Goal: Task Accomplishment & Management: Manage account settings

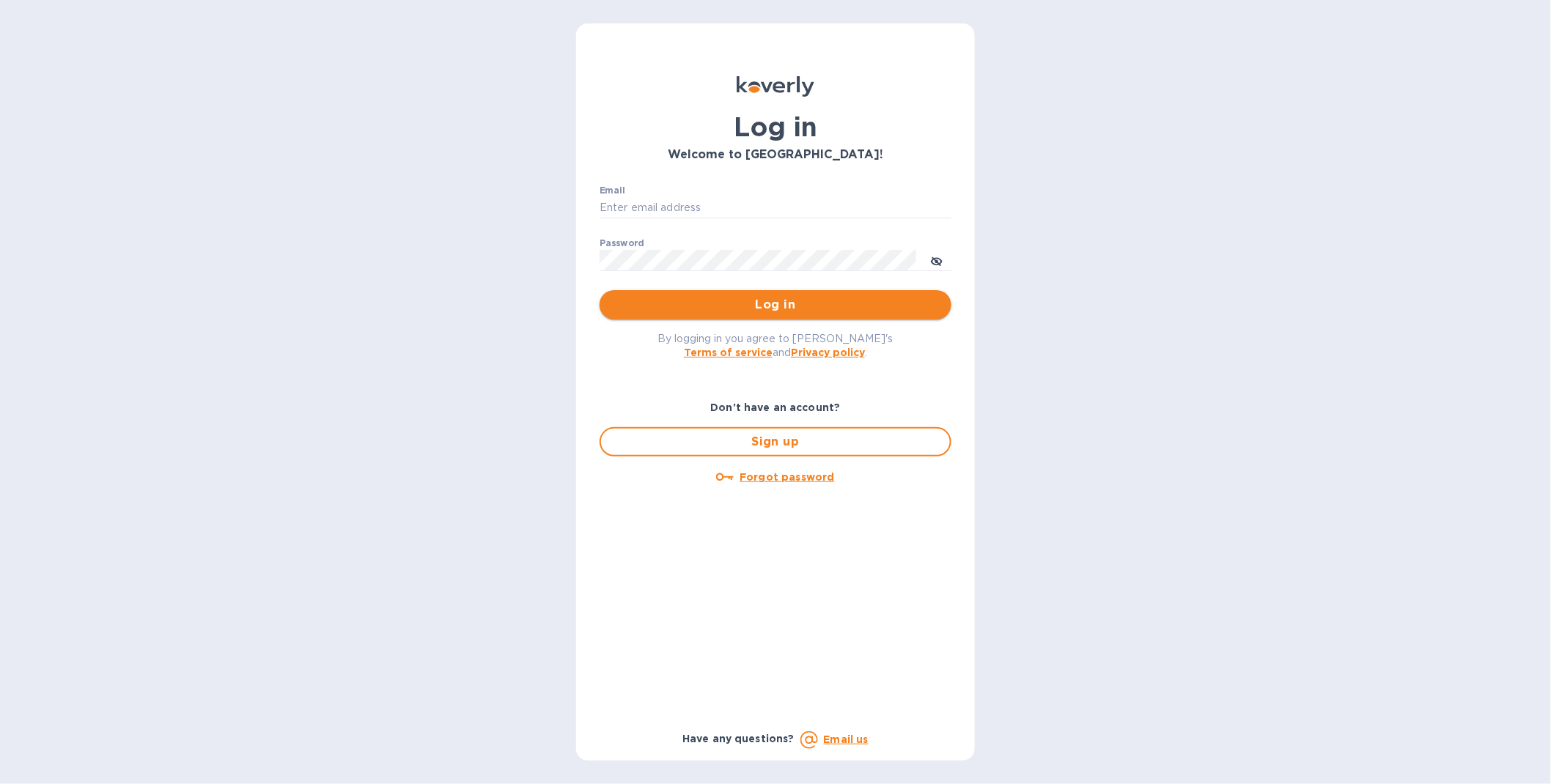
type input "[EMAIL_ADDRESS][DOMAIN_NAME]"
click at [721, 309] on span "Log in" at bounding box center [775, 304] width 329 height 17
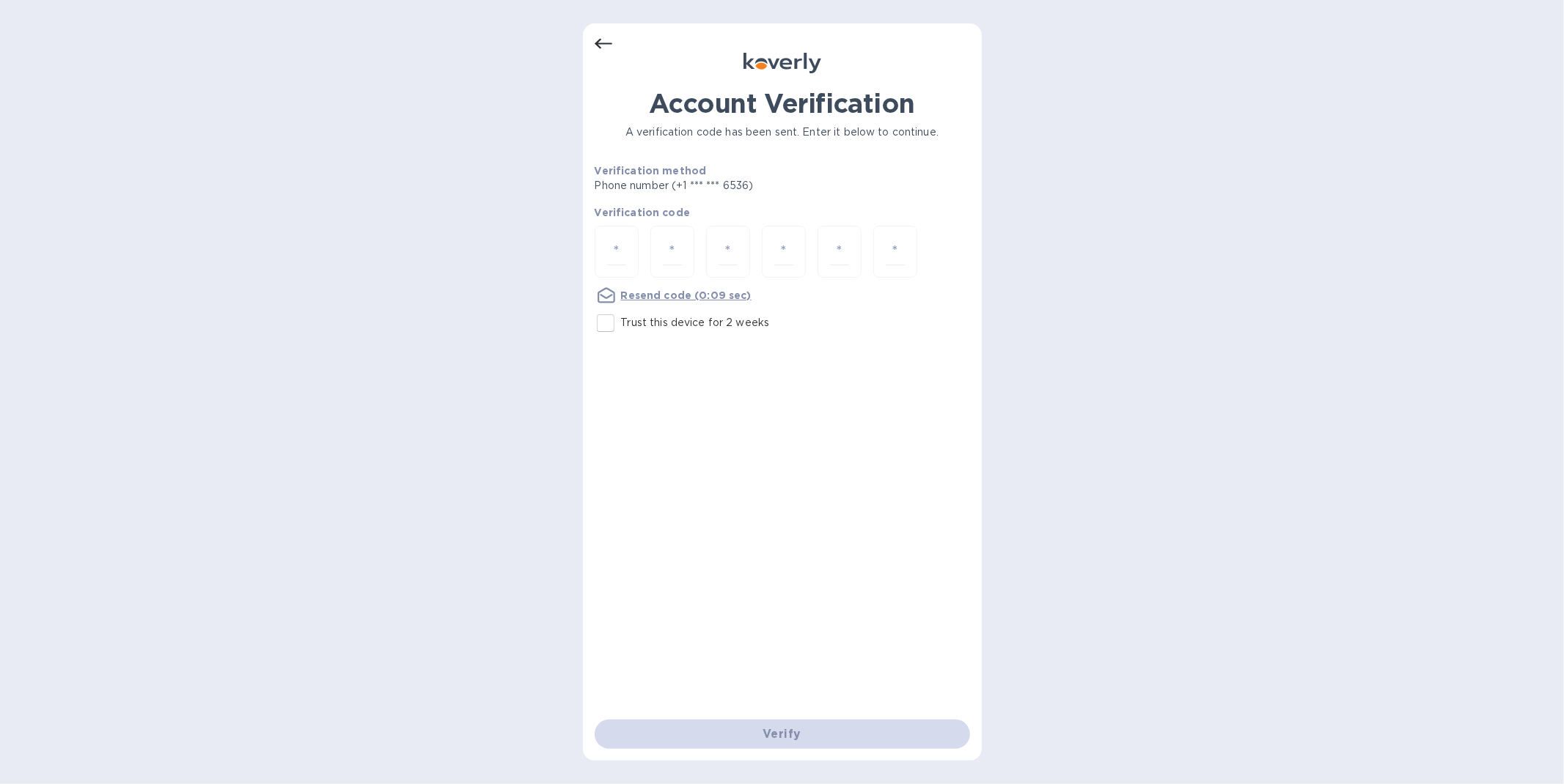
click at [607, 327] on input "Trust this device for 2 weeks" at bounding box center [605, 322] width 31 height 31
checkbox input "true"
click at [617, 249] on input "number" at bounding box center [616, 252] width 19 height 27
click at [661, 291] on u "Resend code" at bounding box center [656, 295] width 71 height 12
click at [620, 247] on input "number" at bounding box center [616, 252] width 19 height 27
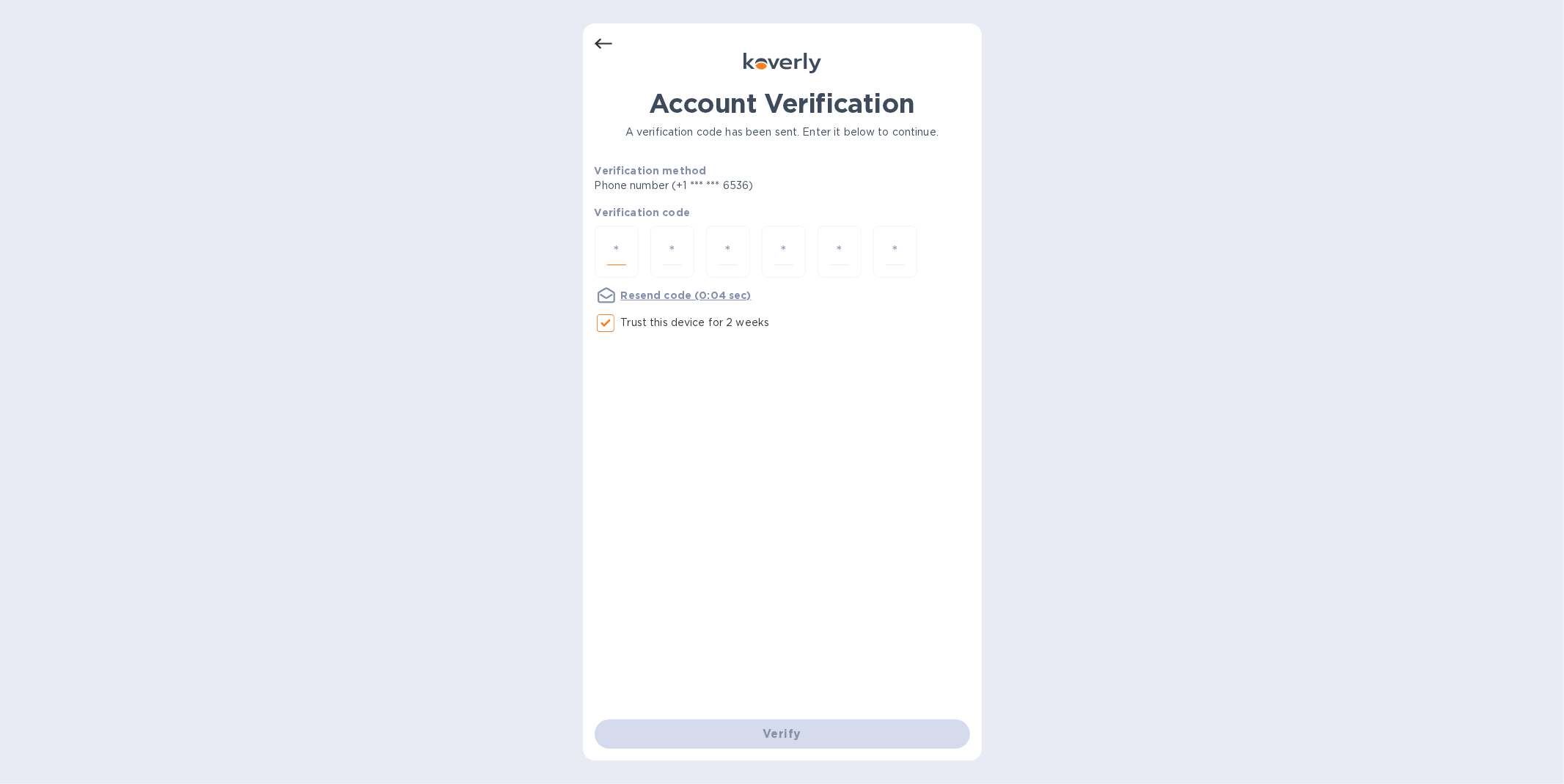
type input "7"
type input "0"
type input "5"
type input "6"
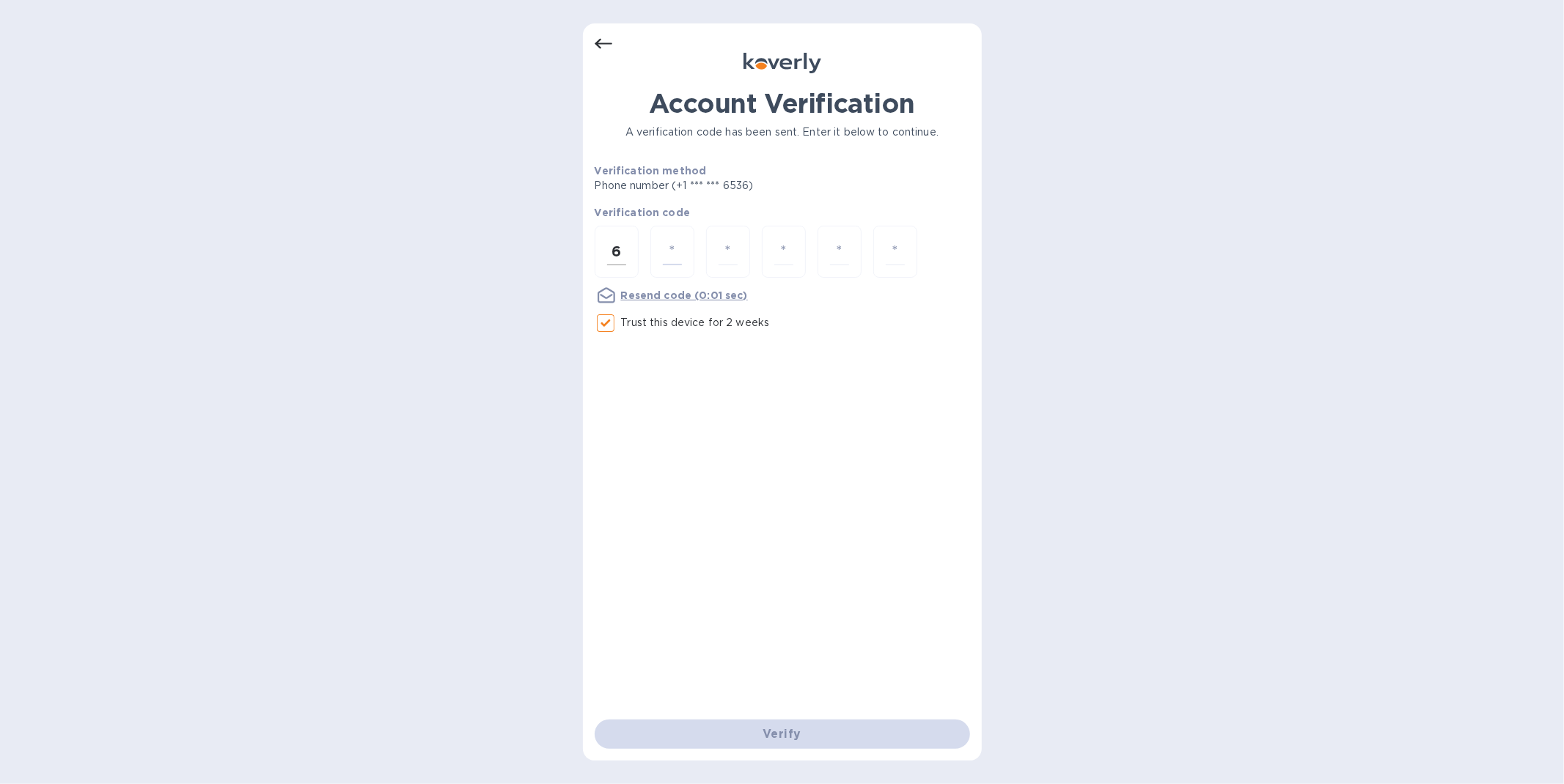
type input "8"
type input "0"
type input "4"
type input "9"
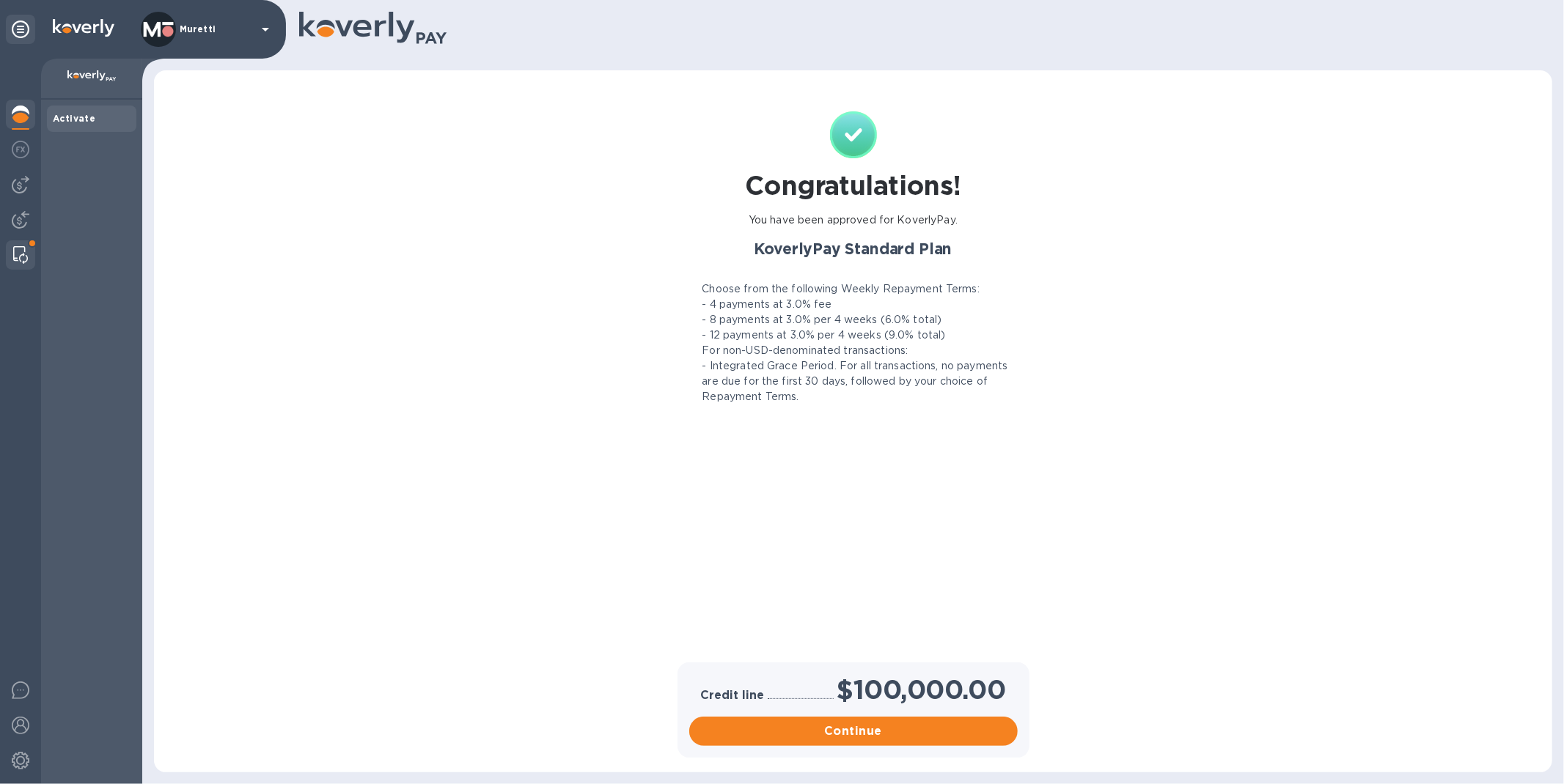
click at [15, 250] on img at bounding box center [20, 255] width 14 height 17
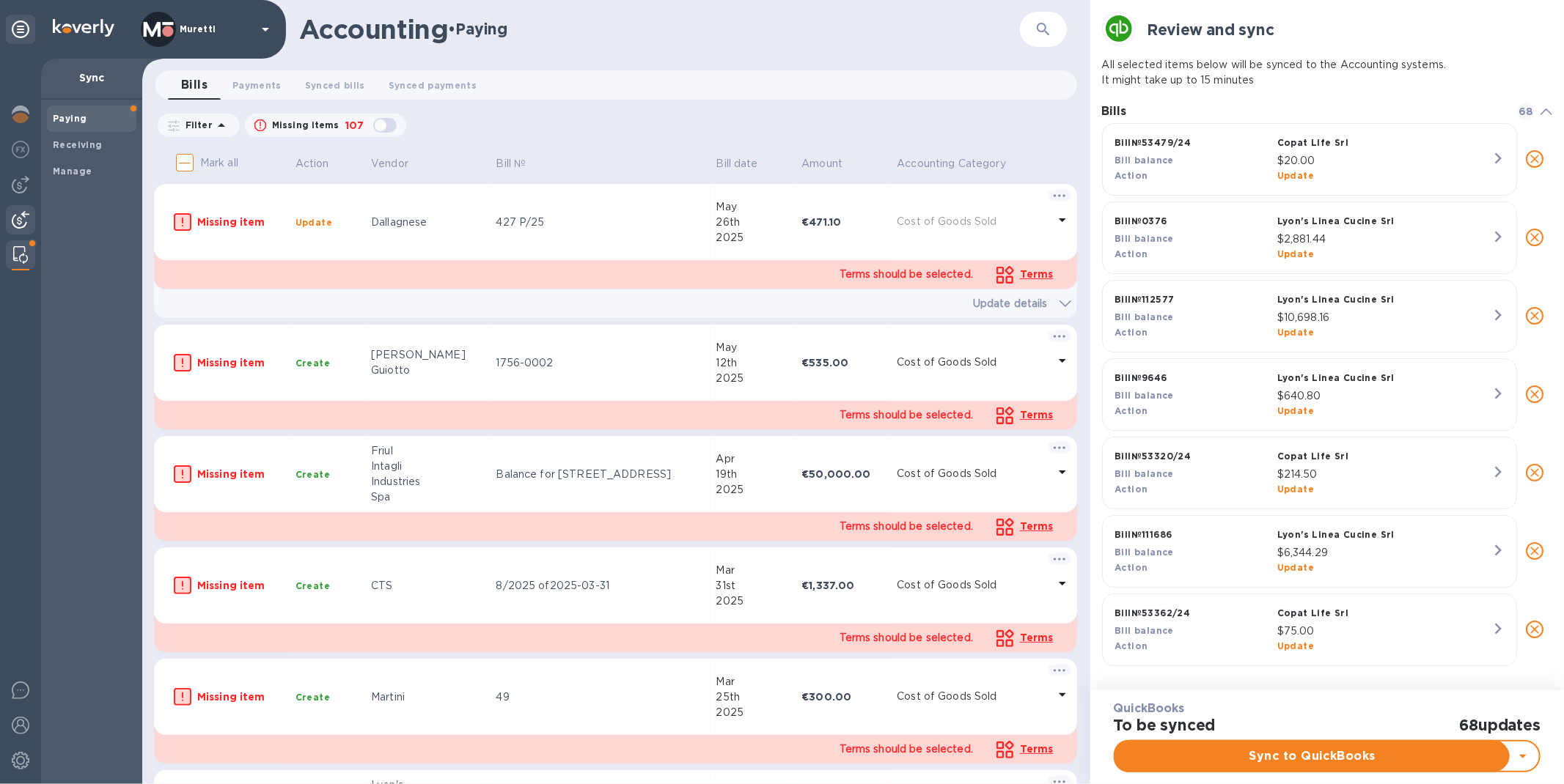
click at [22, 224] on img at bounding box center [20, 219] width 17 height 17
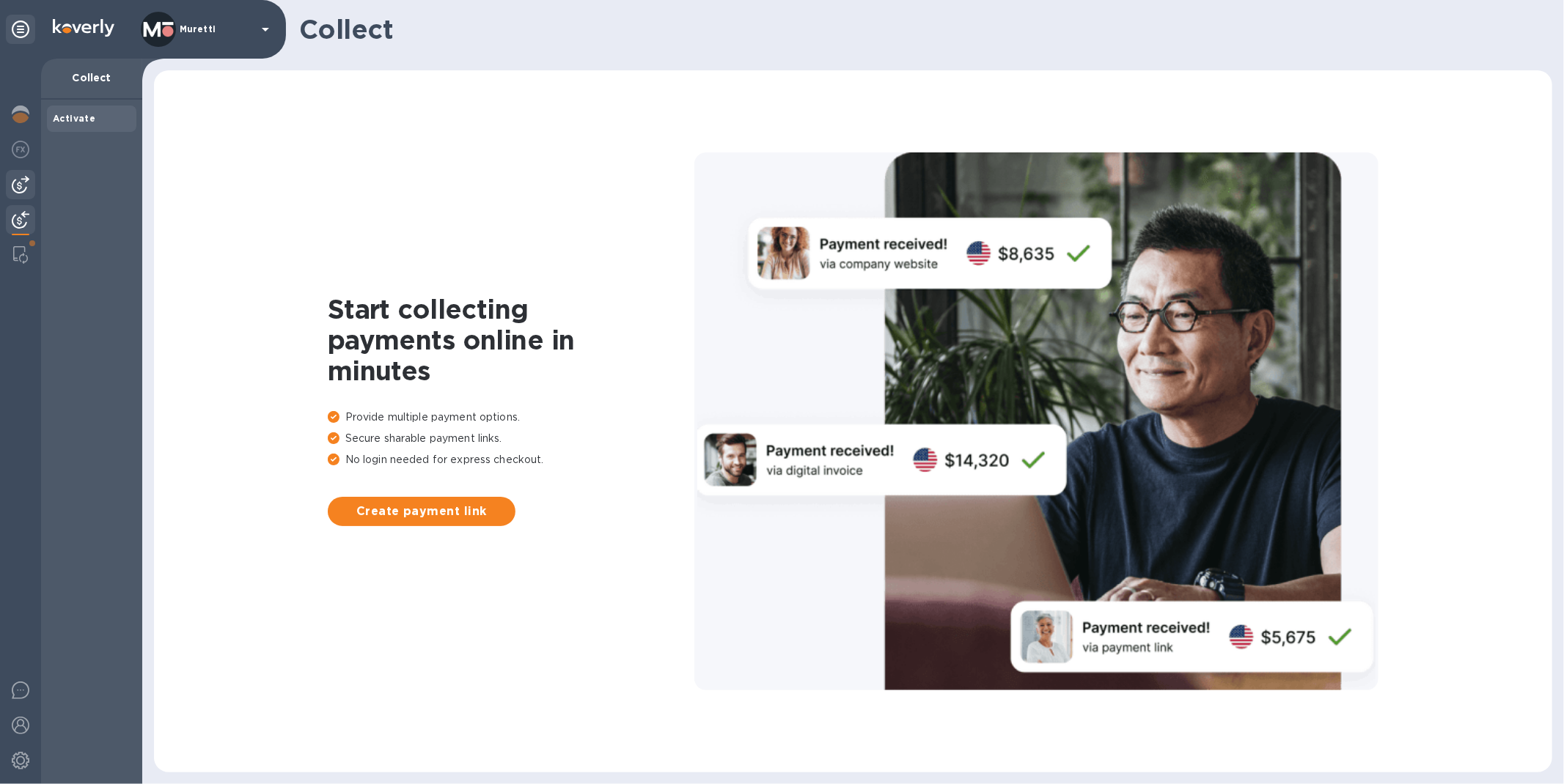
click at [17, 189] on img at bounding box center [20, 184] width 17 height 17
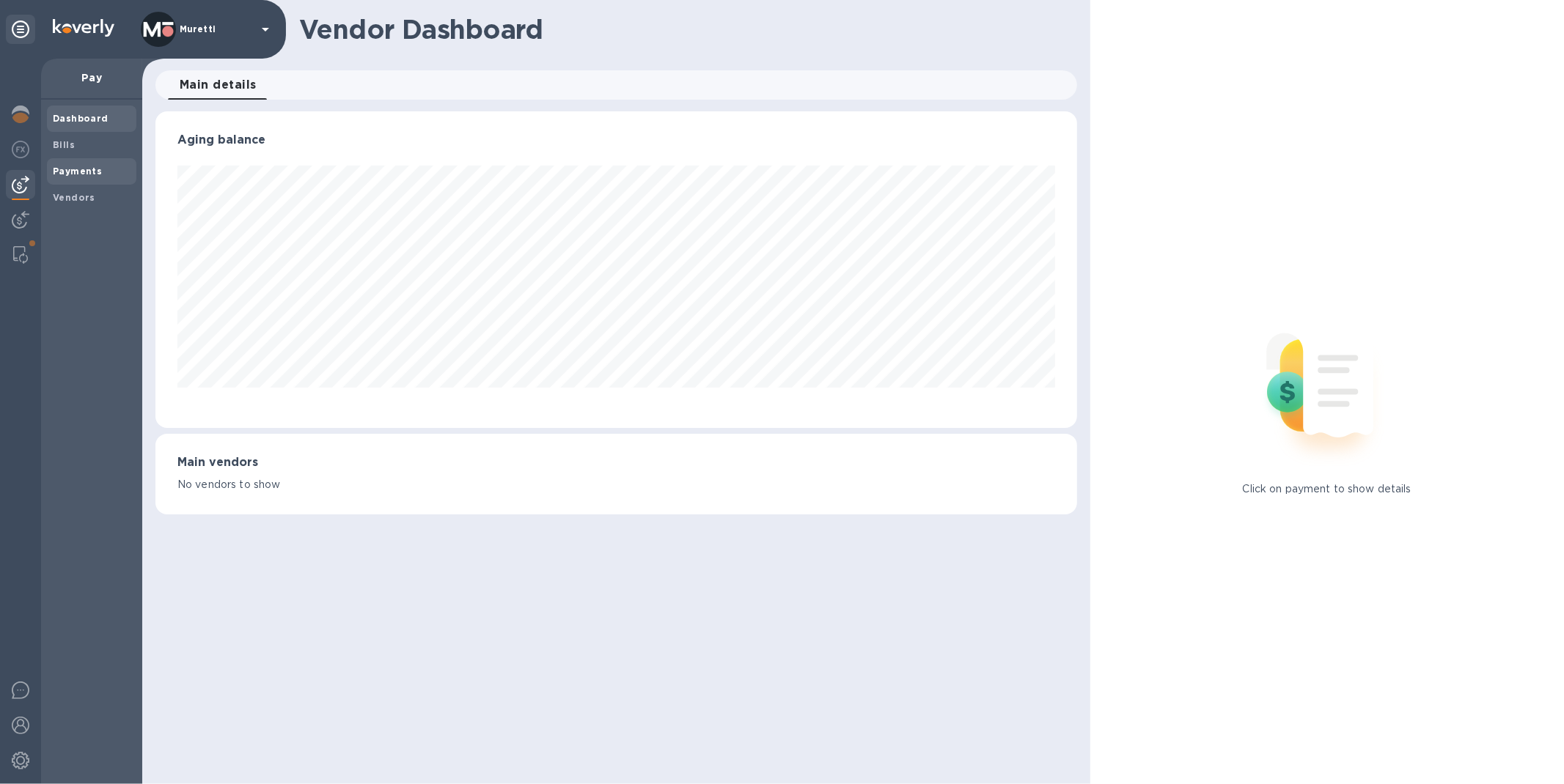
scroll to position [316, 921]
click at [86, 177] on span "Payments" at bounding box center [77, 171] width 49 height 14
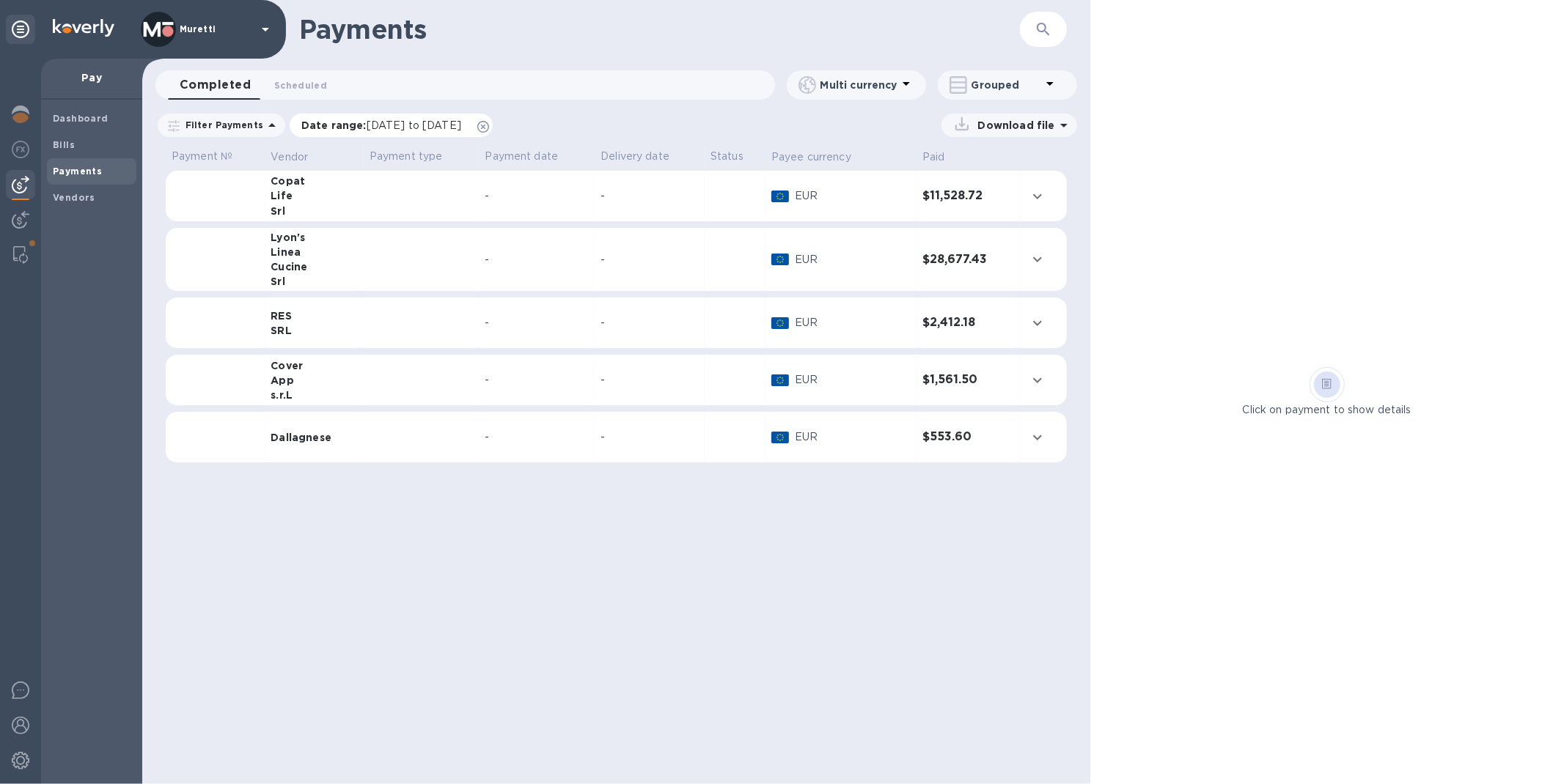
click at [489, 126] on icon at bounding box center [483, 127] width 12 height 12
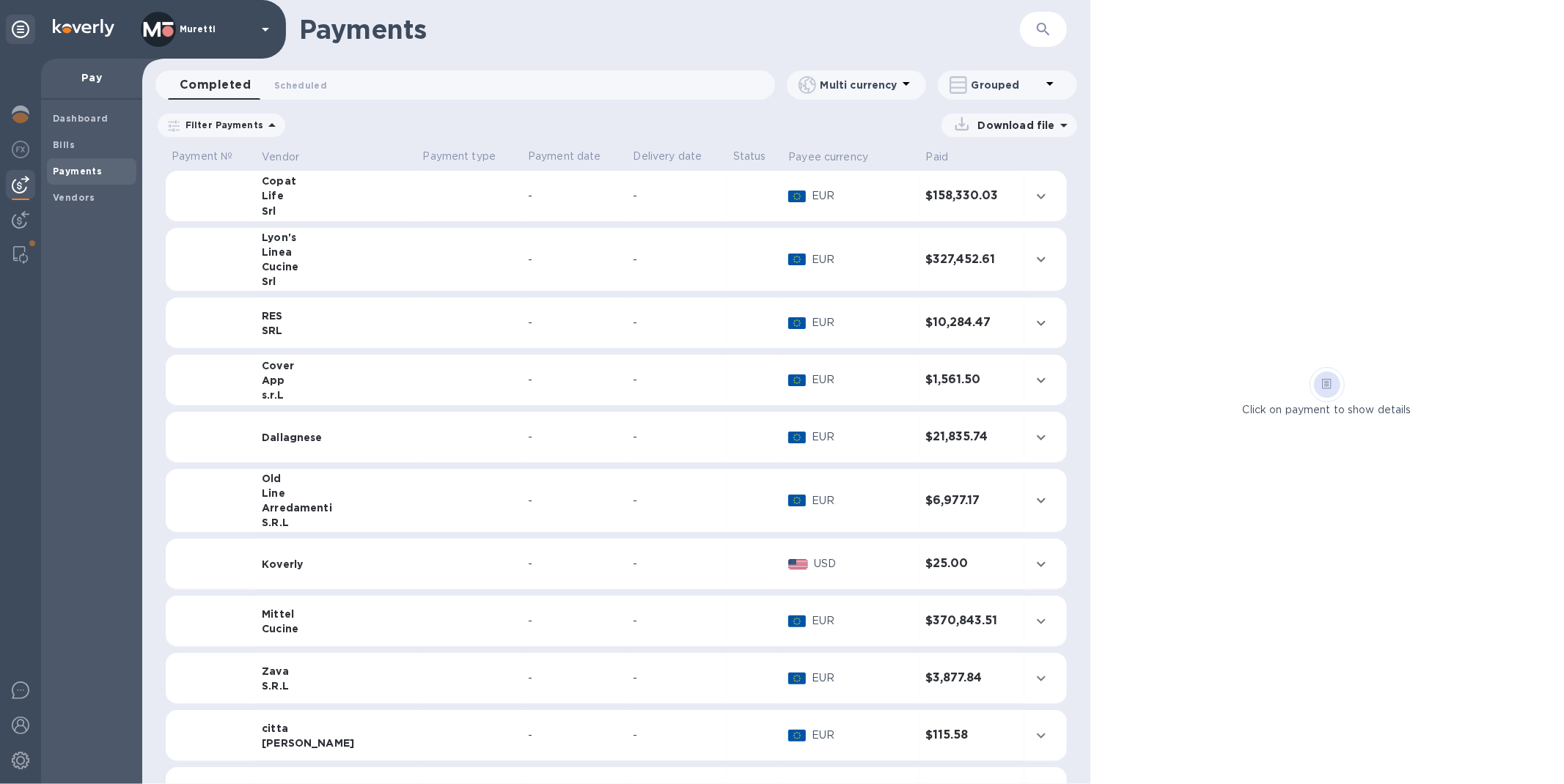
click at [1023, 89] on p "Grouped" at bounding box center [1006, 84] width 70 height 14
click at [1011, 123] on li "Separate all payments" at bounding box center [1017, 123] width 159 height 47
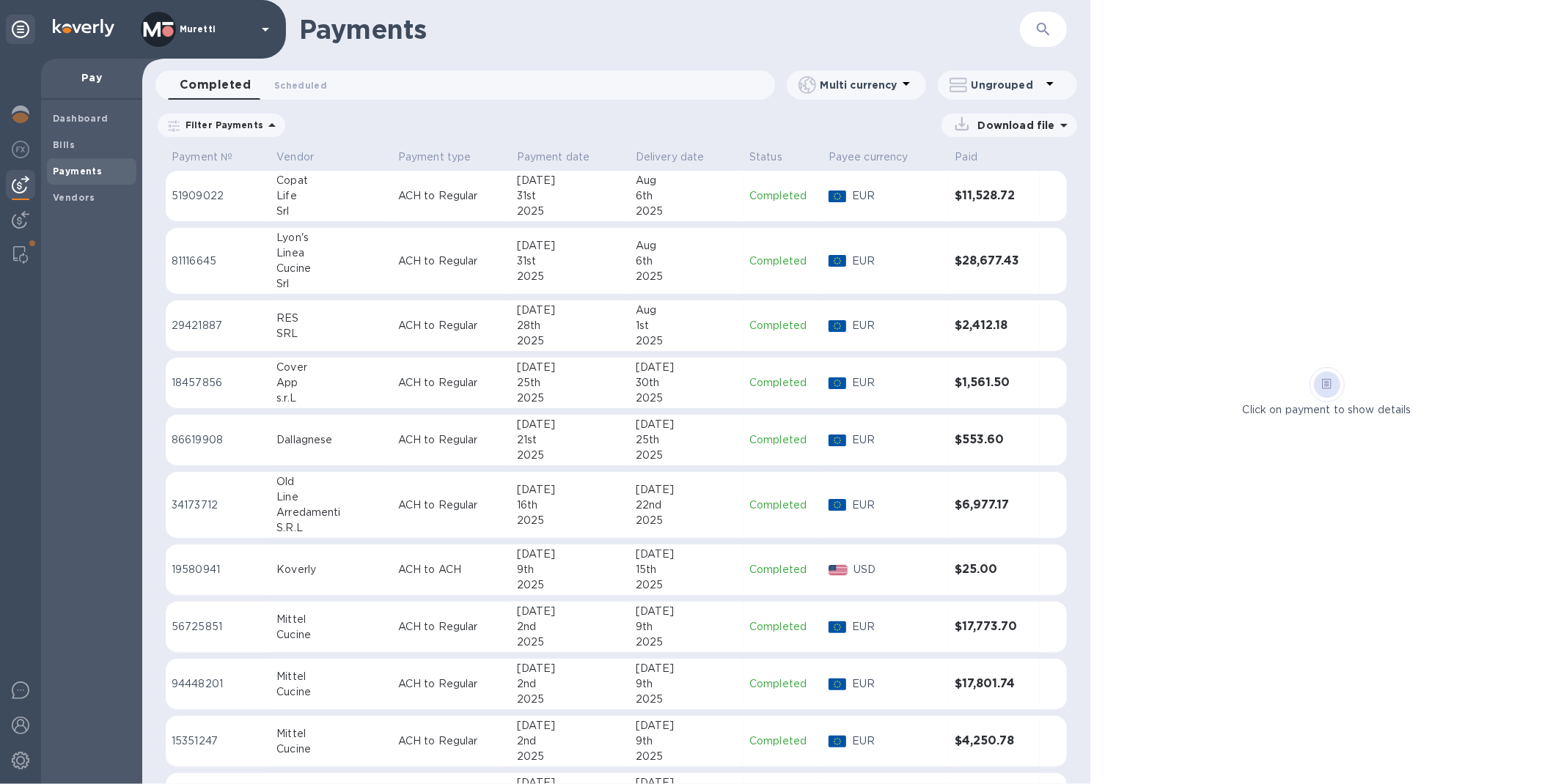
click at [547, 198] on div "31st" at bounding box center [570, 196] width 107 height 15
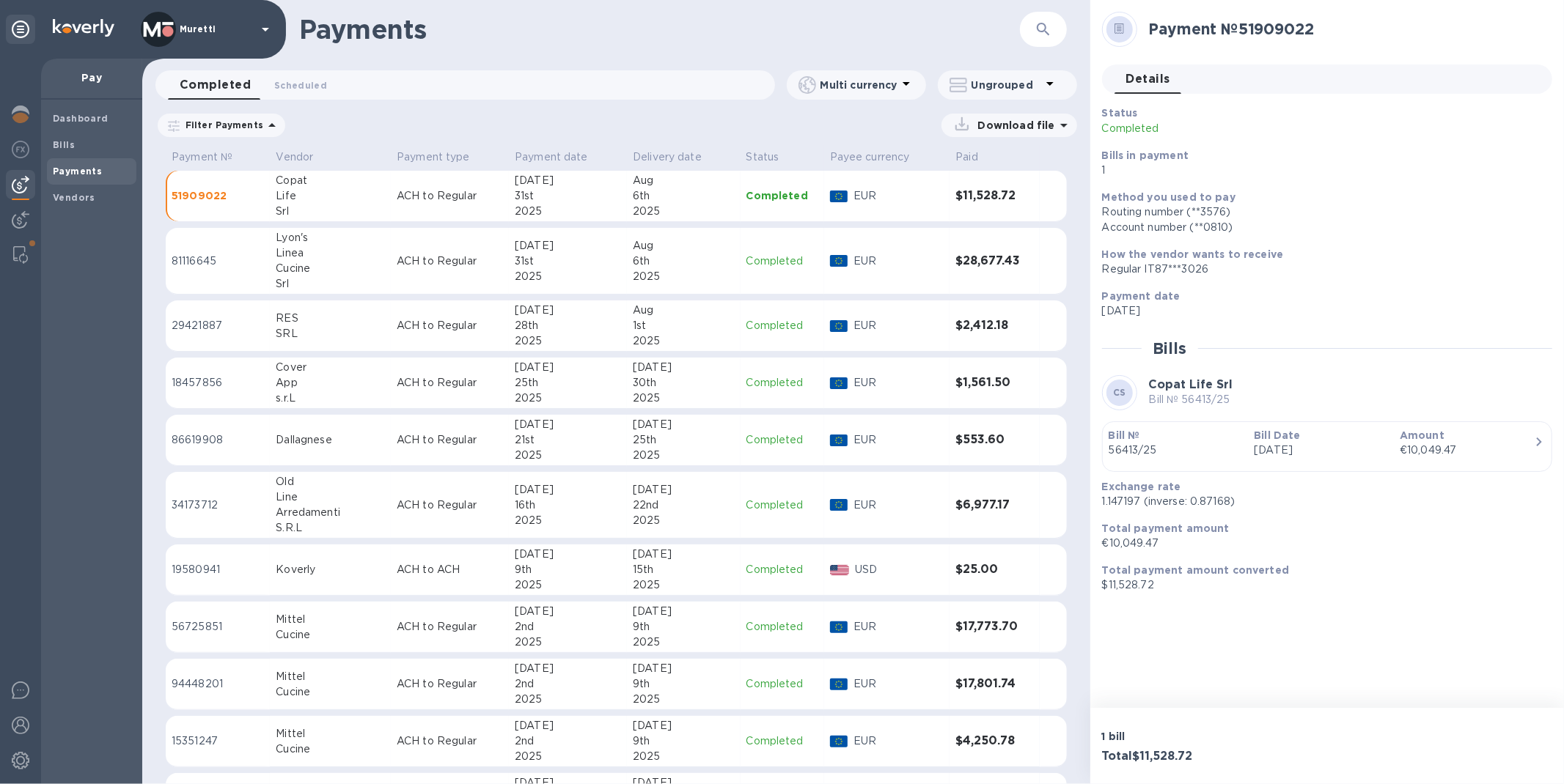
click at [865, 195] on p "EUR" at bounding box center [899, 196] width 91 height 15
click at [514, 265] on div "31st" at bounding box center [567, 261] width 106 height 15
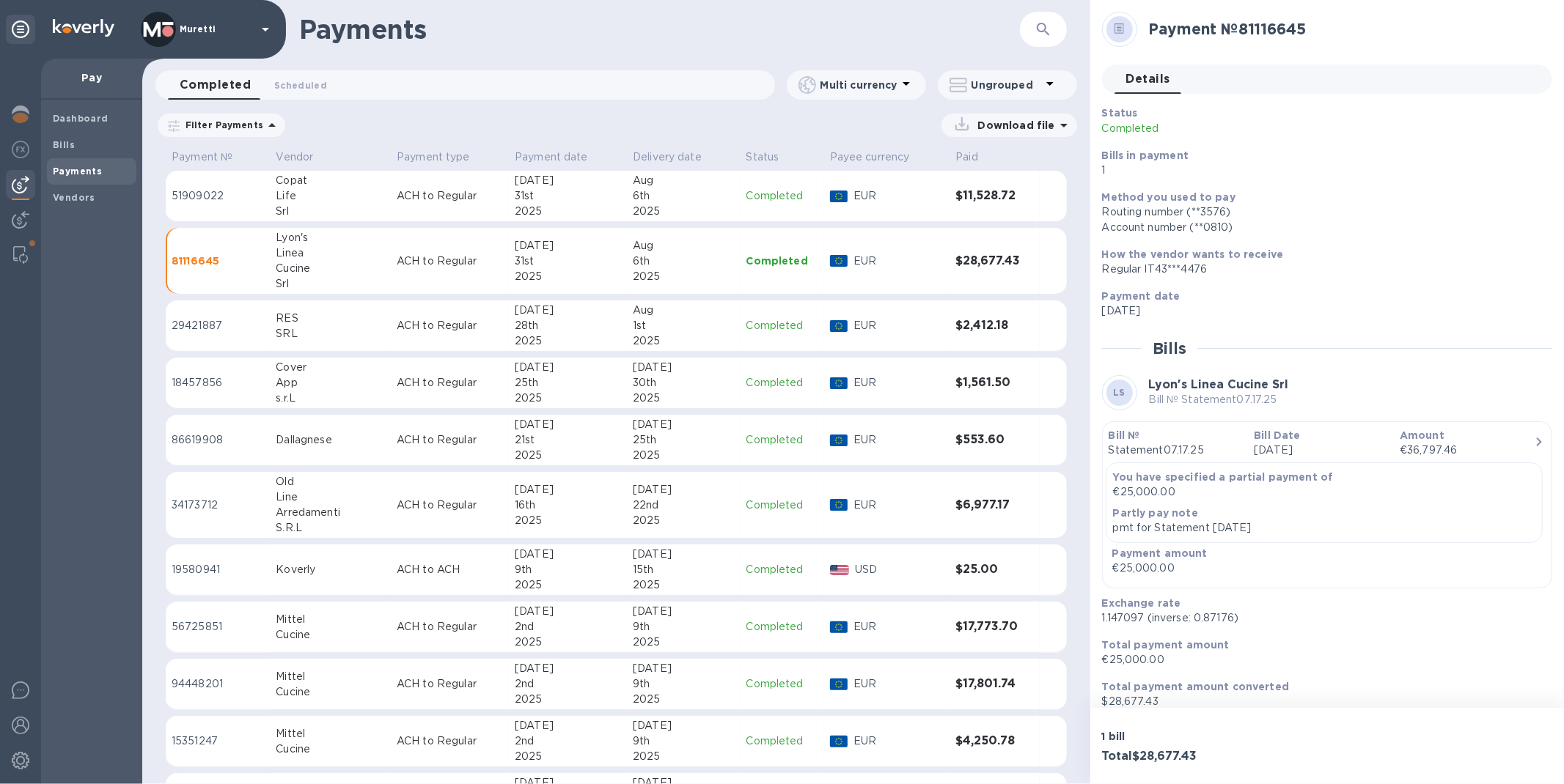
click at [562, 336] on div "2025" at bounding box center [567, 341] width 106 height 15
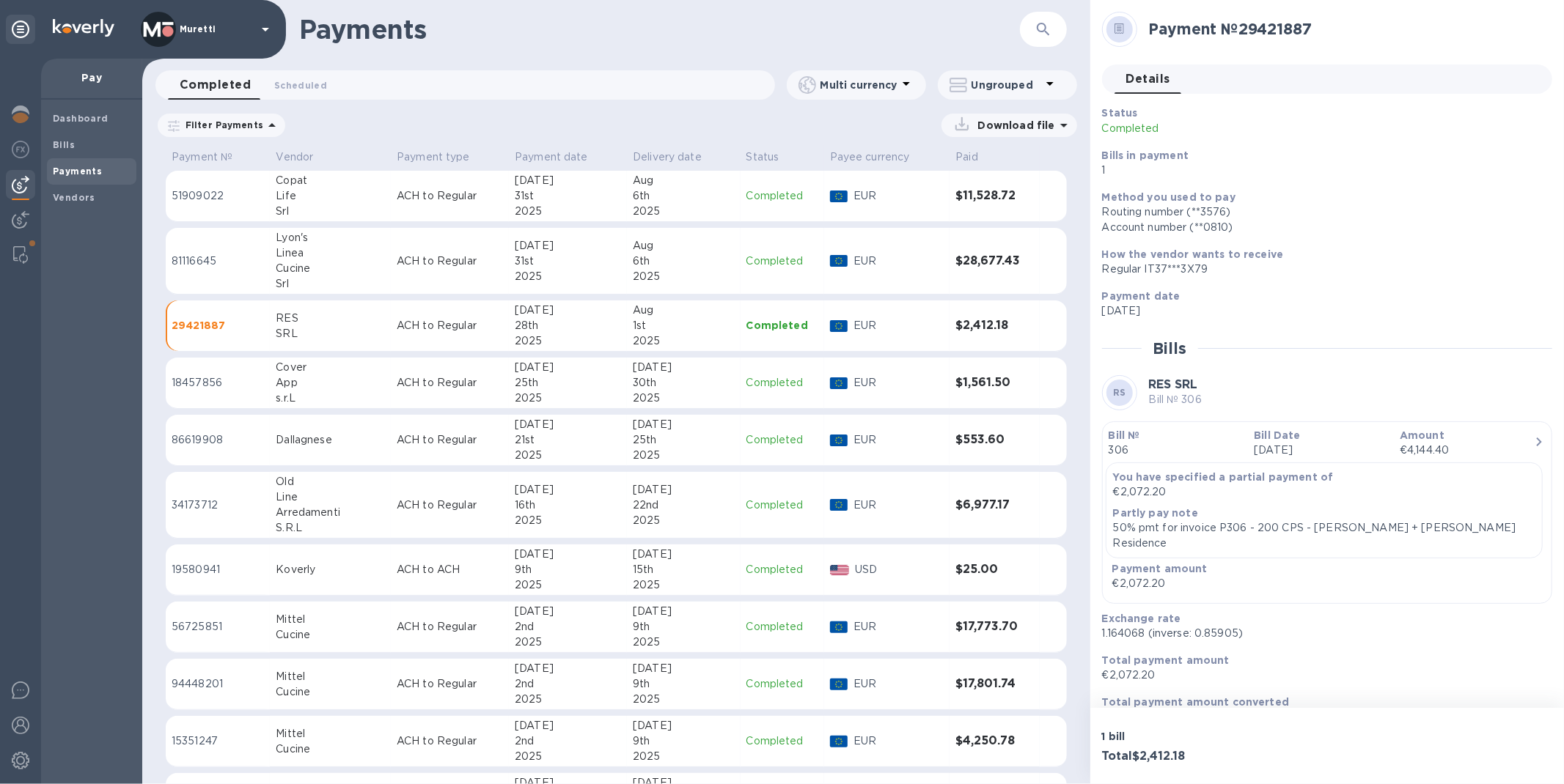
click at [741, 313] on td "Completed" at bounding box center [782, 326] width 83 height 51
click at [481, 377] on td "ACH to Regular" at bounding box center [450, 383] width 118 height 51
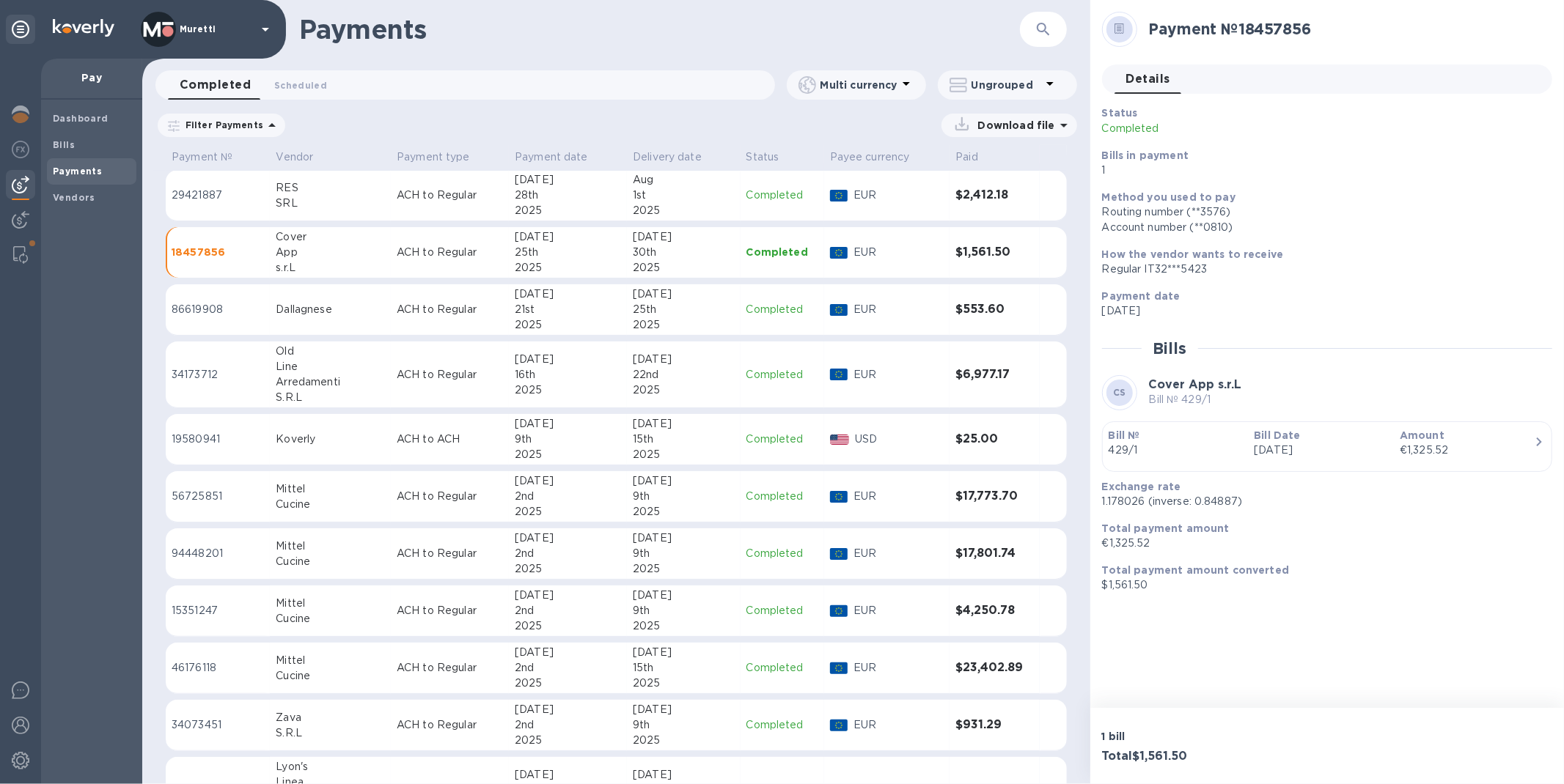
scroll to position [162, 0]
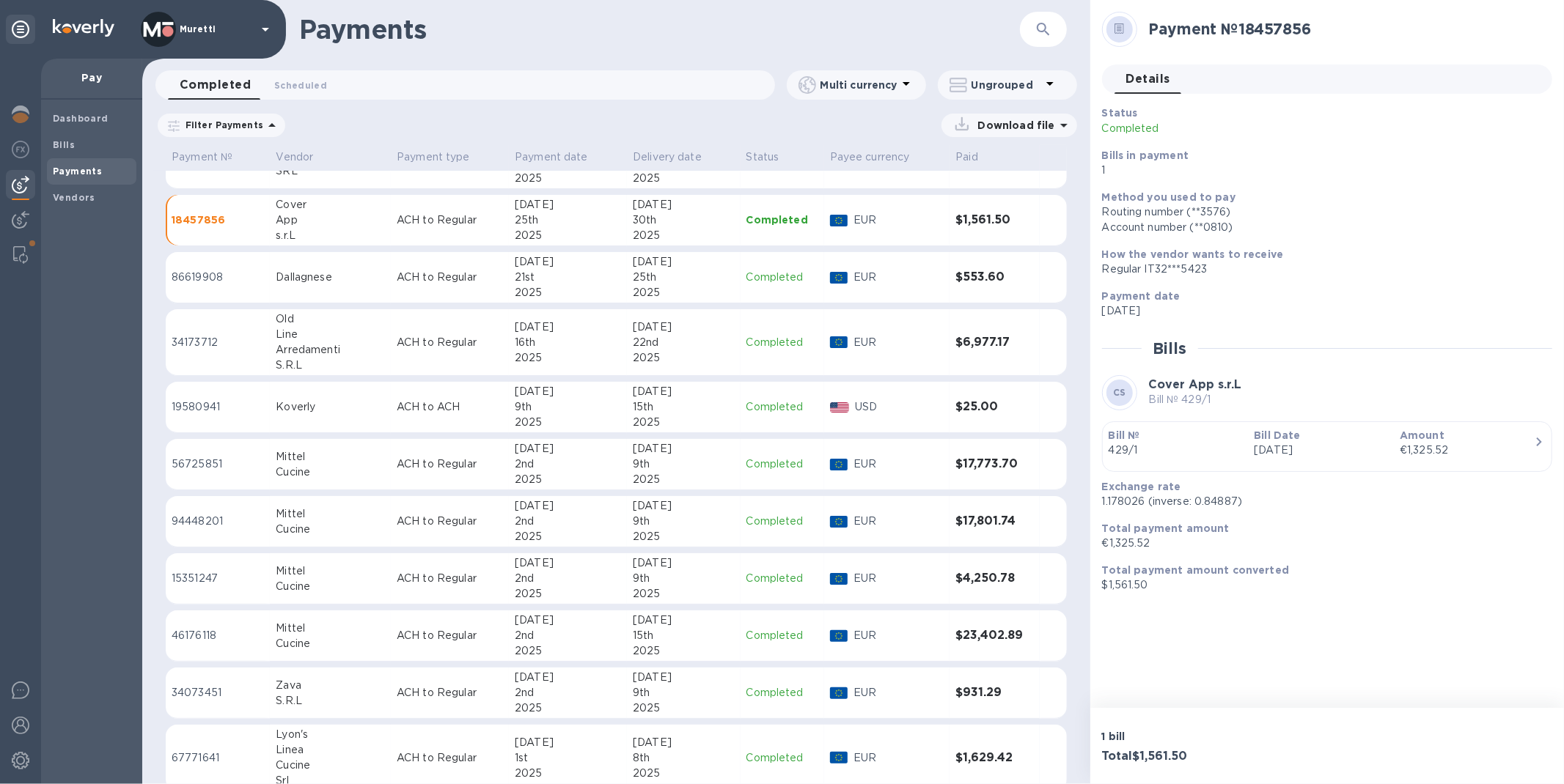
click at [687, 633] on div "15th" at bounding box center [683, 636] width 102 height 15
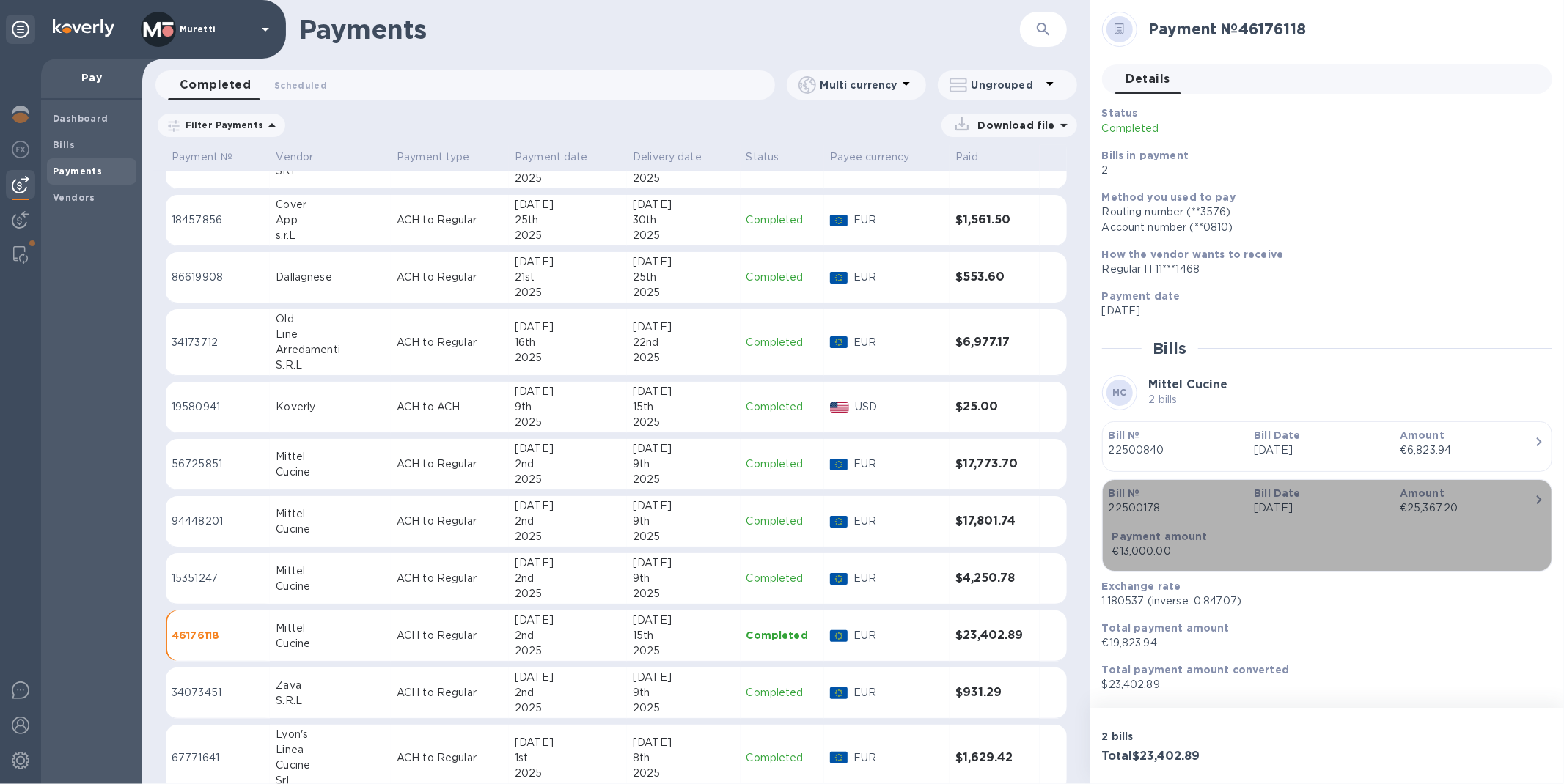
click at [1184, 513] on p "22500178" at bounding box center [1175, 508] width 134 height 15
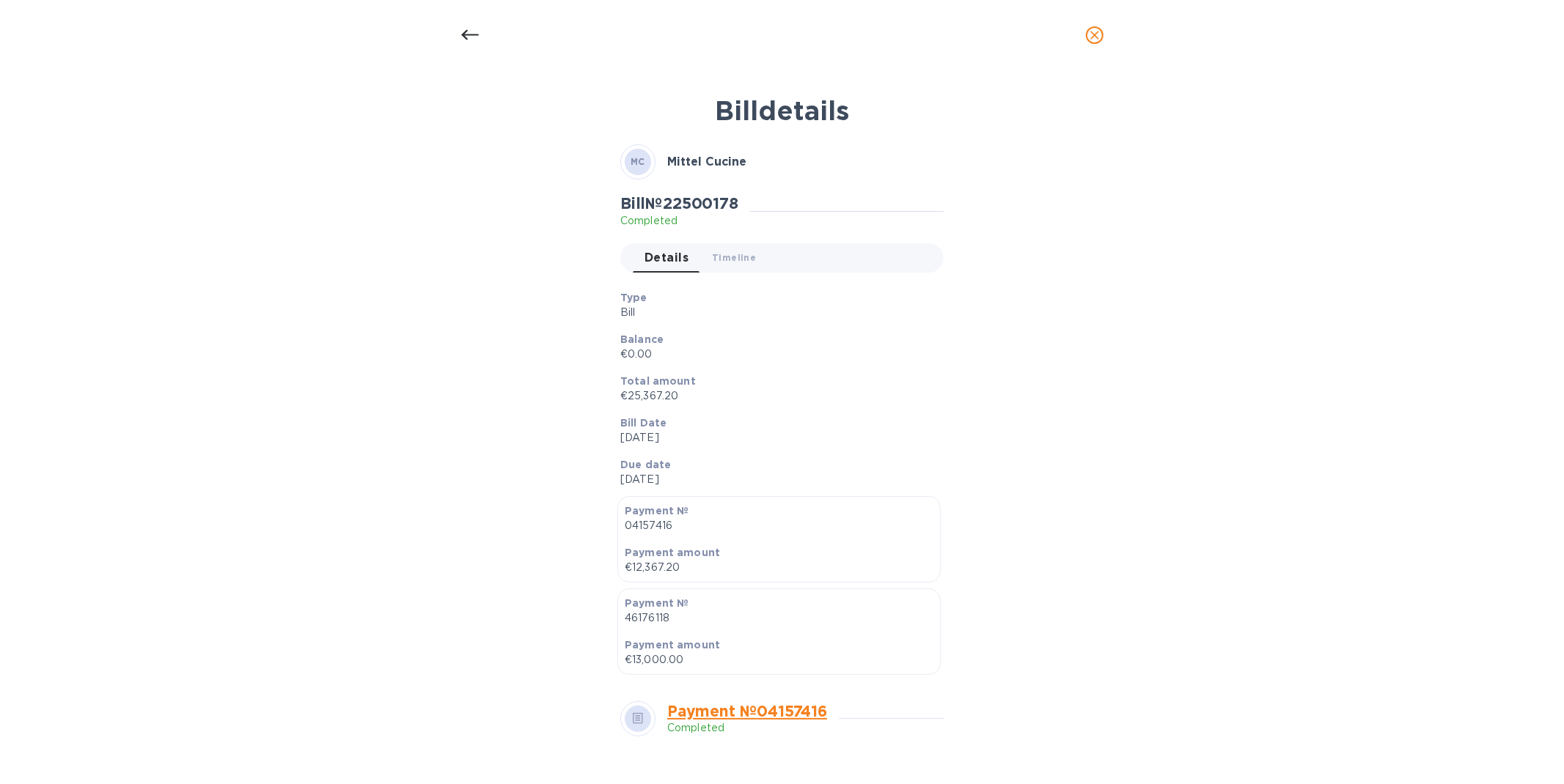
click at [463, 38] on icon at bounding box center [469, 35] width 17 height 17
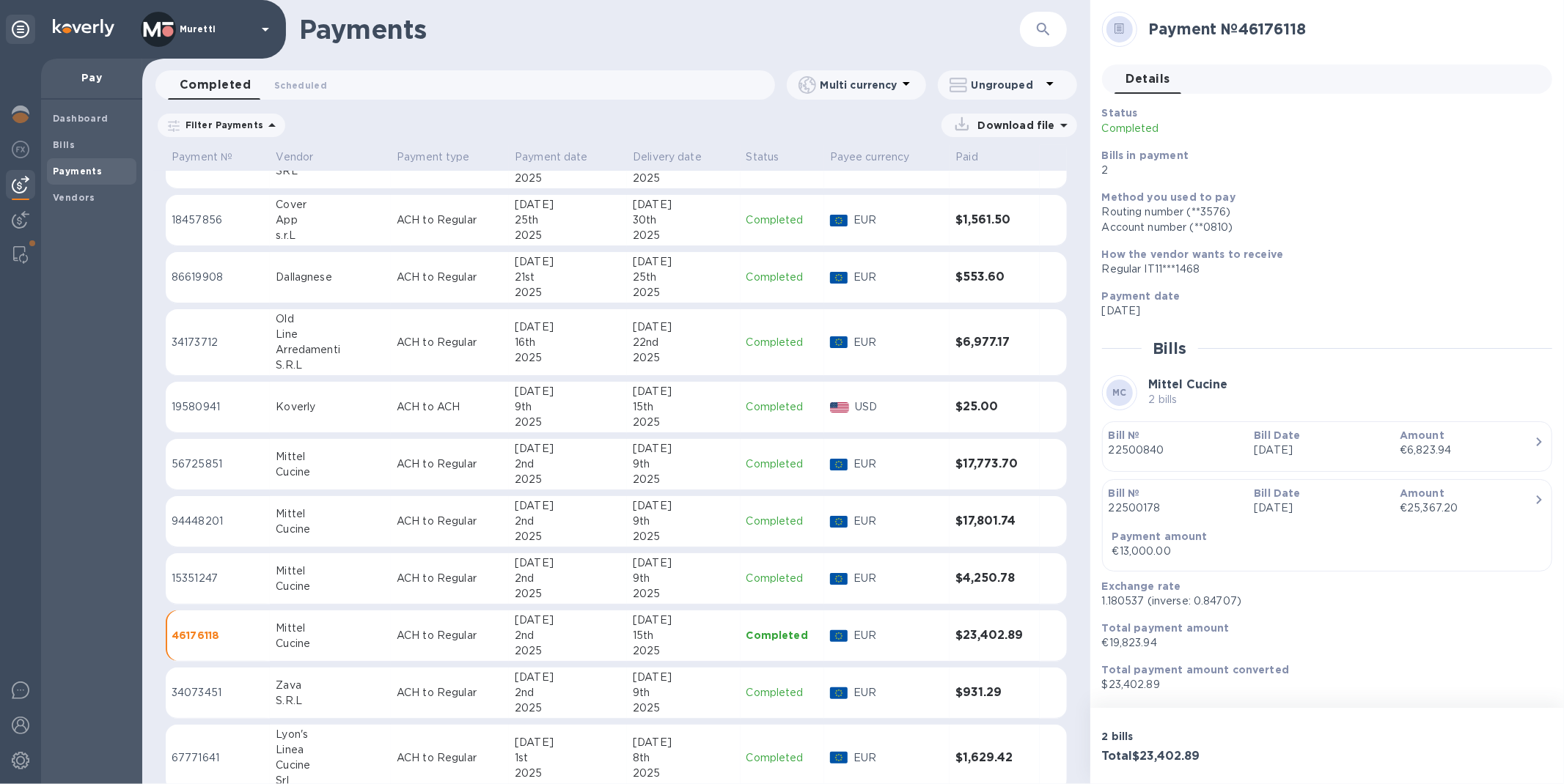
click at [1187, 452] on p "22500840" at bounding box center [1175, 450] width 134 height 15
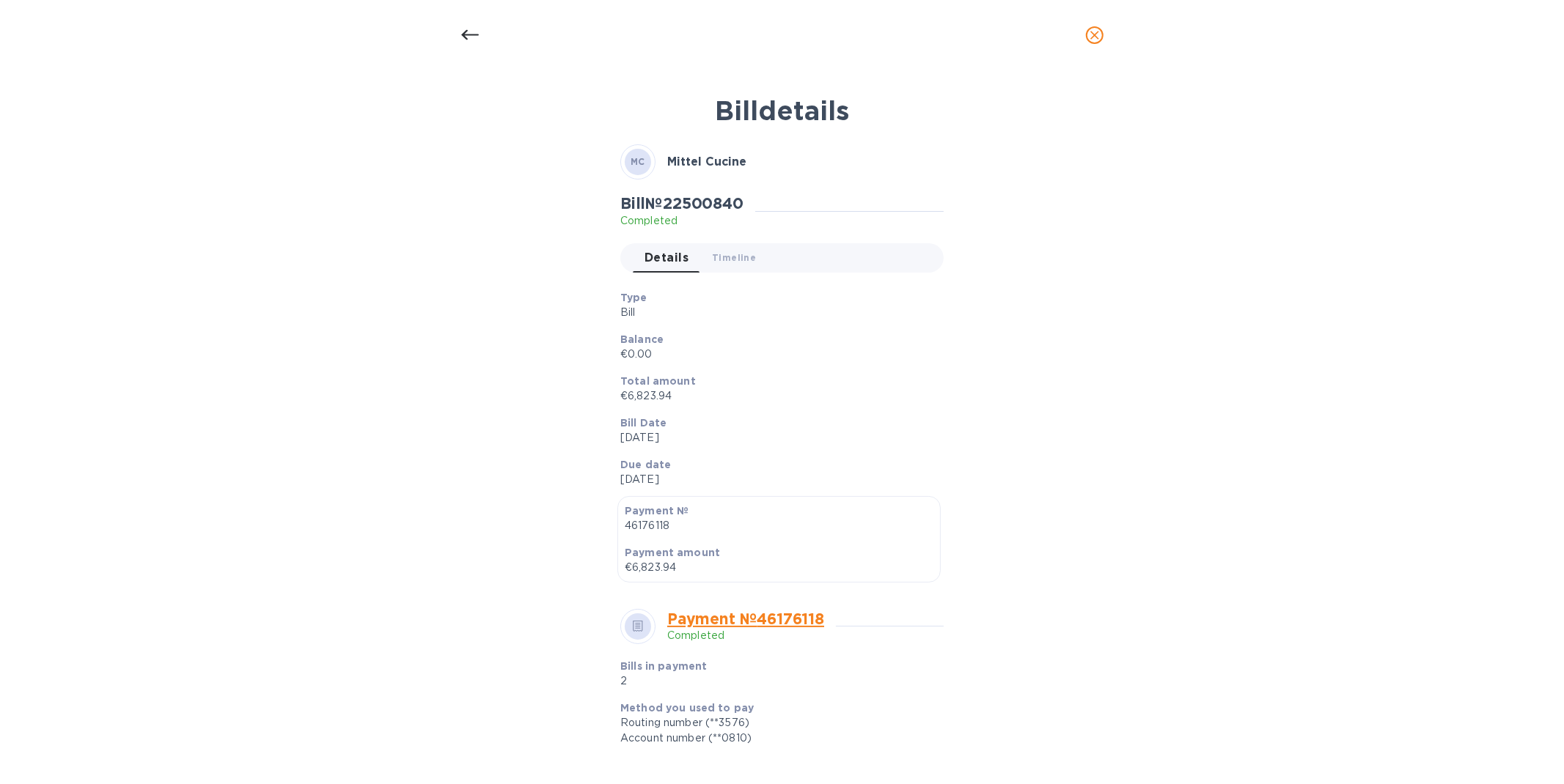
click at [464, 37] on icon at bounding box center [468, 35] width 17 height 11
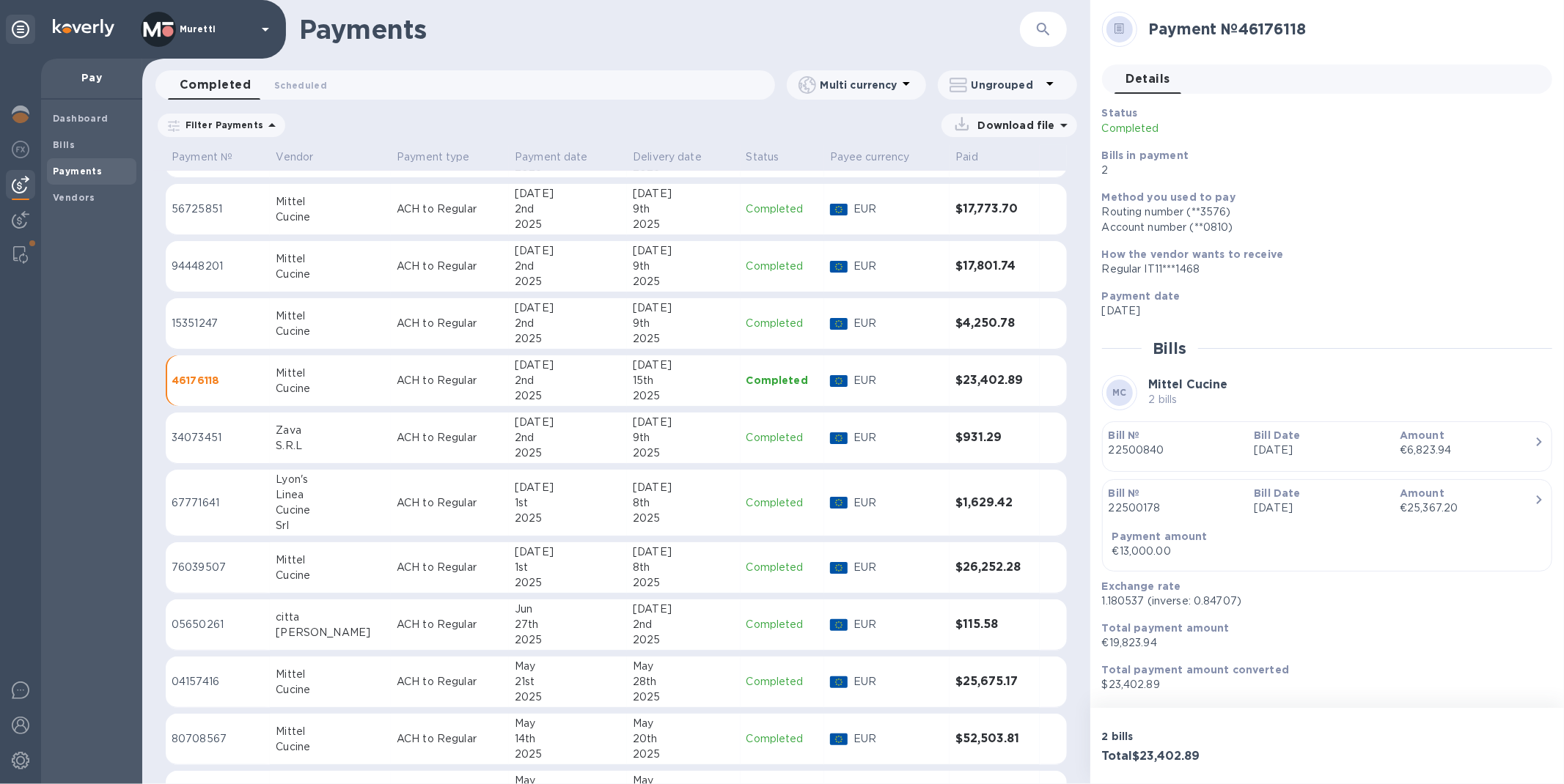
scroll to position [258, 0]
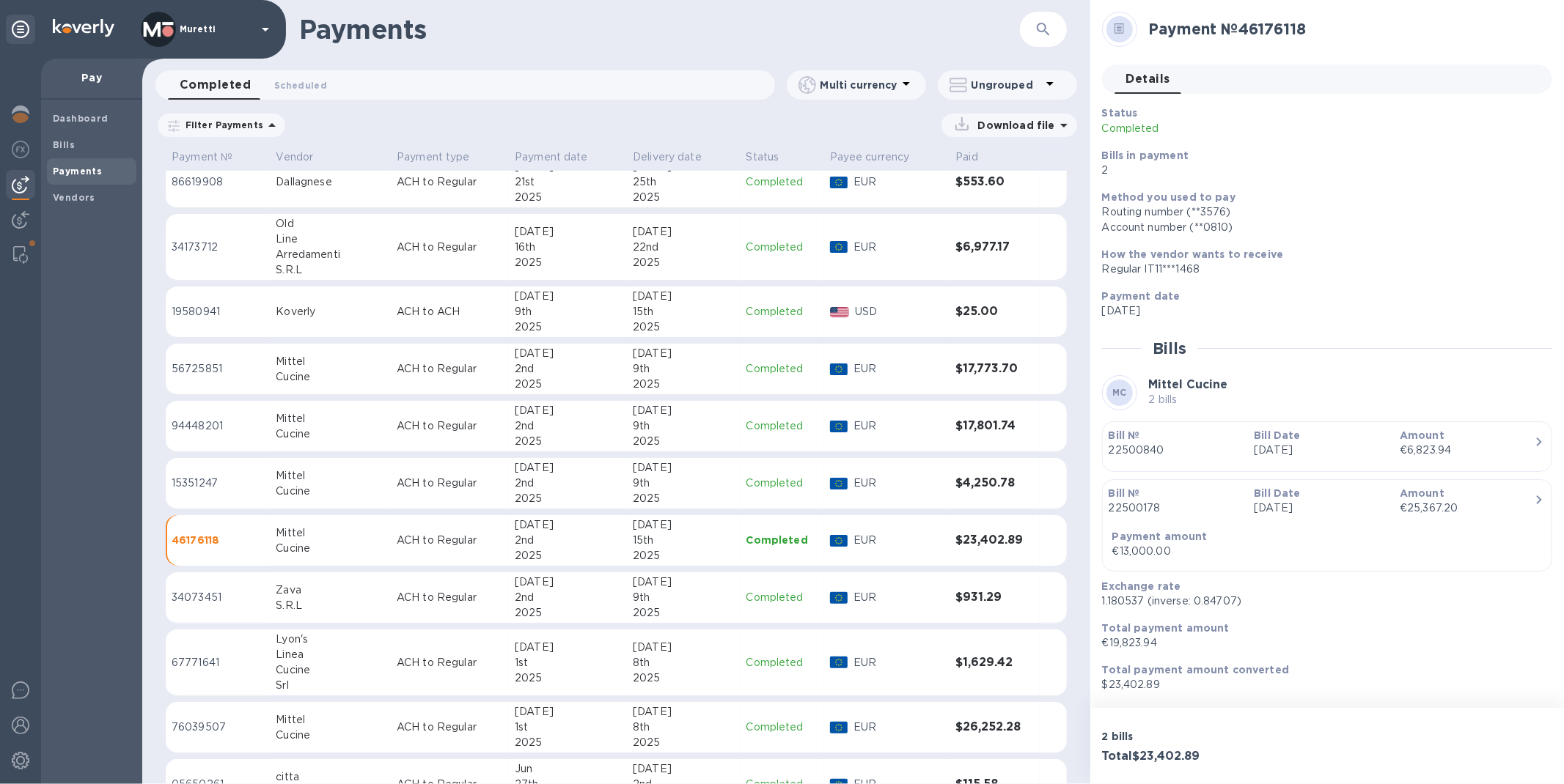
click at [717, 367] on div "9th" at bounding box center [683, 369] width 102 height 15
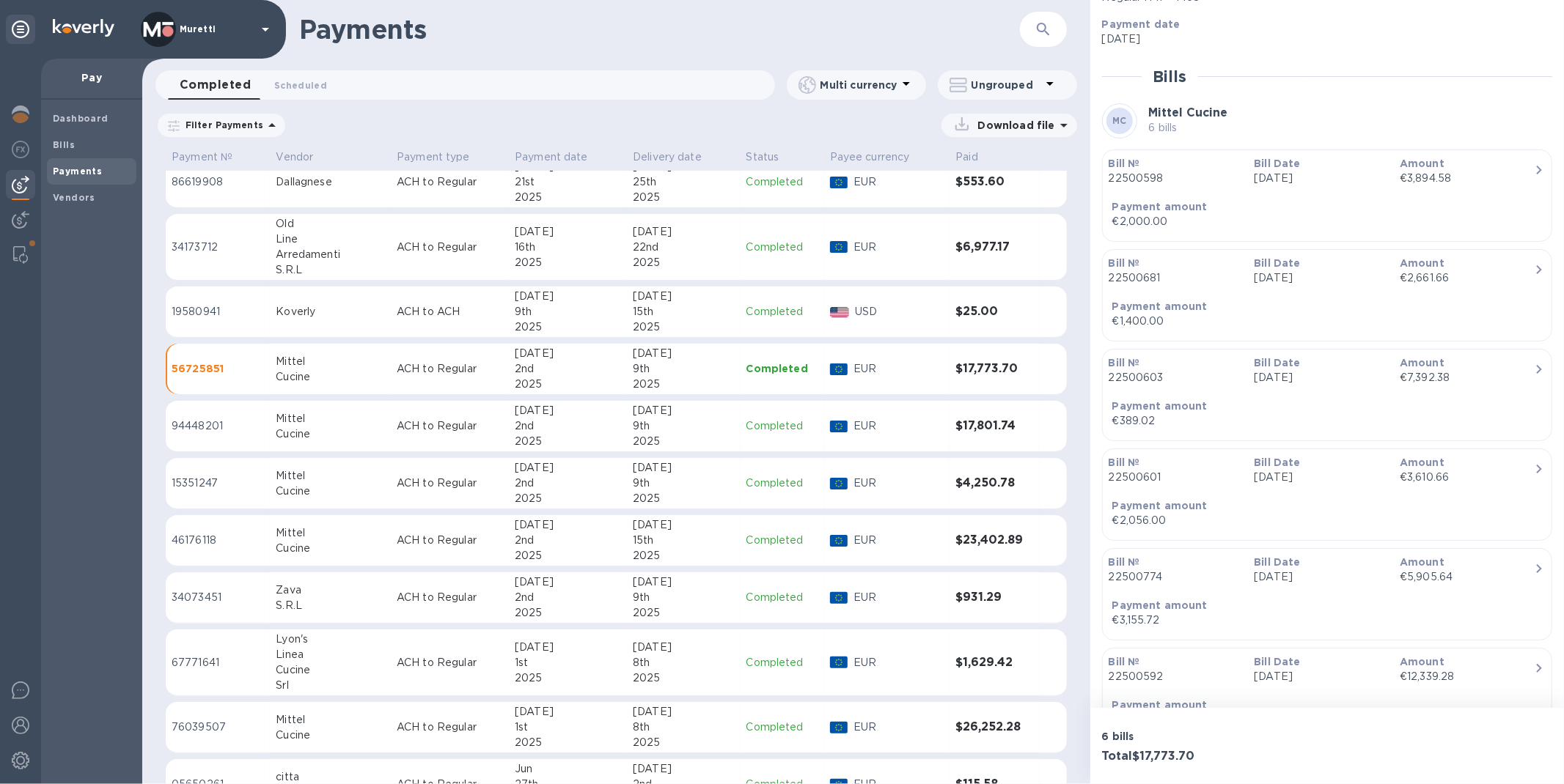
scroll to position [437, 0]
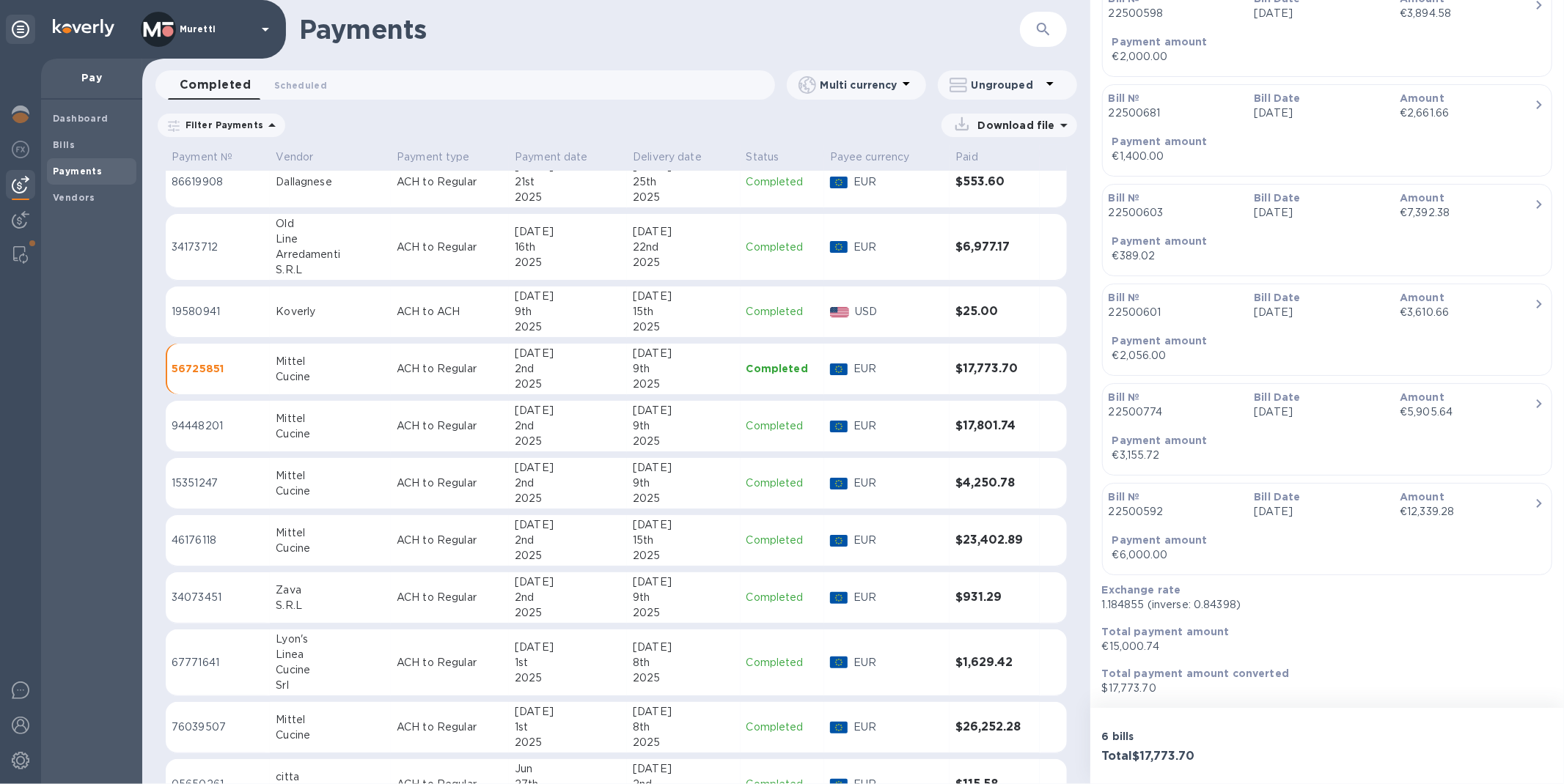
click at [227, 729] on p "76039507" at bounding box center [217, 727] width 92 height 15
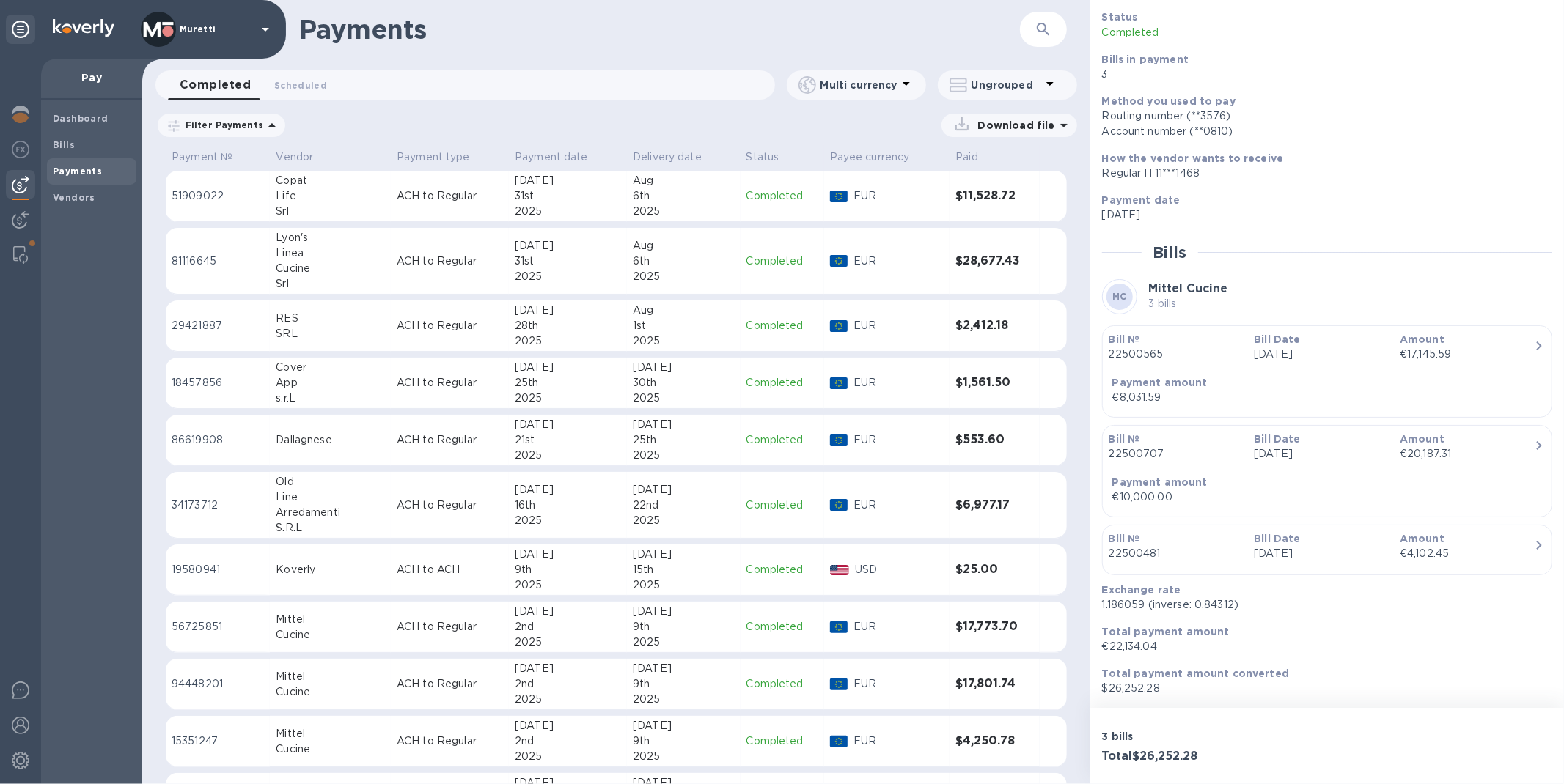
click at [250, 126] on p "Filter Payments" at bounding box center [221, 125] width 83 height 13
drag, startPoint x: 514, startPoint y: 112, endPoint x: 609, endPoint y: 94, distance: 96.7
click at [517, 113] on div "Filter Payments Filters Date range 0 Download file" at bounding box center [616, 128] width 948 height 34
click at [1035, 86] on p "Ungrouped" at bounding box center [1006, 84] width 70 height 14
click at [1014, 117] on li "Group payments by vendors" at bounding box center [1032, 123] width 190 height 47
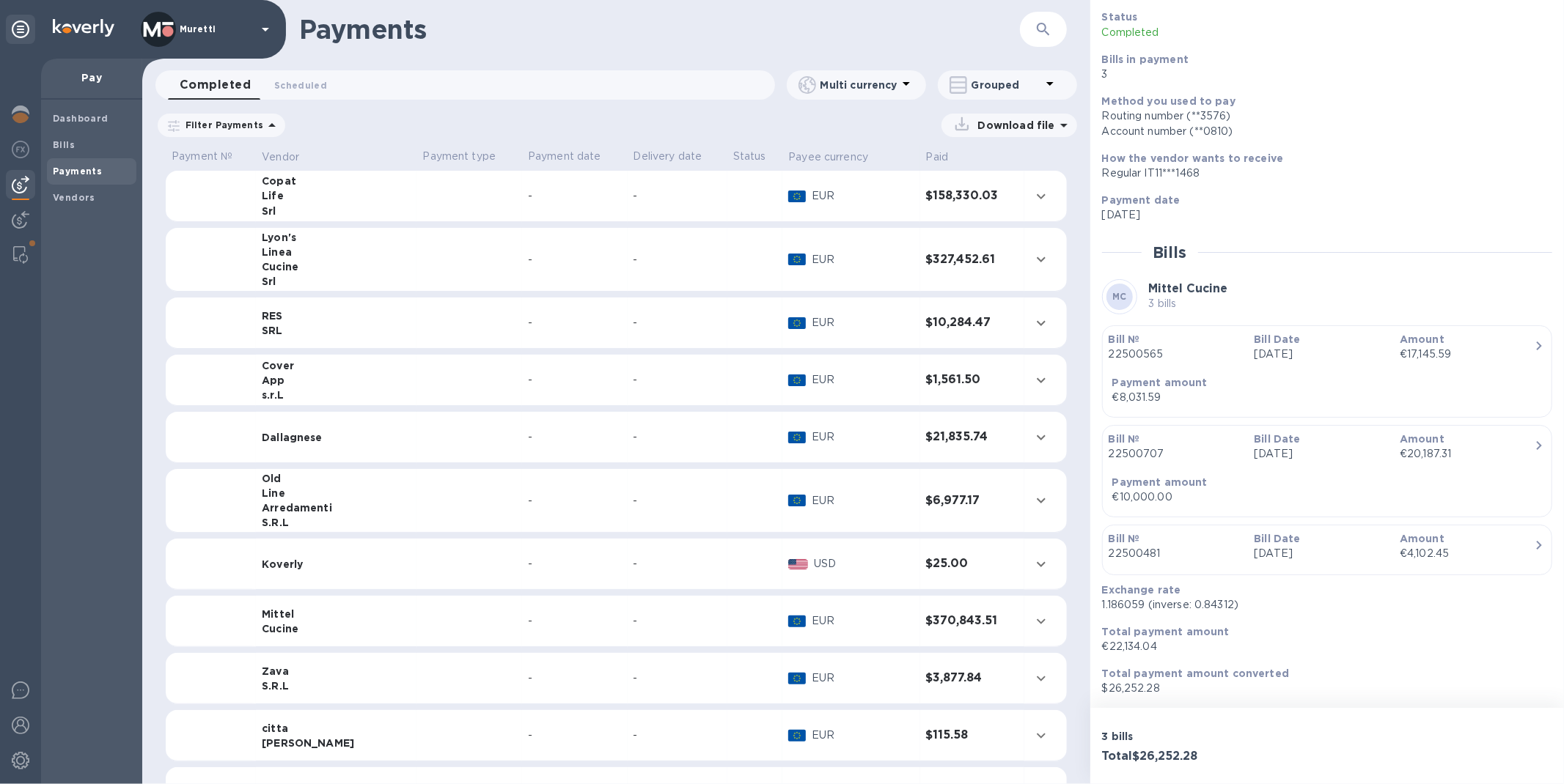
click at [342, 613] on div "Mittel" at bounding box center [336, 613] width 149 height 14
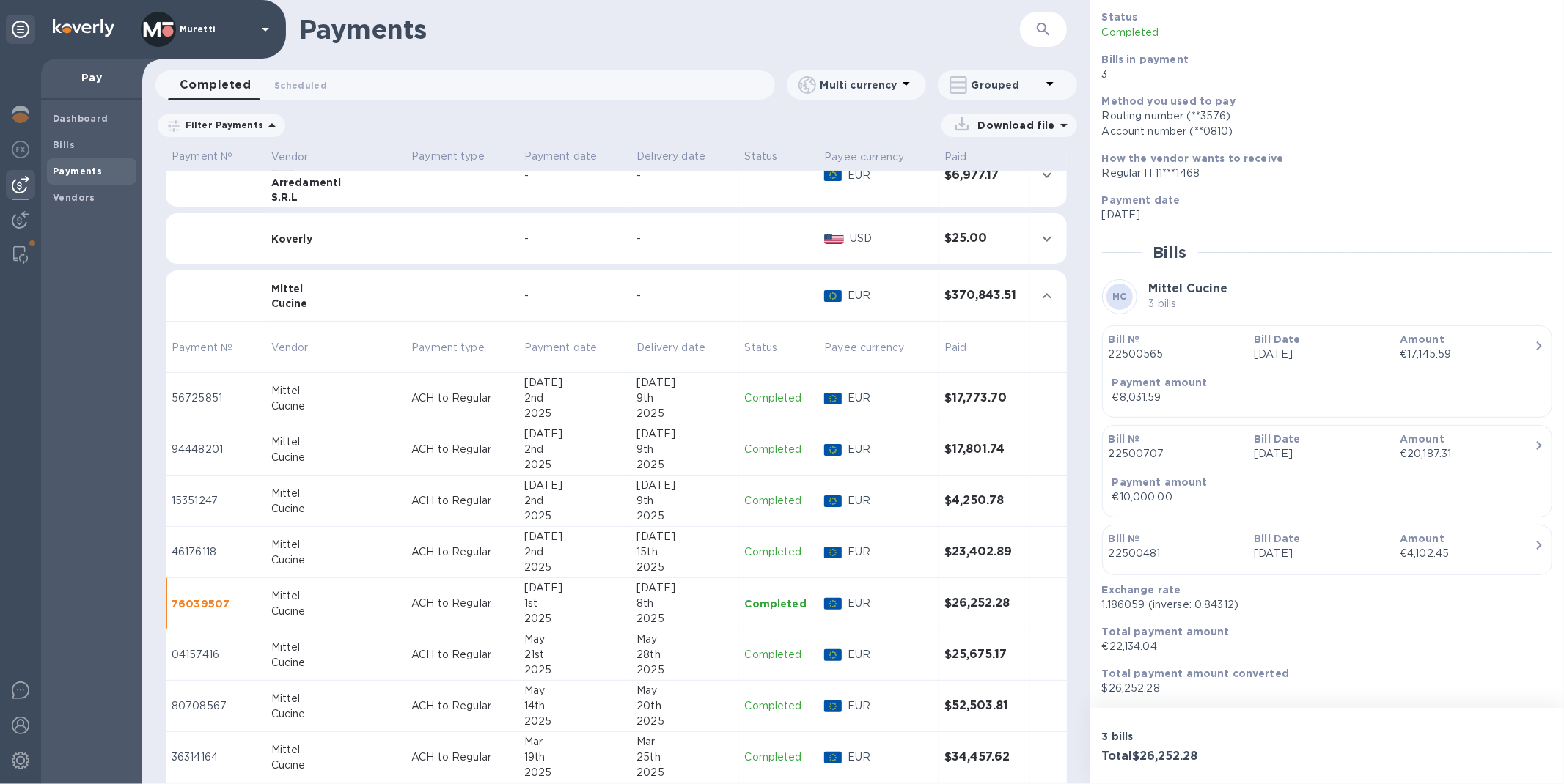
scroll to position [488, 0]
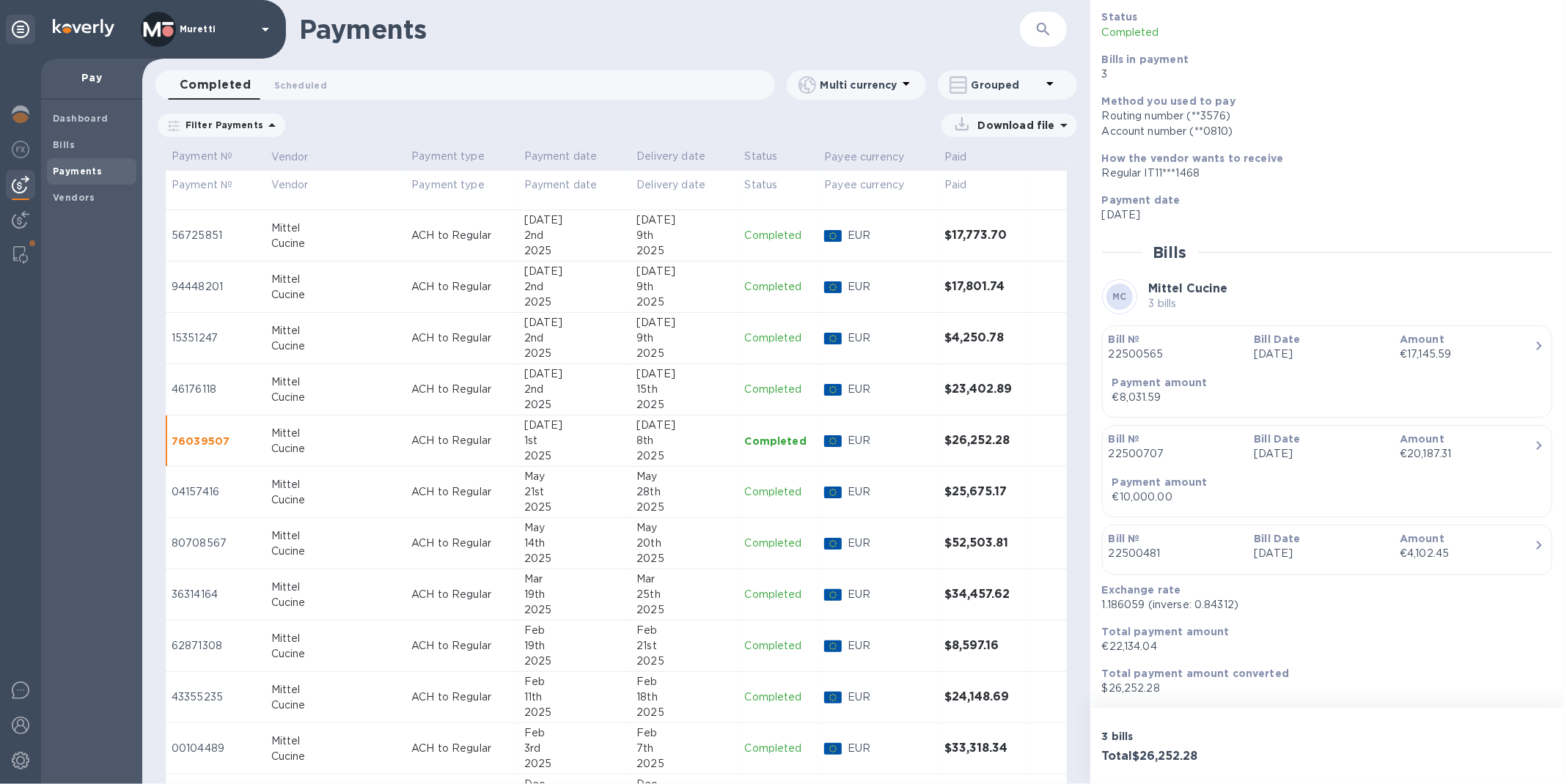
click at [541, 392] on div "2nd" at bounding box center [574, 389] width 102 height 15
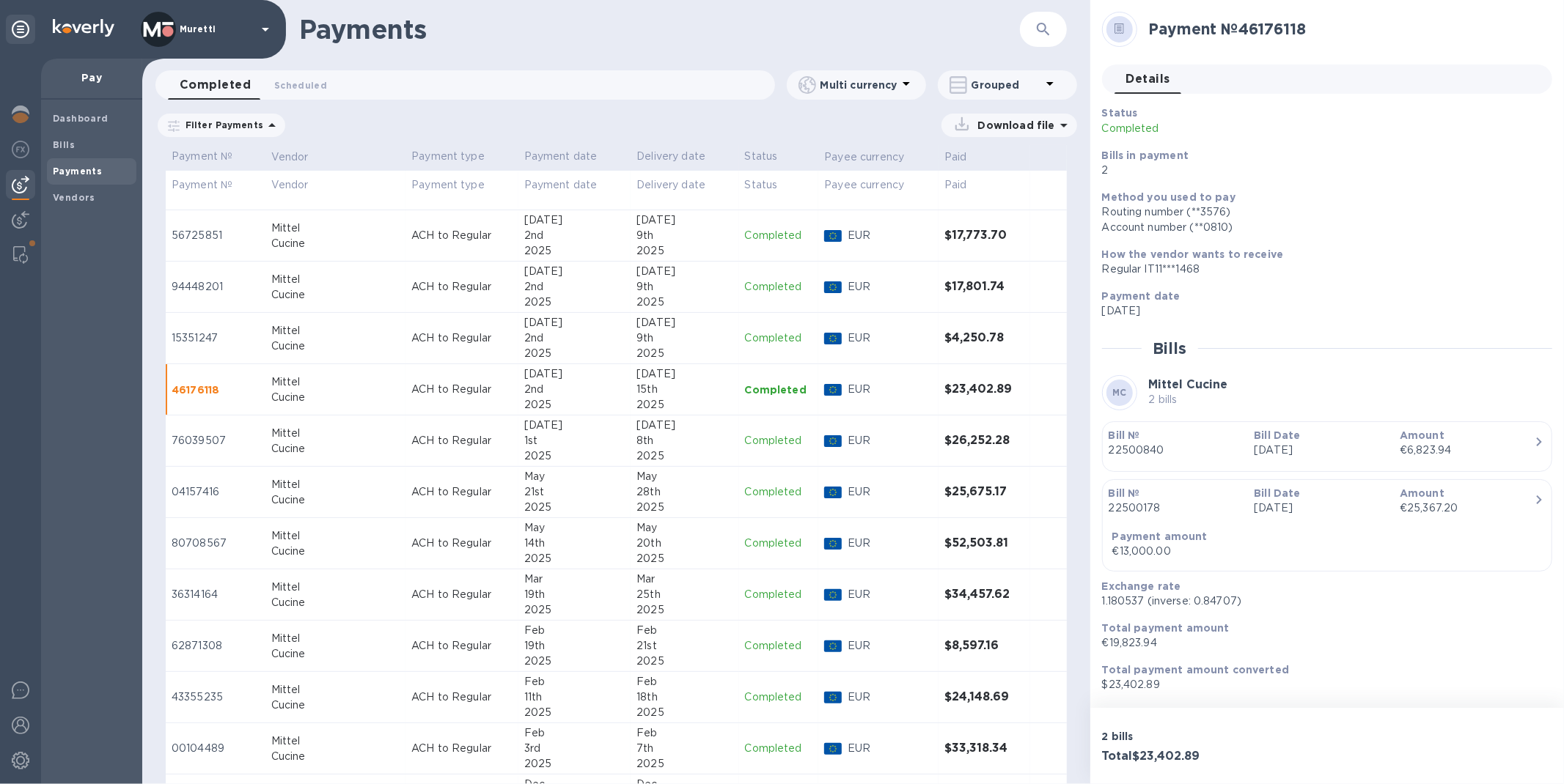
click at [518, 337] on td "[DATE]" at bounding box center [574, 338] width 113 height 51
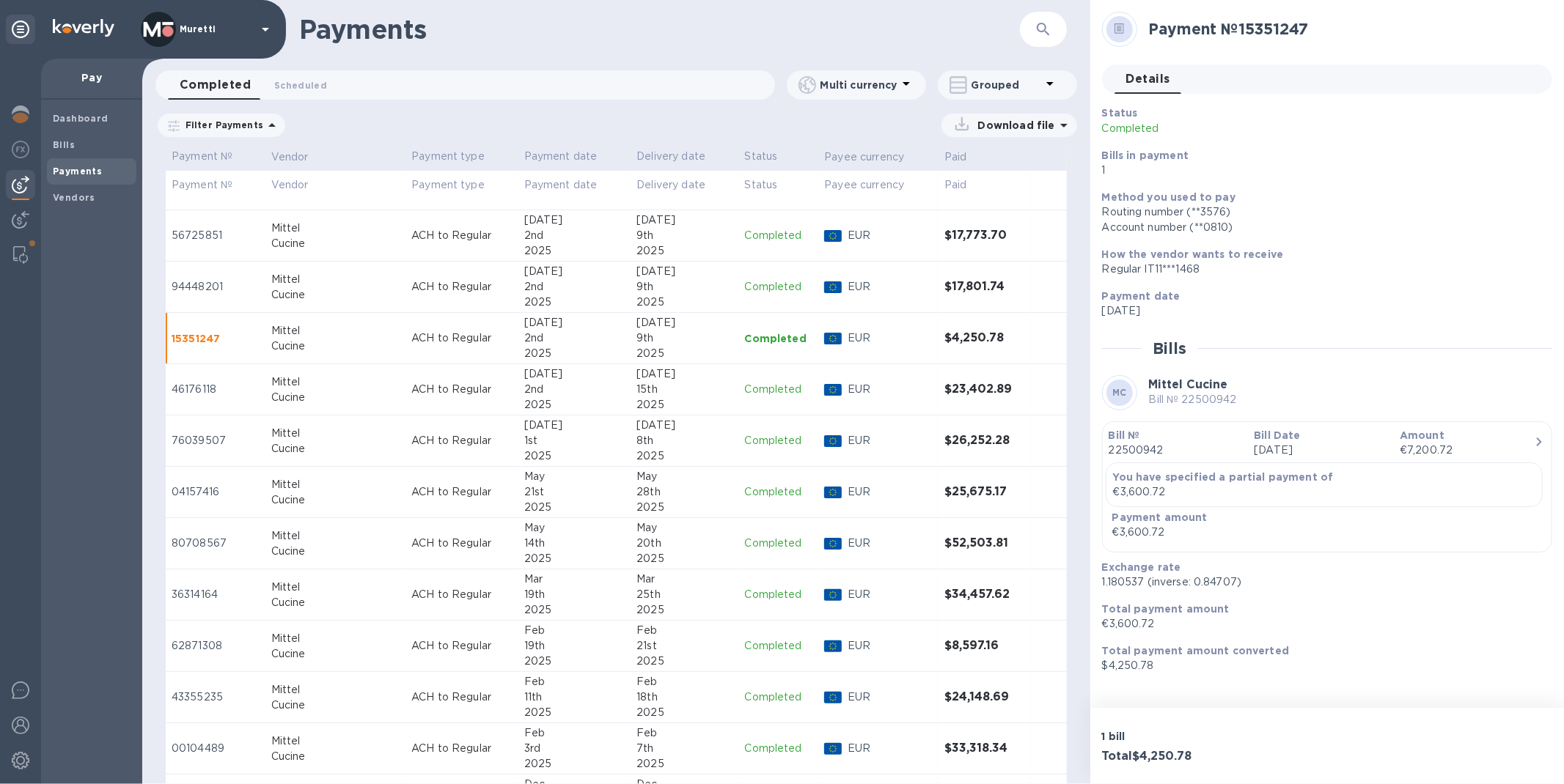
click at [524, 296] on div "2025" at bounding box center [574, 302] width 102 height 15
click at [524, 541] on div "14th" at bounding box center [574, 543] width 102 height 15
click at [524, 588] on div "19th" at bounding box center [574, 595] width 102 height 15
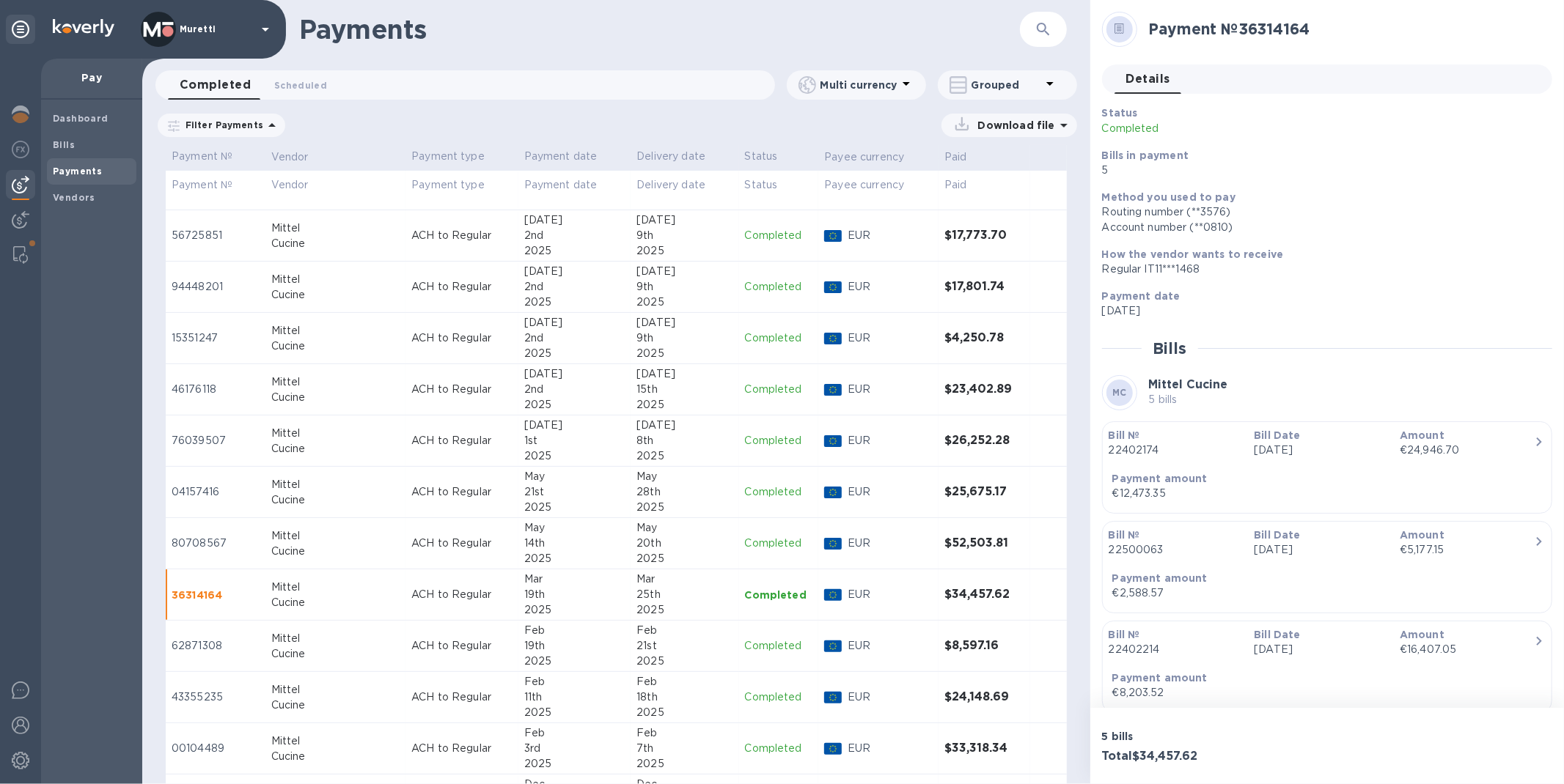
click at [524, 544] on div "14th" at bounding box center [574, 543] width 102 height 15
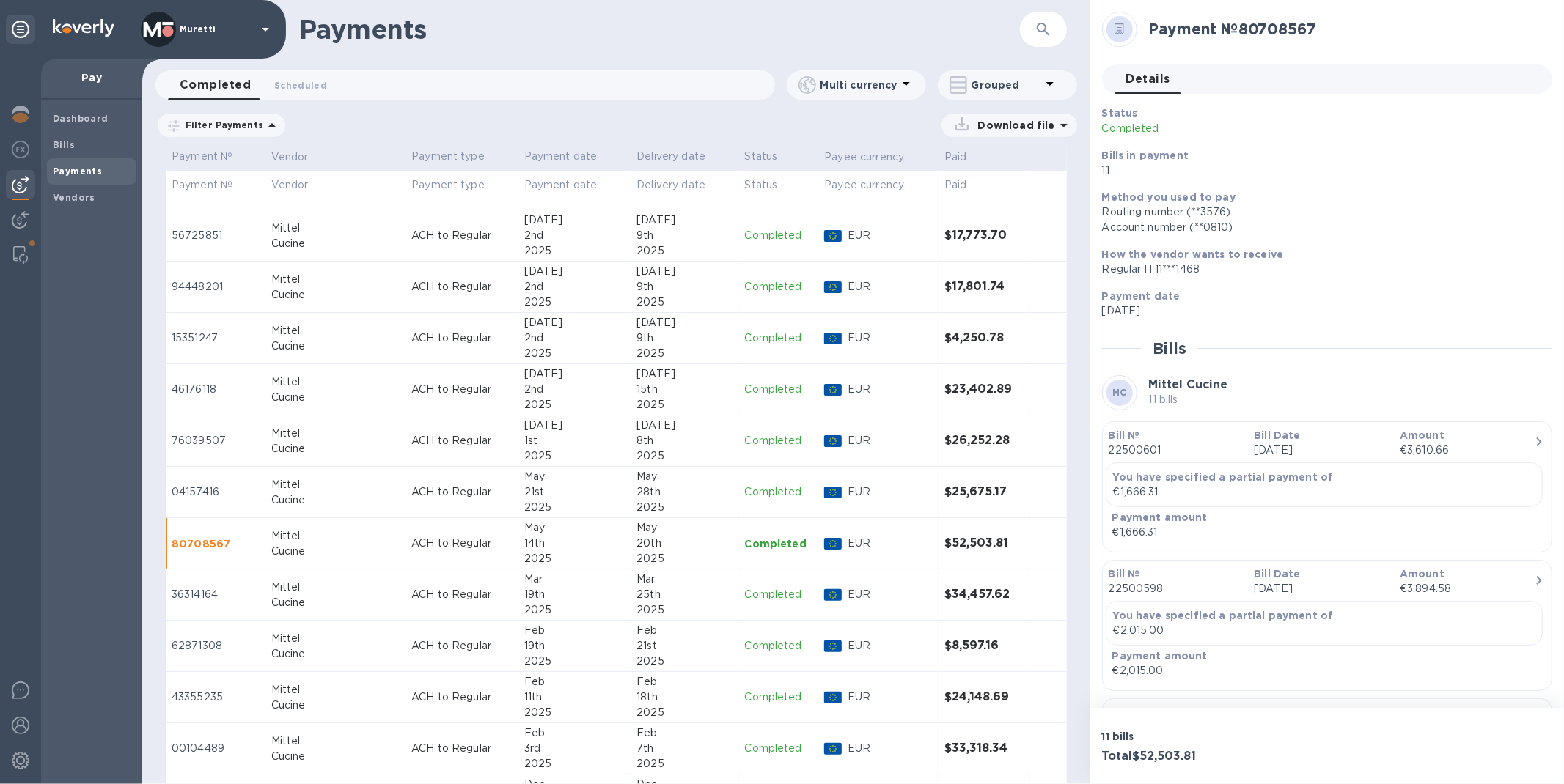
scroll to position [325, 0]
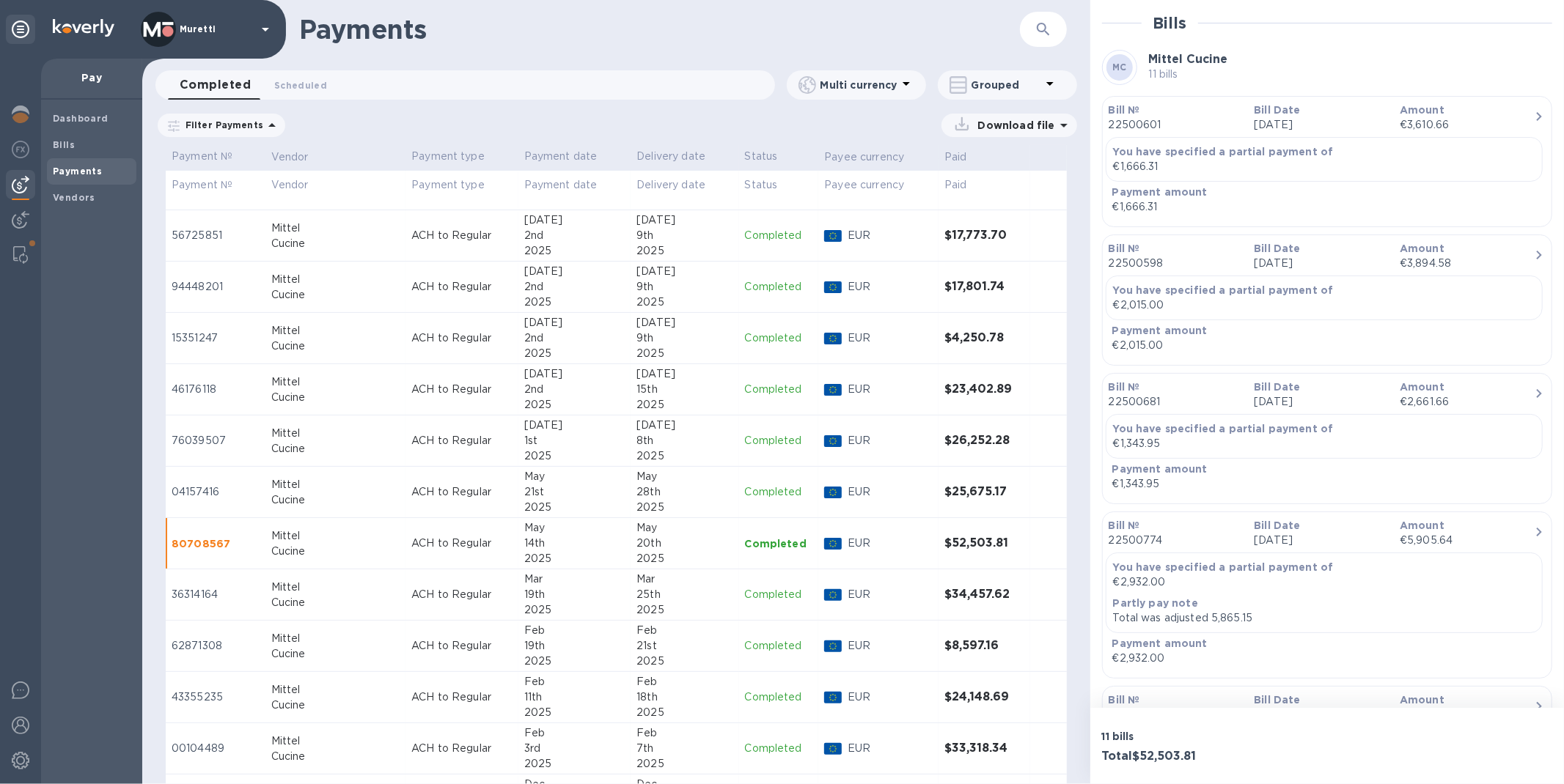
click at [524, 502] on div "2025" at bounding box center [574, 507] width 102 height 15
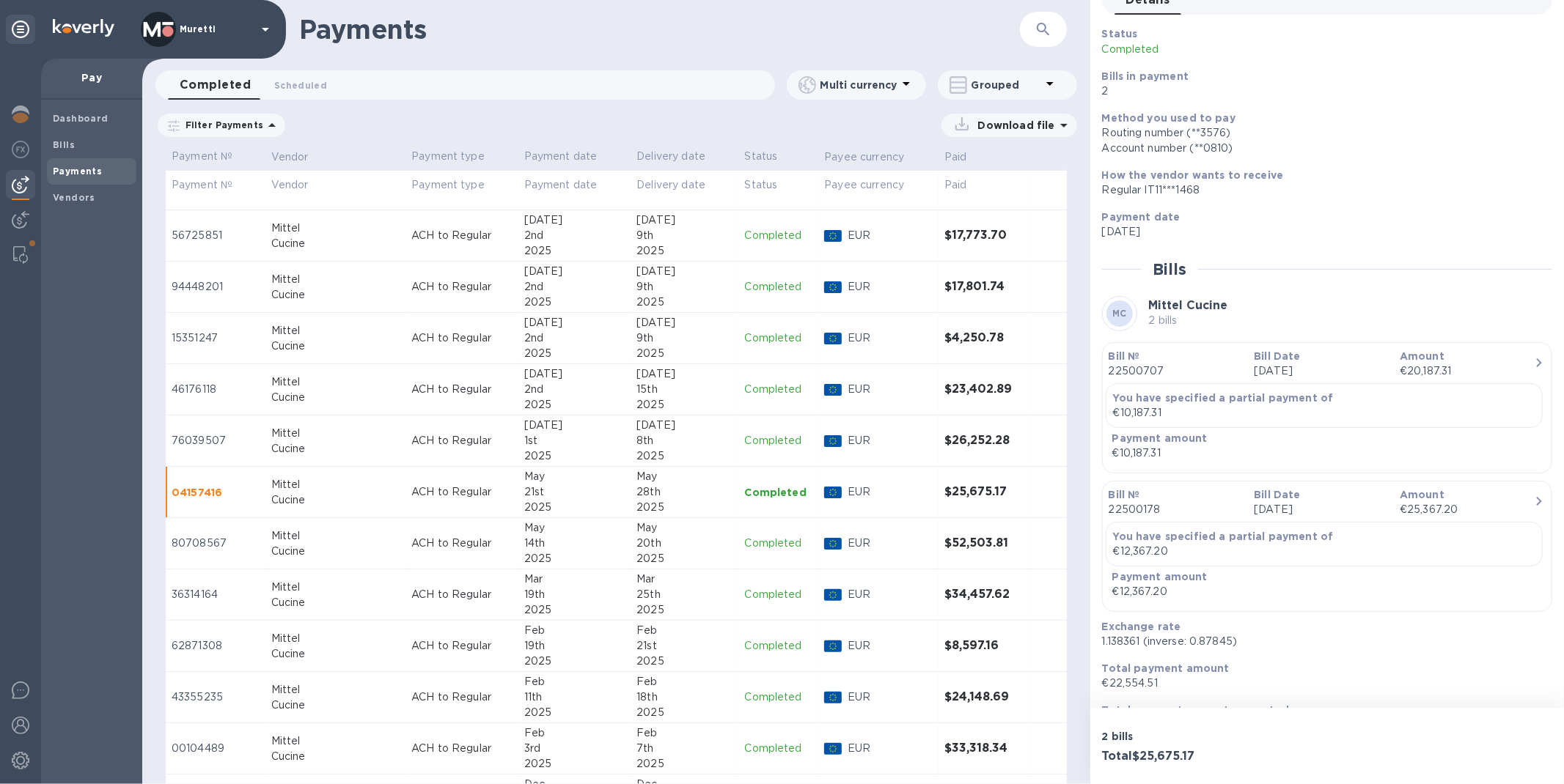
scroll to position [116, 0]
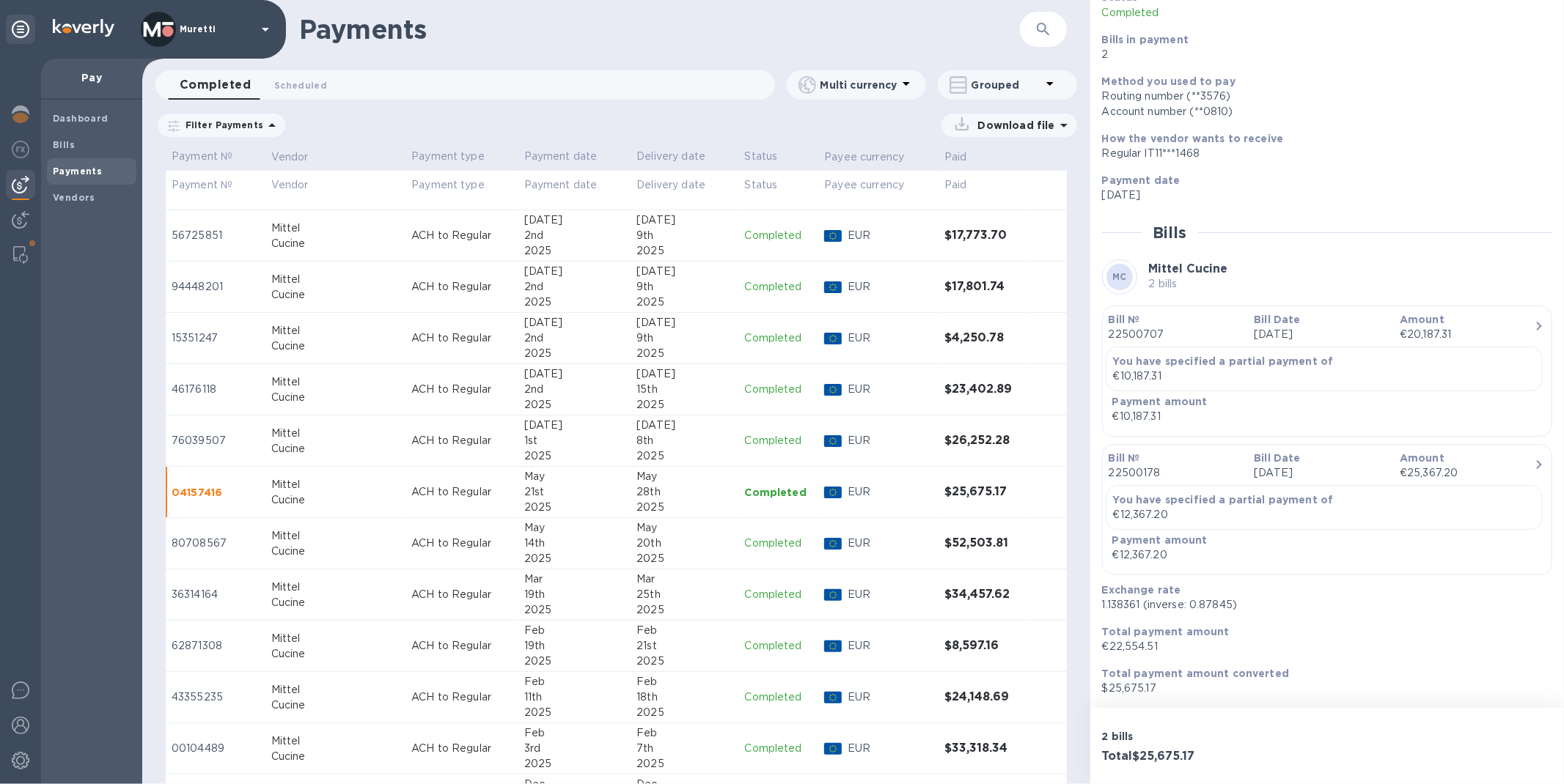
click at [528, 452] on div "2025" at bounding box center [574, 456] width 102 height 15
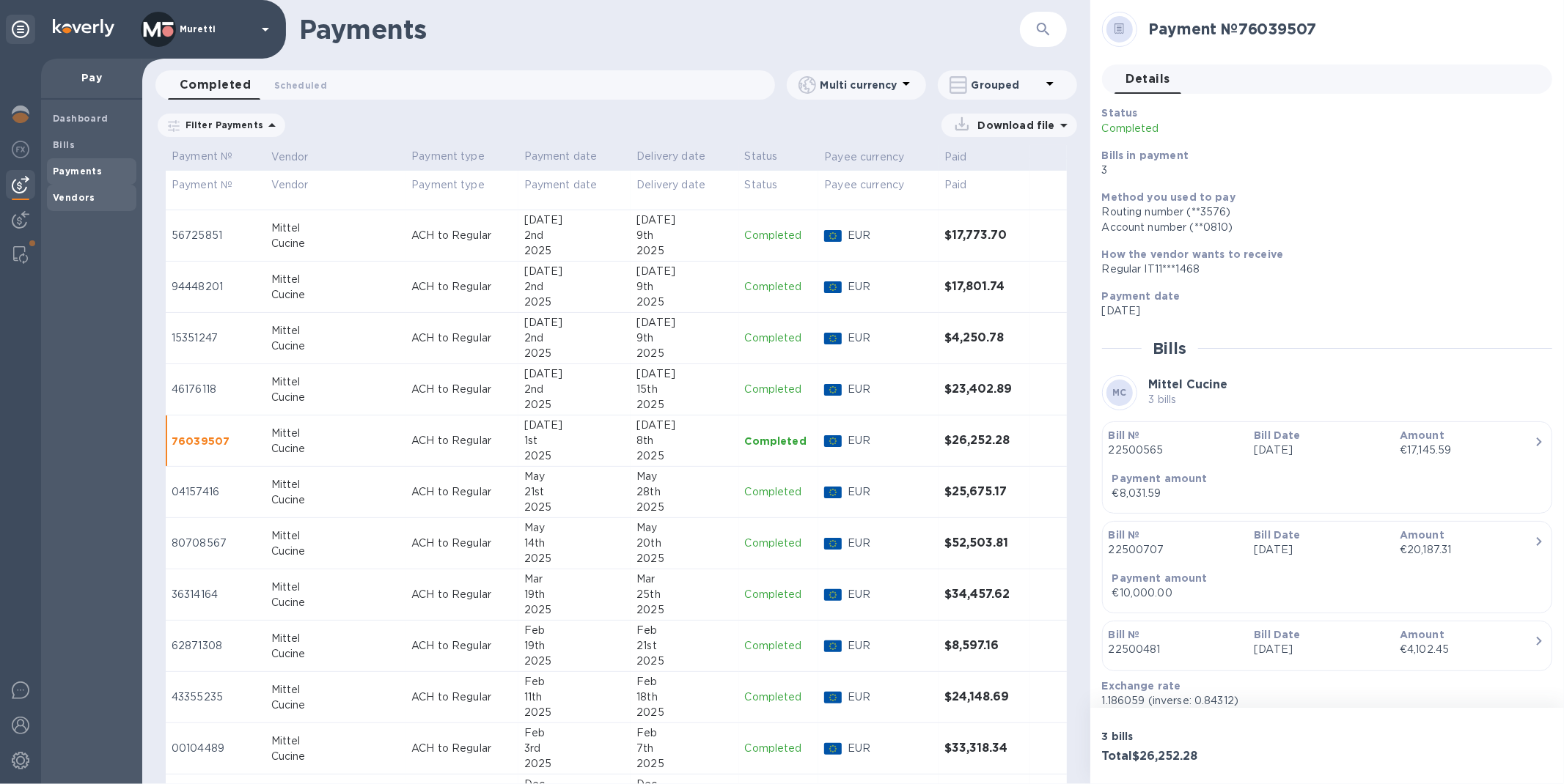
click at [91, 189] on div "Vendors" at bounding box center [91, 198] width 89 height 26
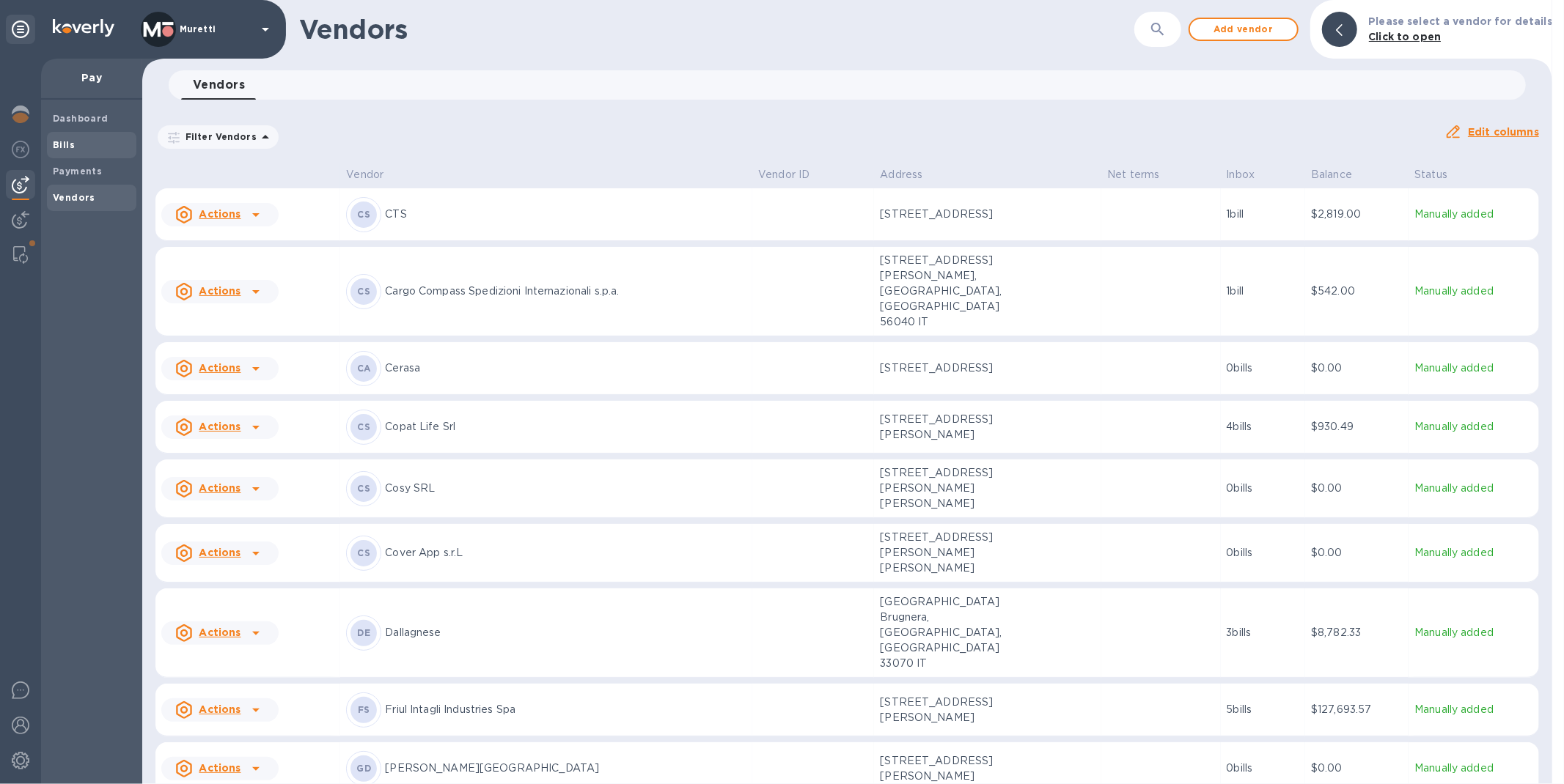
click at [74, 135] on div "Bills" at bounding box center [91, 144] width 89 height 26
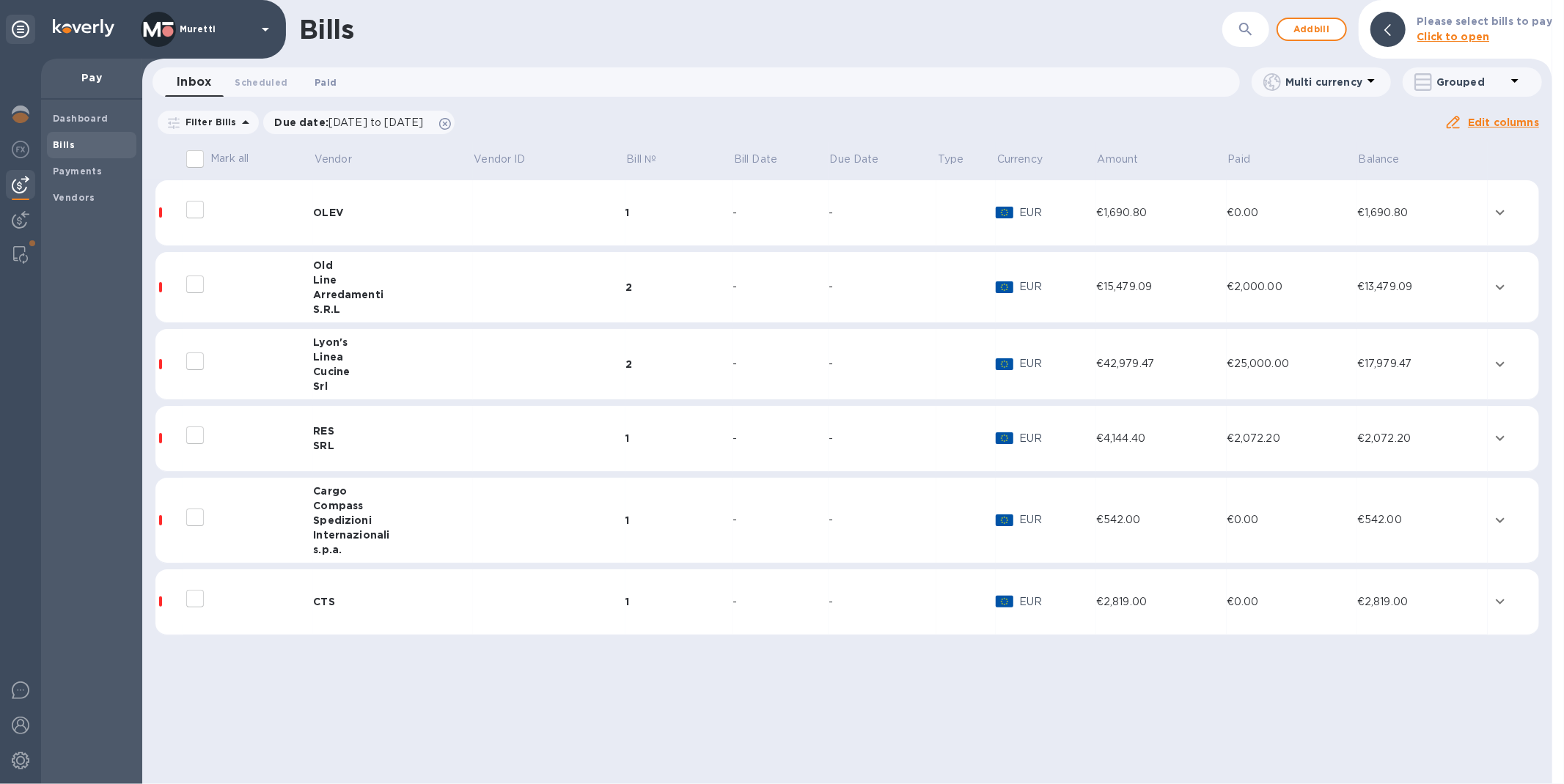
click at [323, 82] on span "Paid 0" at bounding box center [325, 82] width 22 height 15
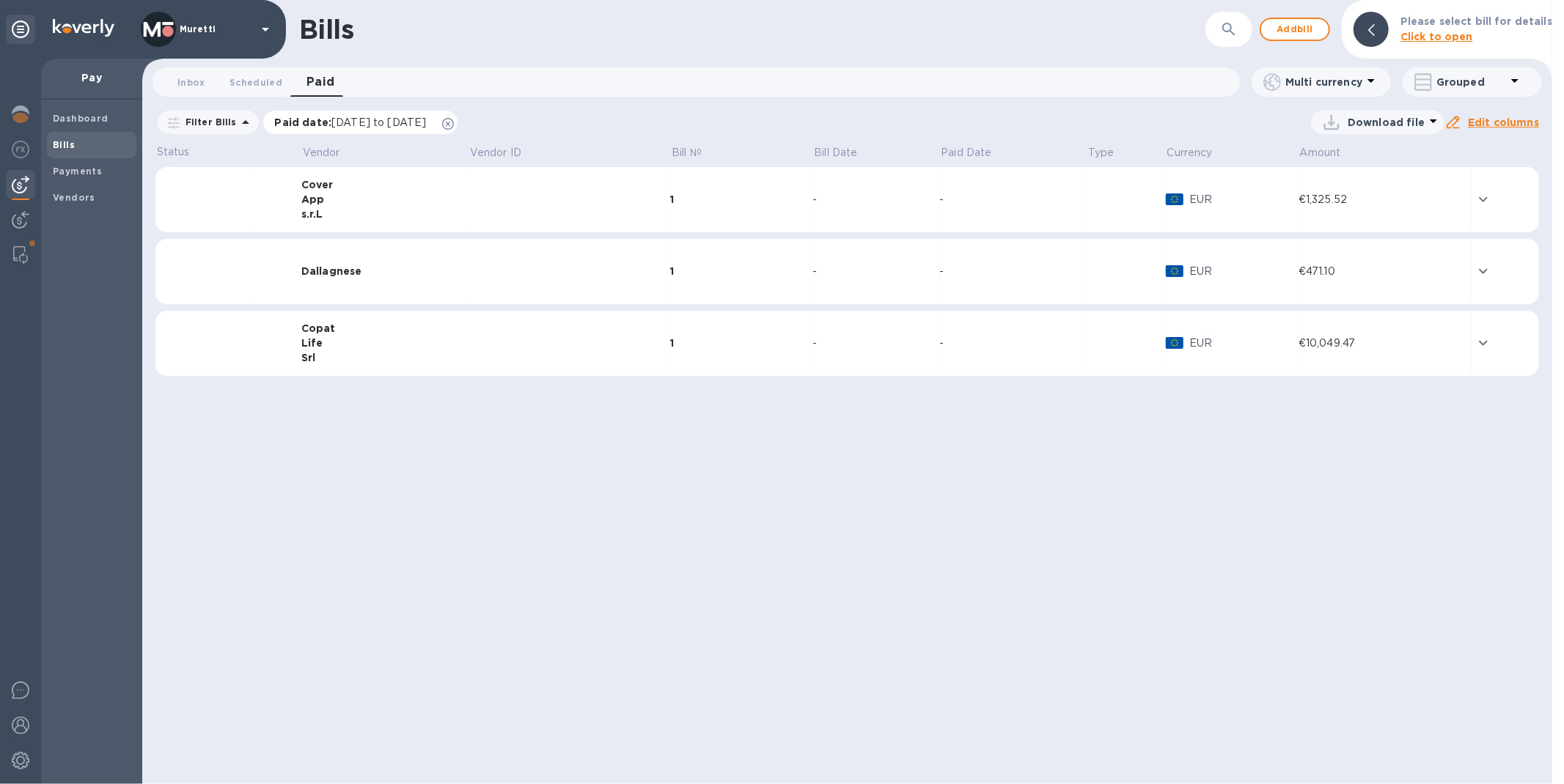
click at [454, 120] on icon at bounding box center [448, 124] width 12 height 12
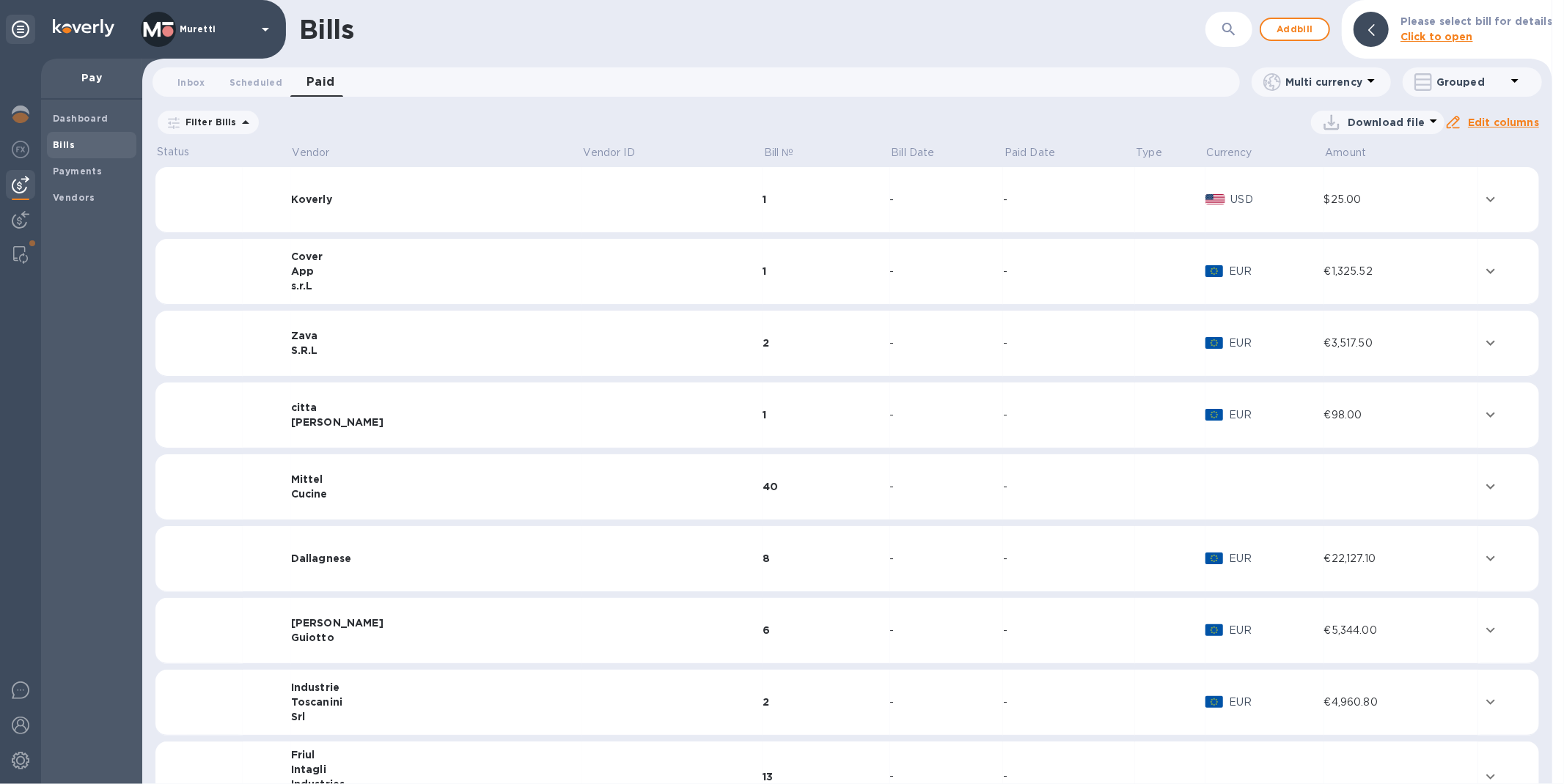
click at [356, 486] on div "Cucine" at bounding box center [436, 493] width 291 height 14
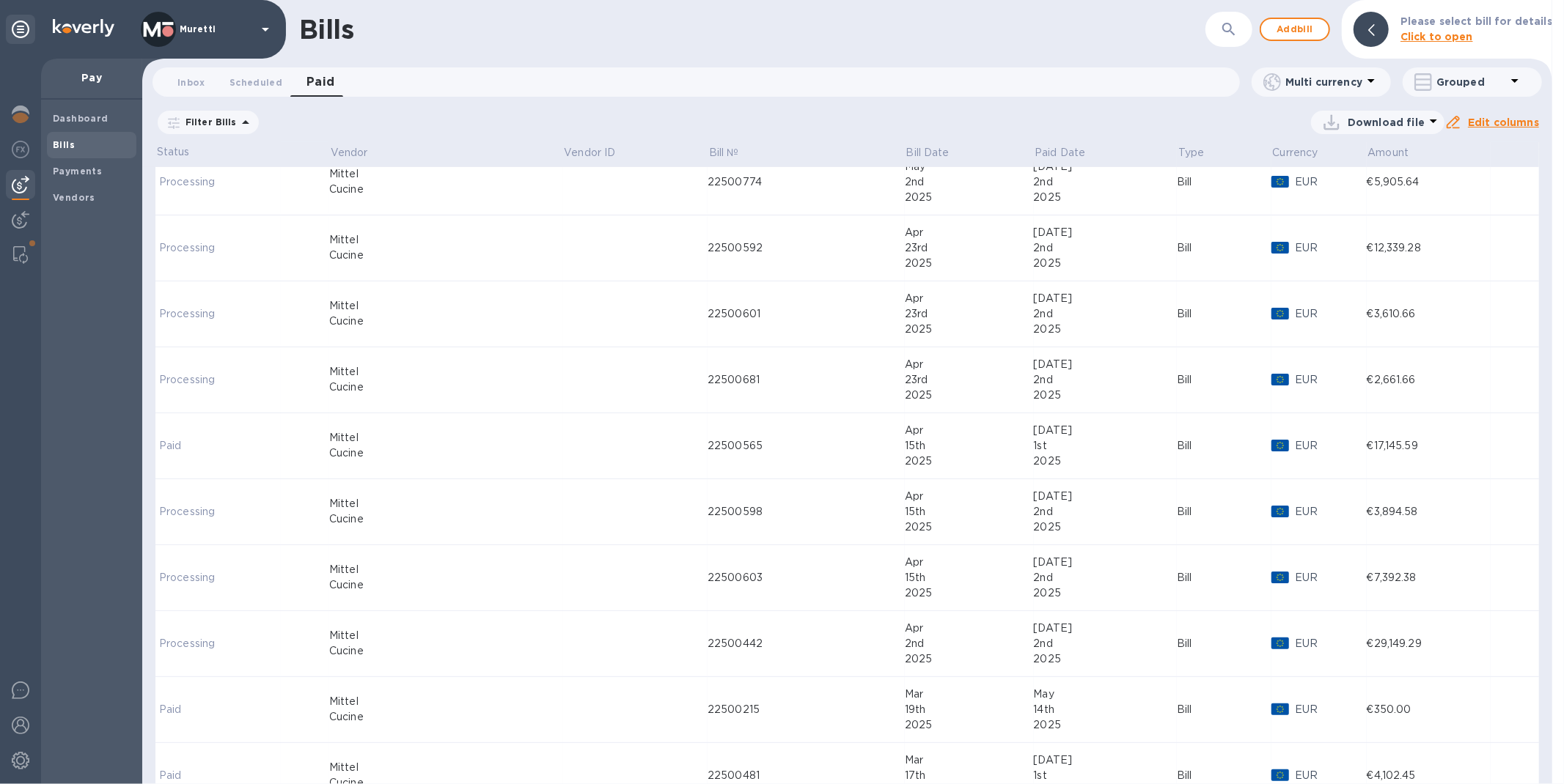
scroll to position [651, 0]
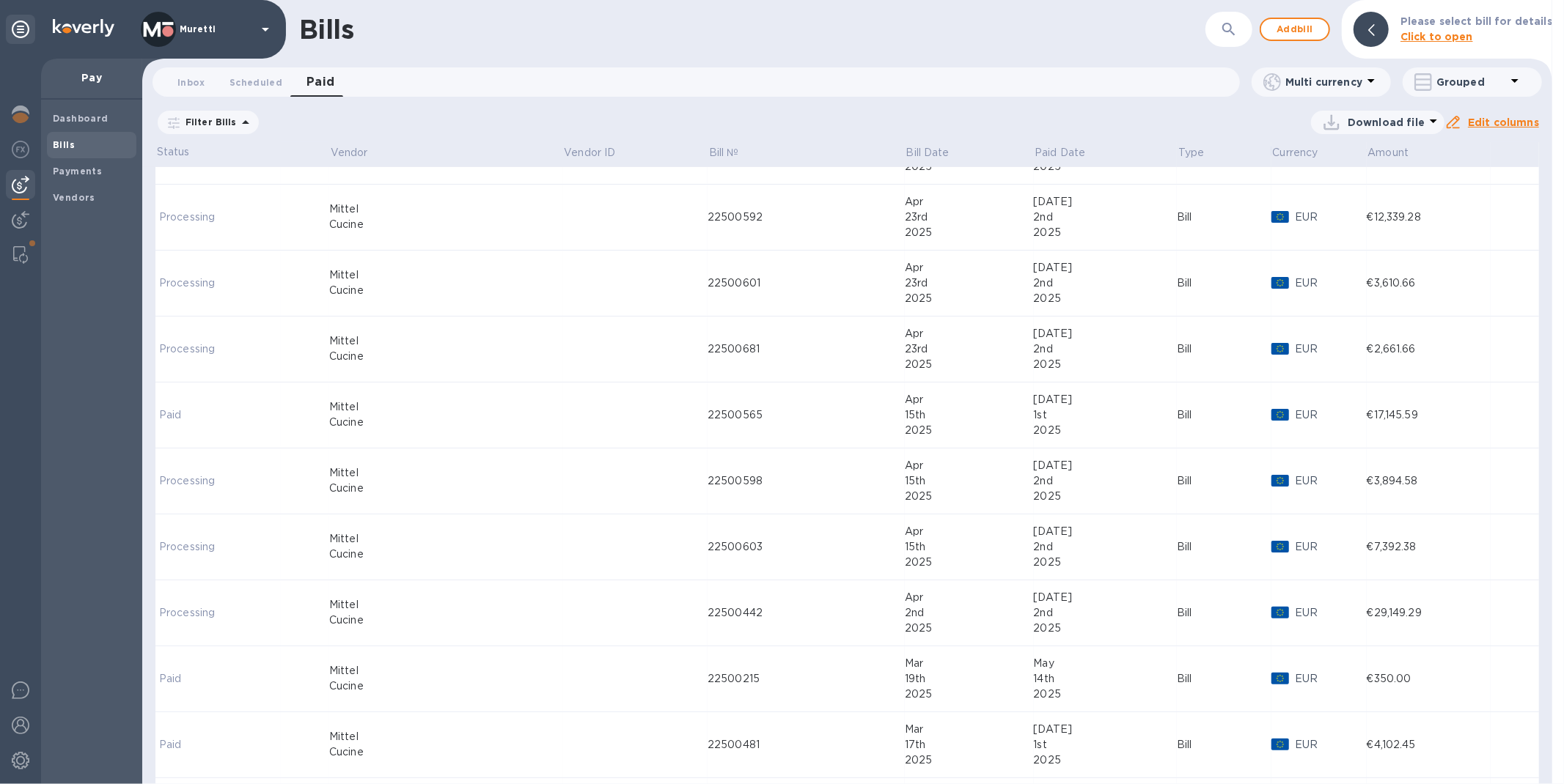
click at [708, 624] on td "22500442" at bounding box center [806, 613] width 197 height 66
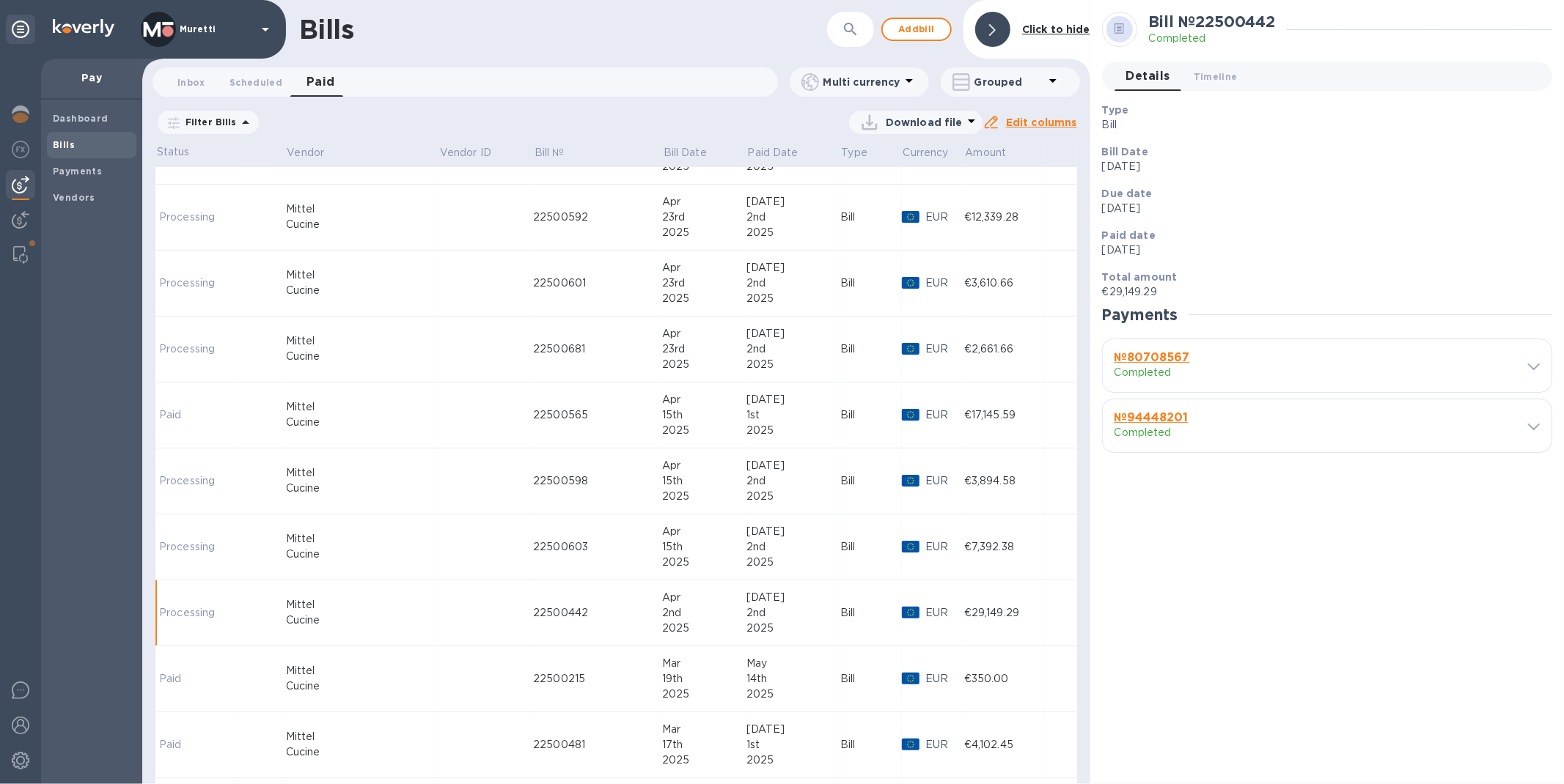
click at [1535, 368] on icon at bounding box center [1534, 367] width 12 height 7
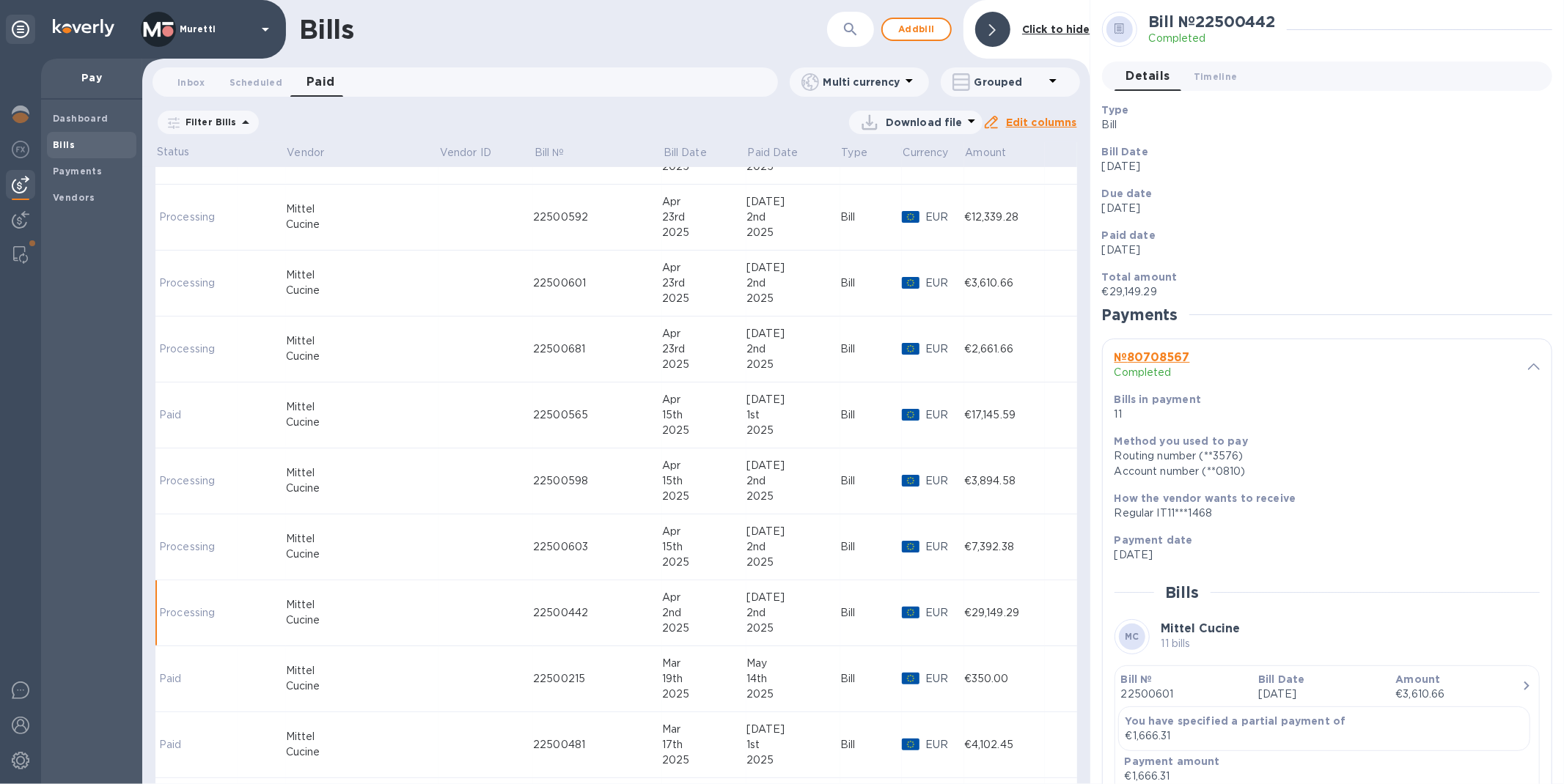
scroll to position [162, 0]
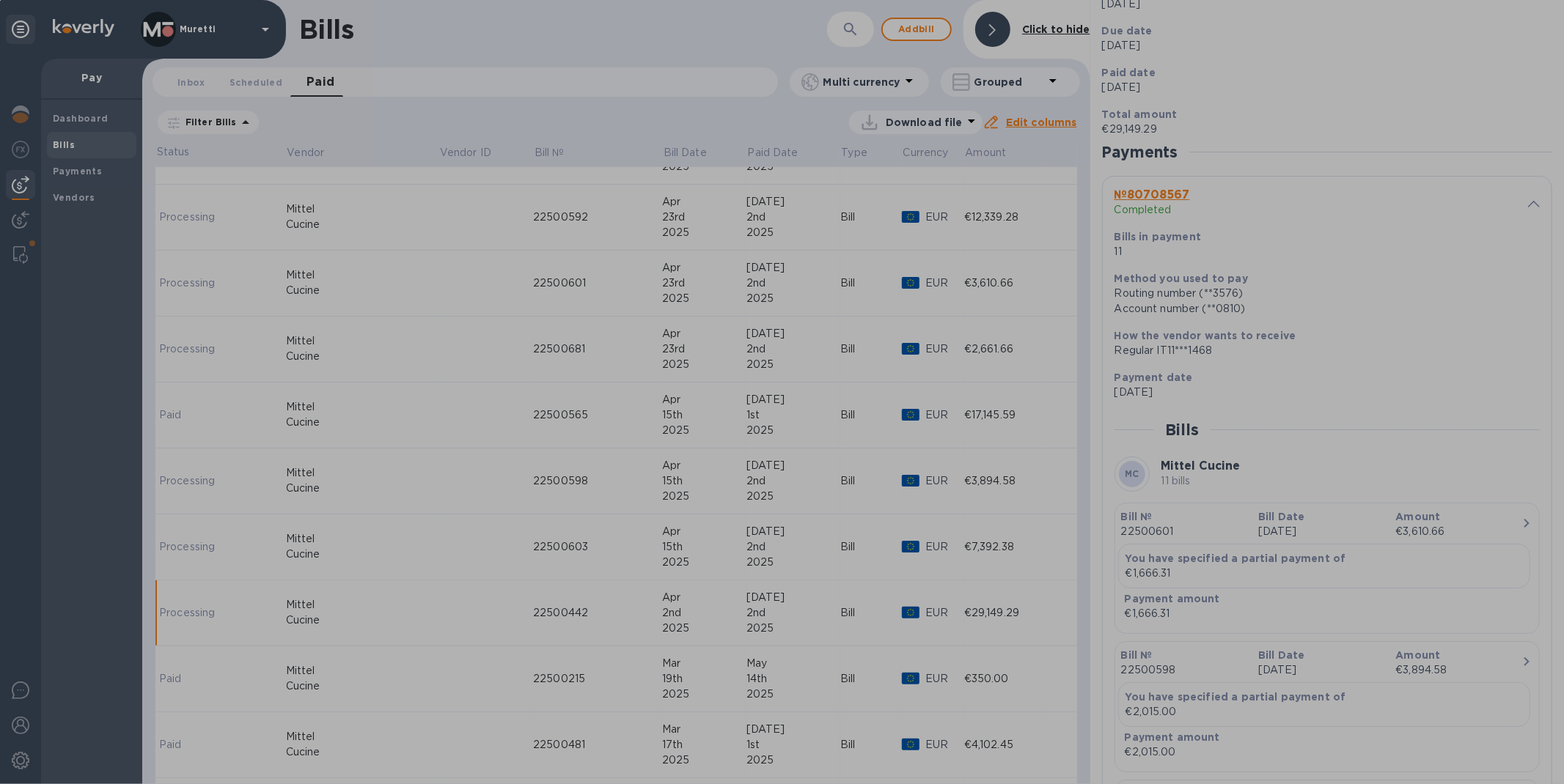
click at [744, 43] on div "0 X 0" at bounding box center [782, 392] width 1564 height 784
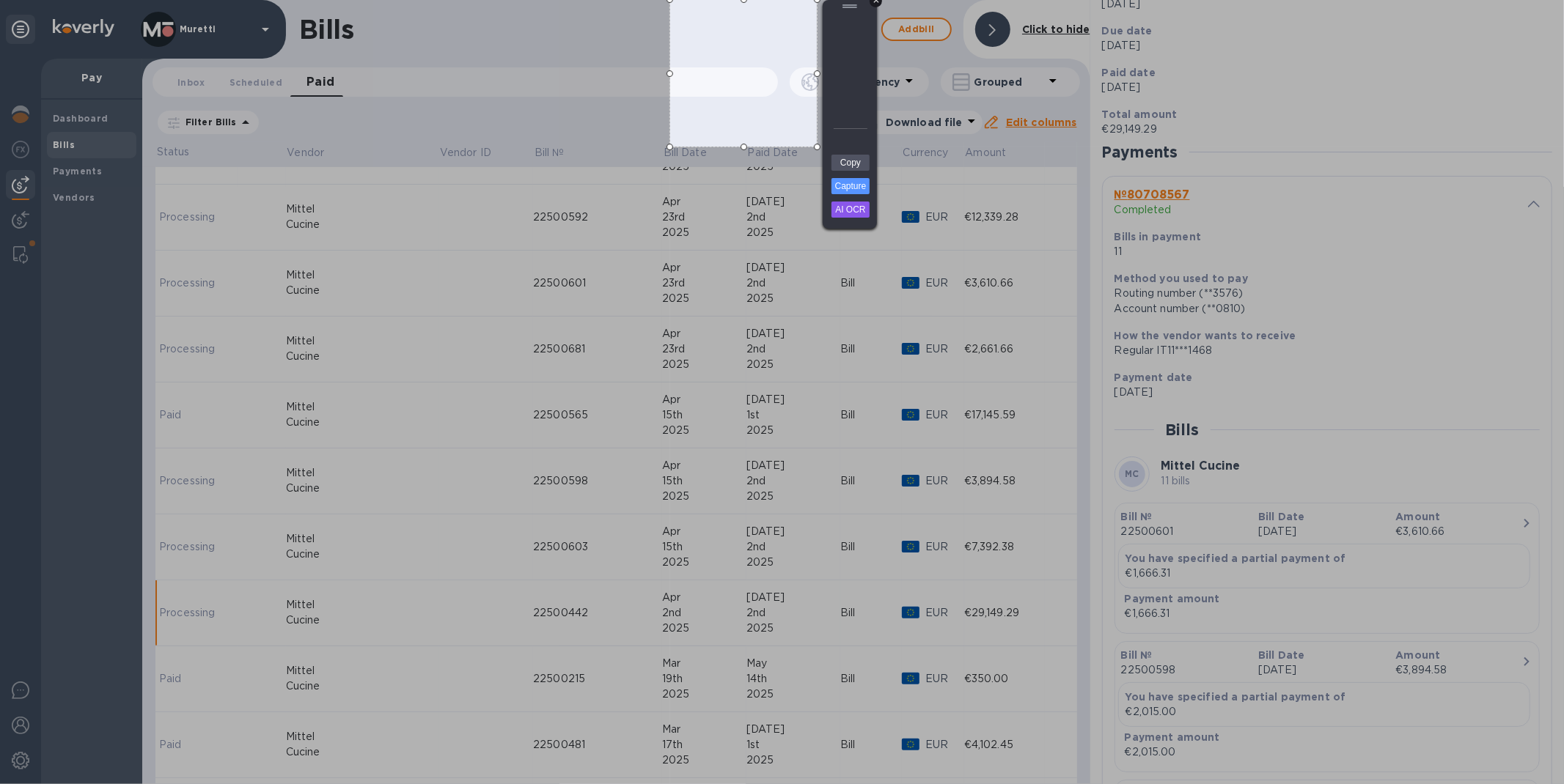
click at [874, 2] on div "+" at bounding box center [875, 1] width 13 height 13
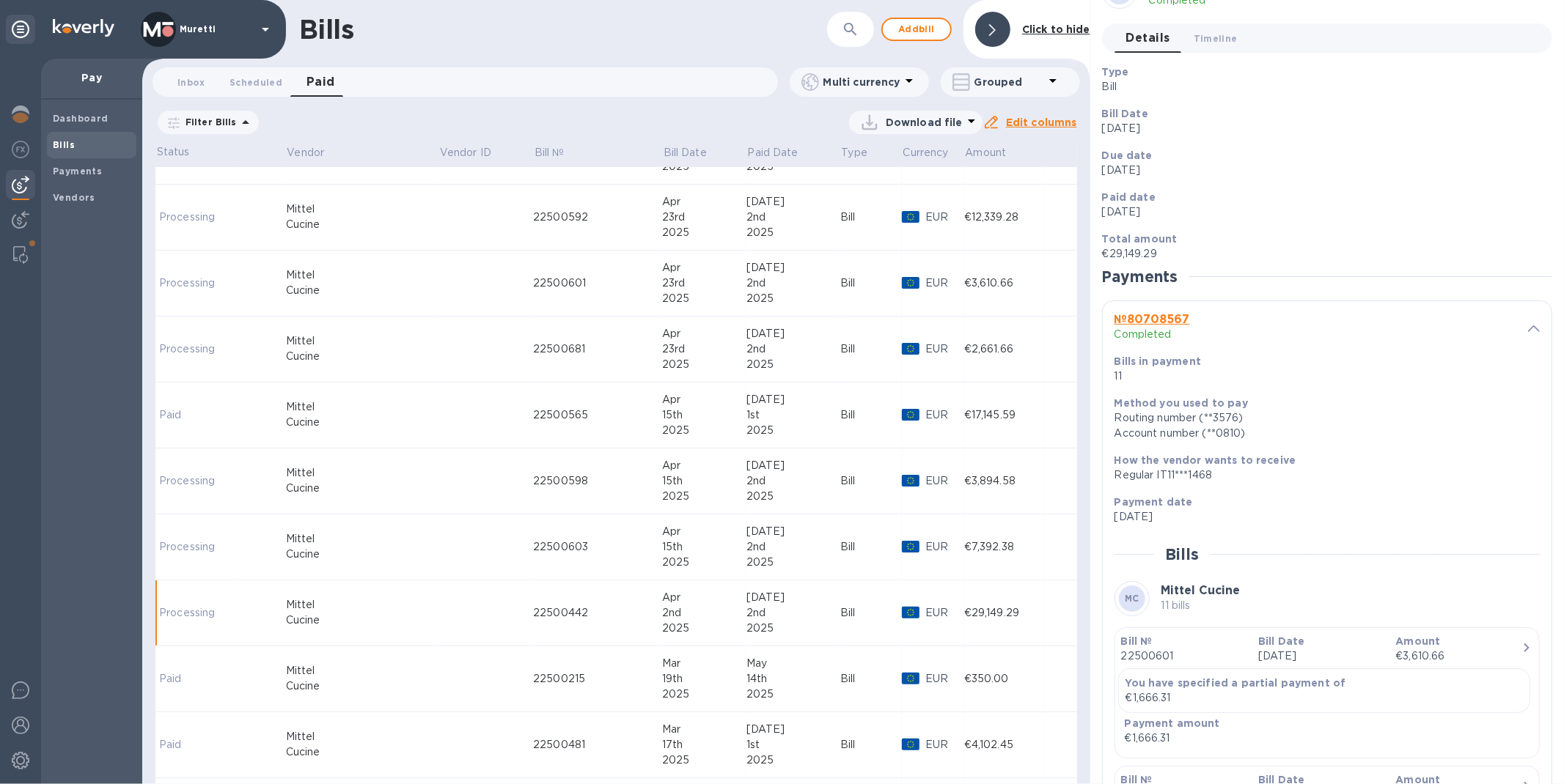
scroll to position [0, 0]
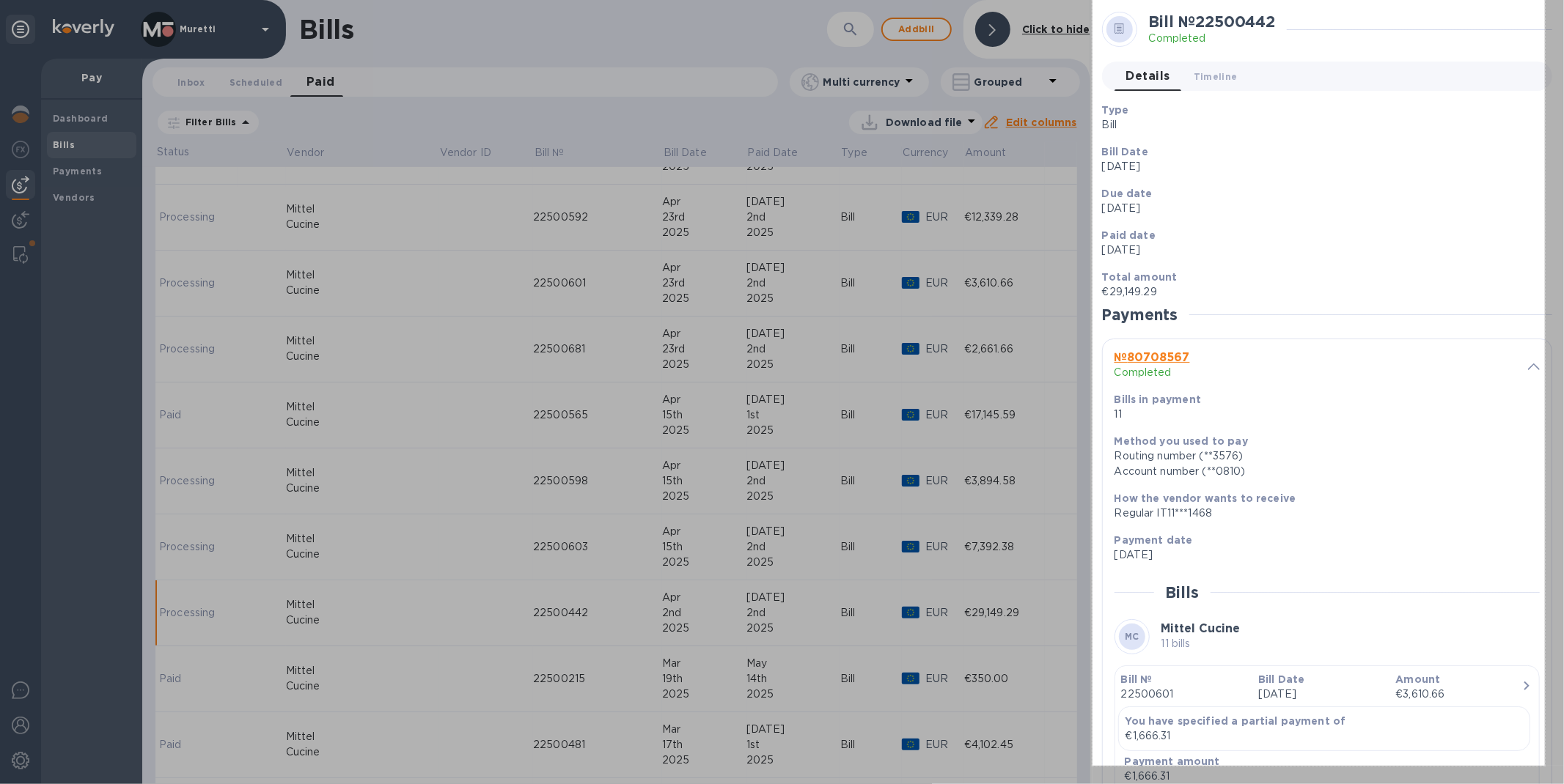
drag, startPoint x: 1093, startPoint y: 0, endPoint x: 1544, endPoint y: 766, distance: 888.9
click at [1544, 766] on div "617 X 1045" at bounding box center [782, 392] width 1564 height 784
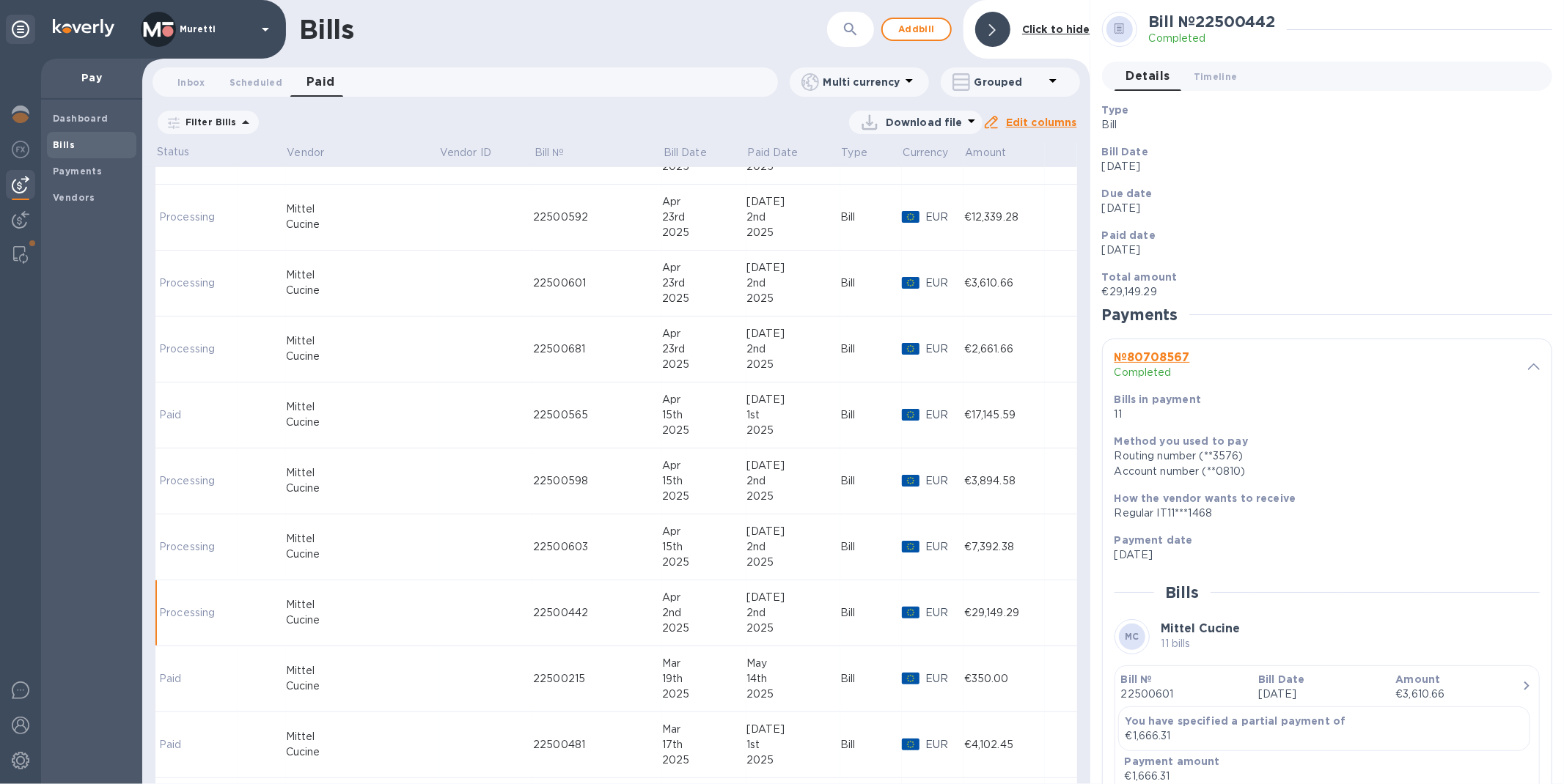
click at [1123, 27] on icon at bounding box center [1120, 29] width 11 height 11
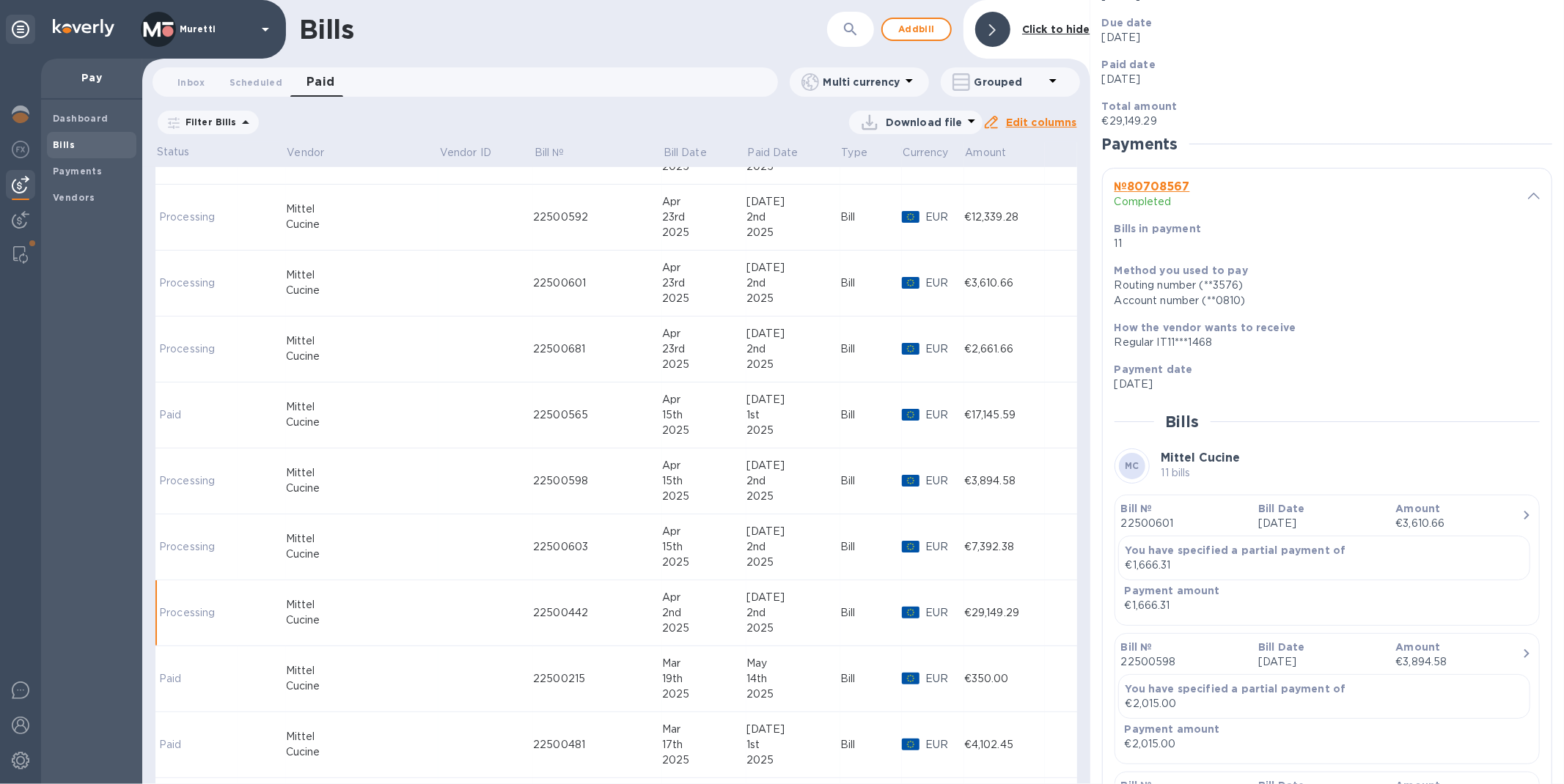
scroll to position [325, 0]
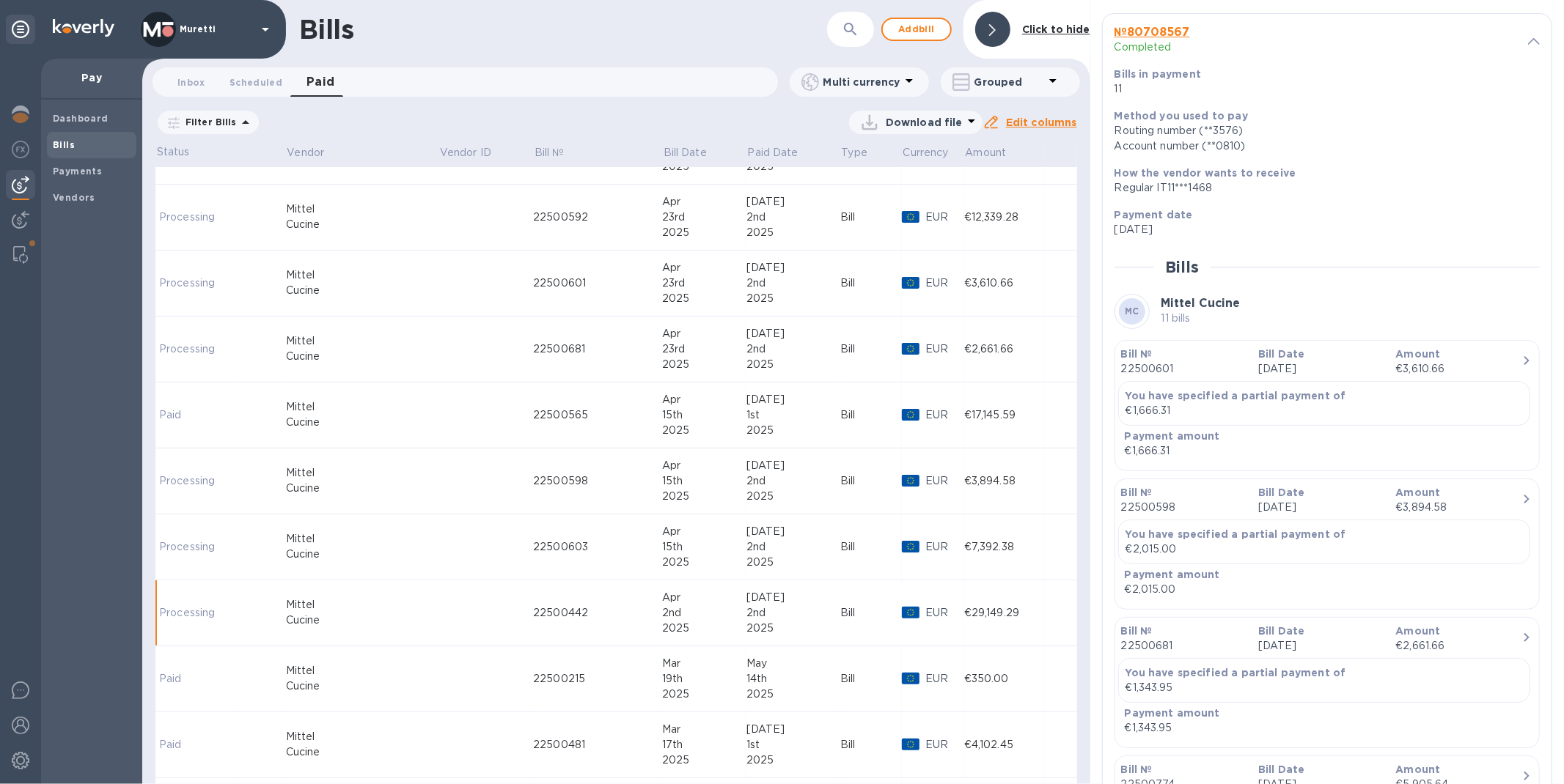
click at [1200, 218] on p "Payment date" at bounding box center [1321, 214] width 414 height 14
click at [1175, 32] on b "№ 80708567" at bounding box center [1152, 32] width 75 height 14
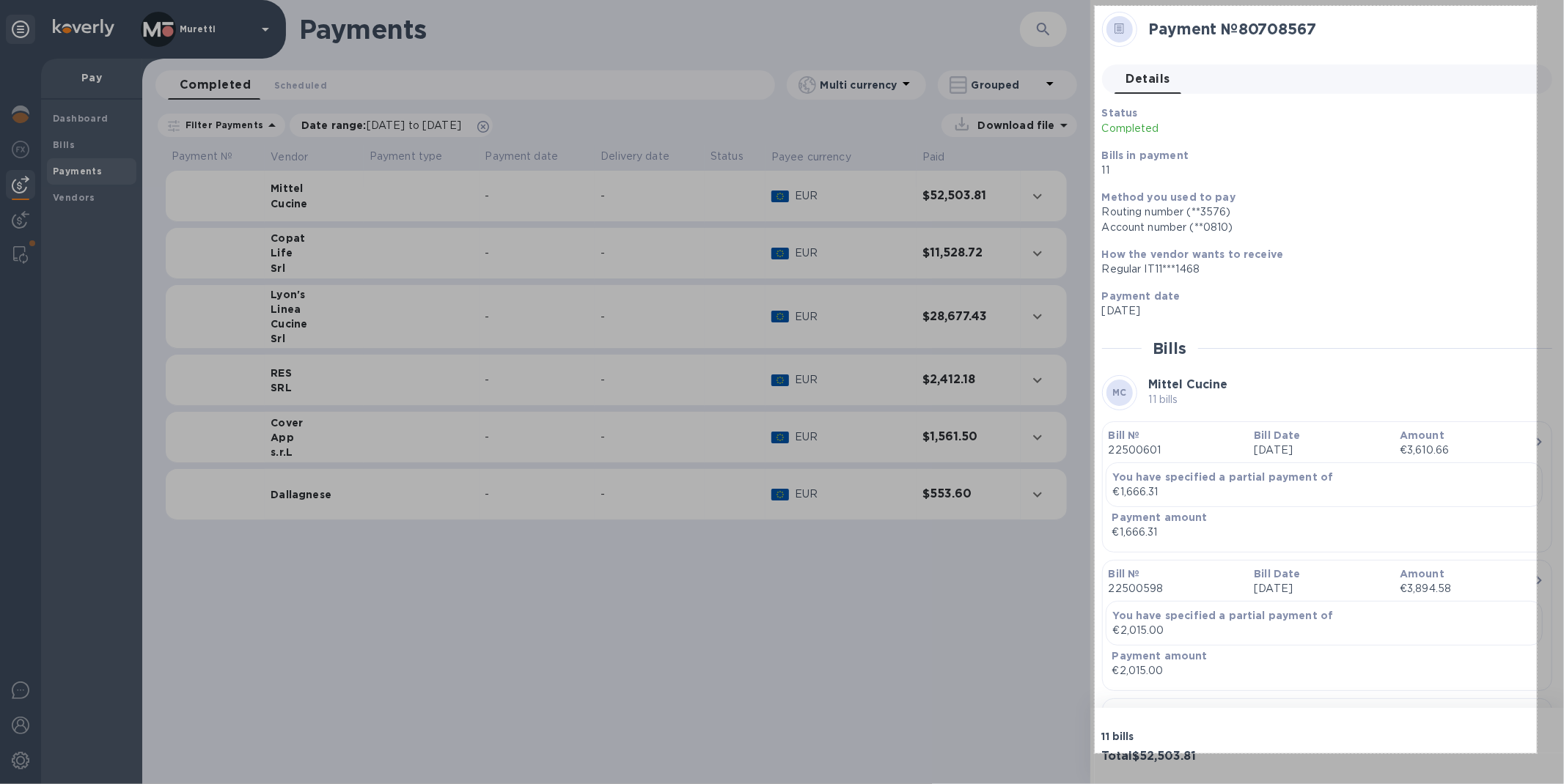
drag, startPoint x: 1095, startPoint y: 6, endPoint x: 1536, endPoint y: 749, distance: 864.0
click at [1536, 752] on div "603 X 1020" at bounding box center [782, 392] width 1564 height 784
drag, startPoint x: 1536, startPoint y: 749, endPoint x: 1526, endPoint y: 719, distance: 31.6
click at [1528, 724] on div "603 X 1020" at bounding box center [782, 392] width 1564 height 784
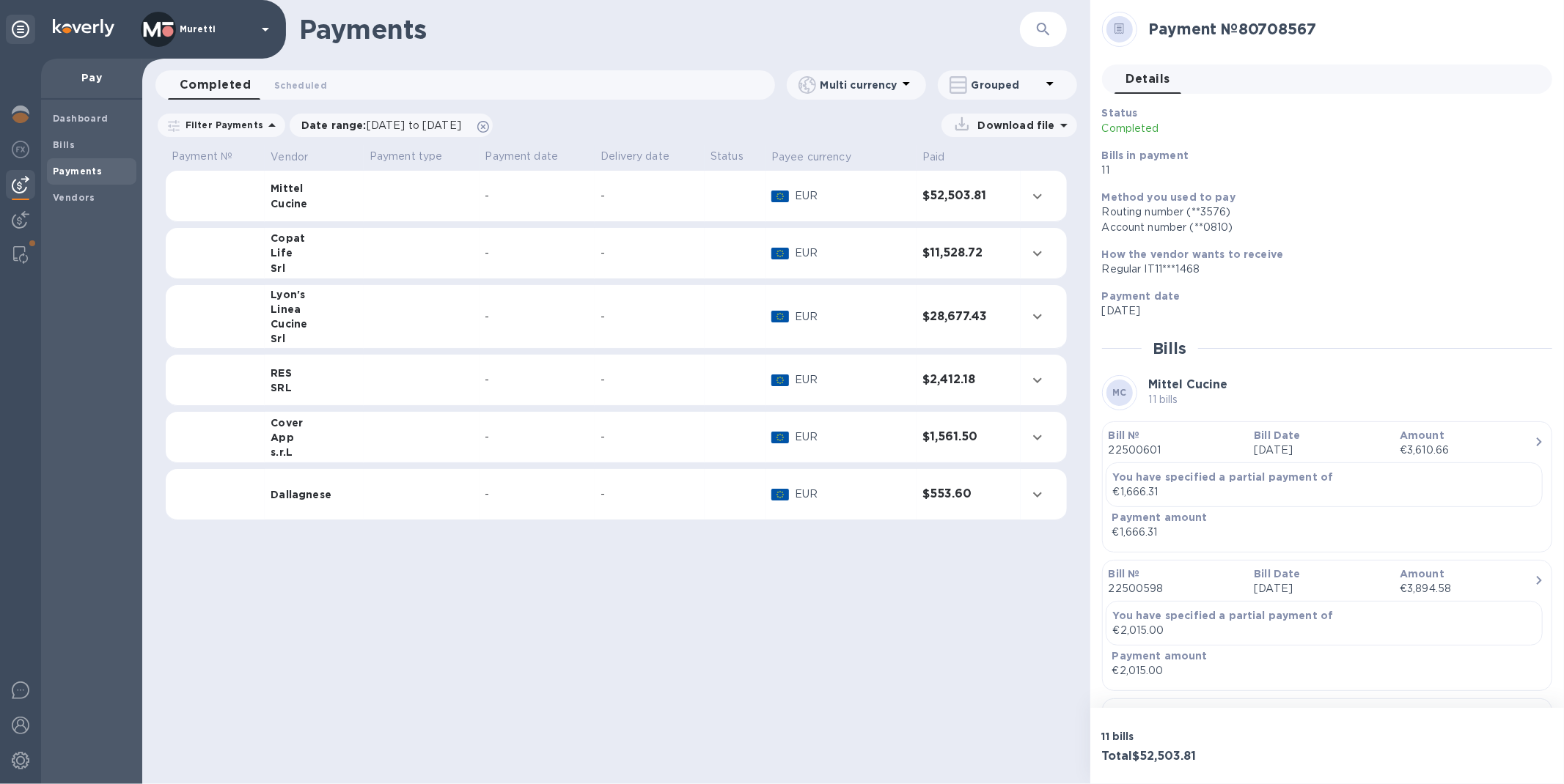
click at [558, 186] on td "-" at bounding box center [538, 196] width 116 height 51
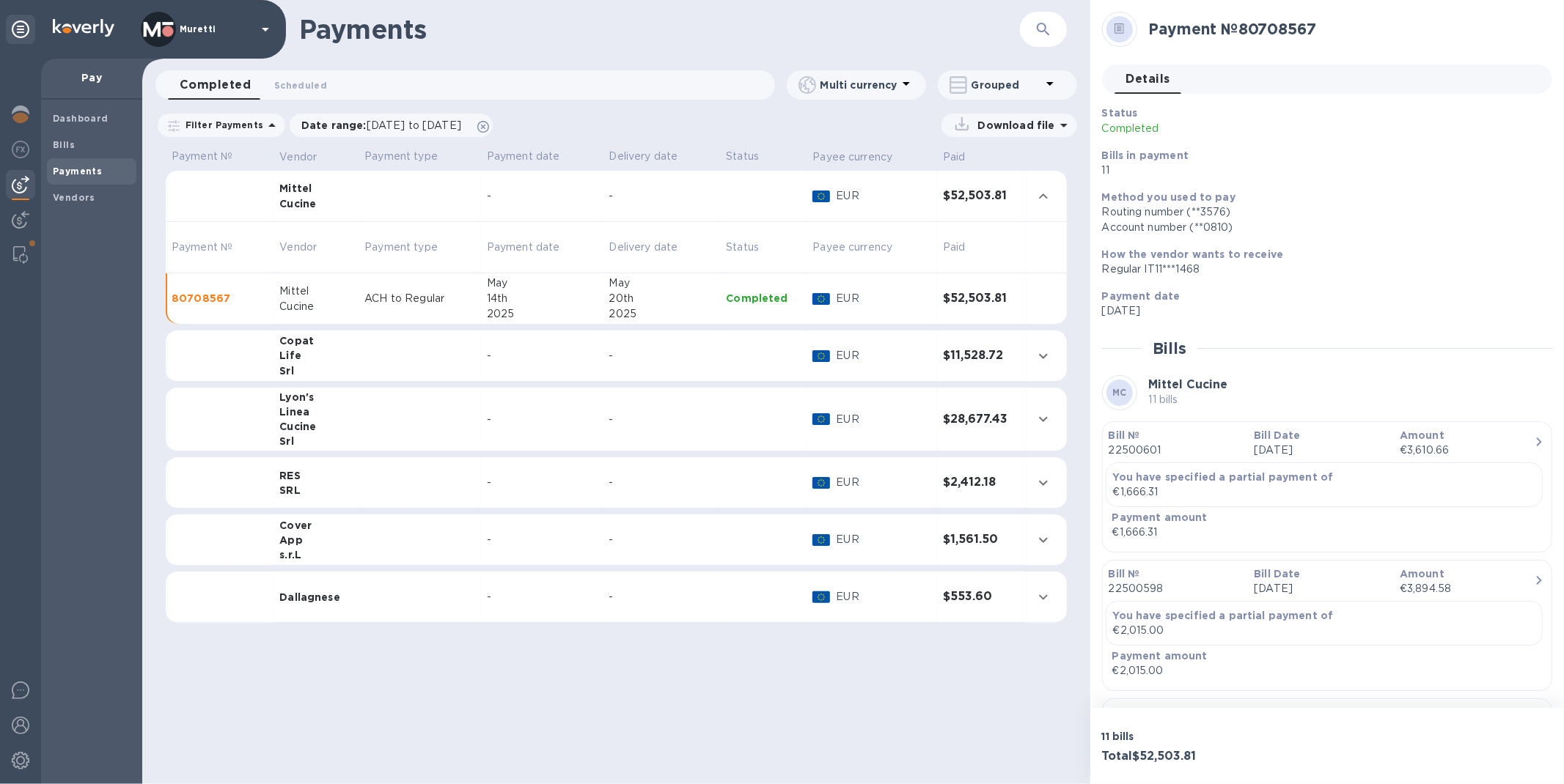
click at [385, 298] on p "ACH to Regular" at bounding box center [420, 298] width 111 height 15
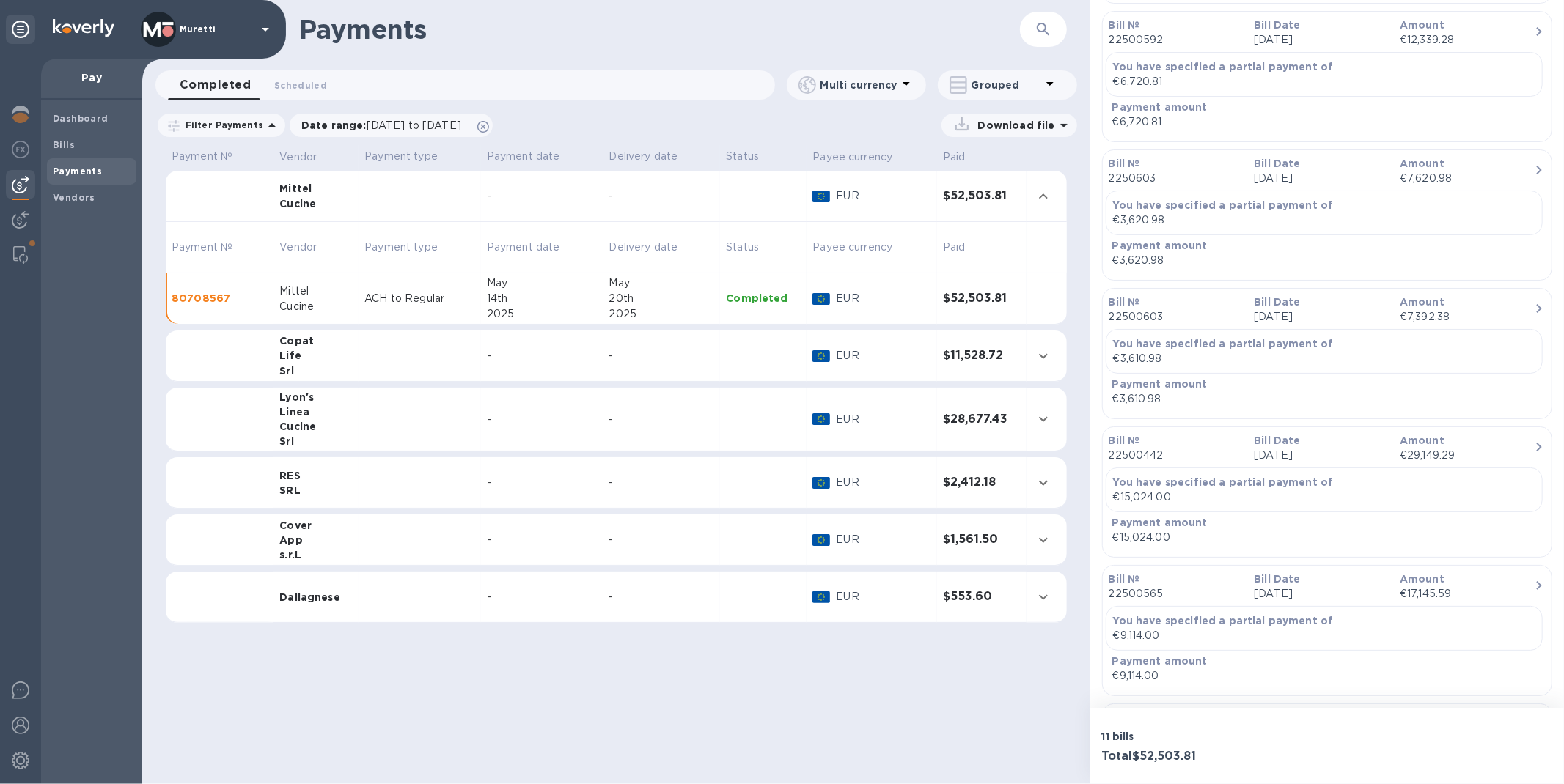
scroll to position [1303, 0]
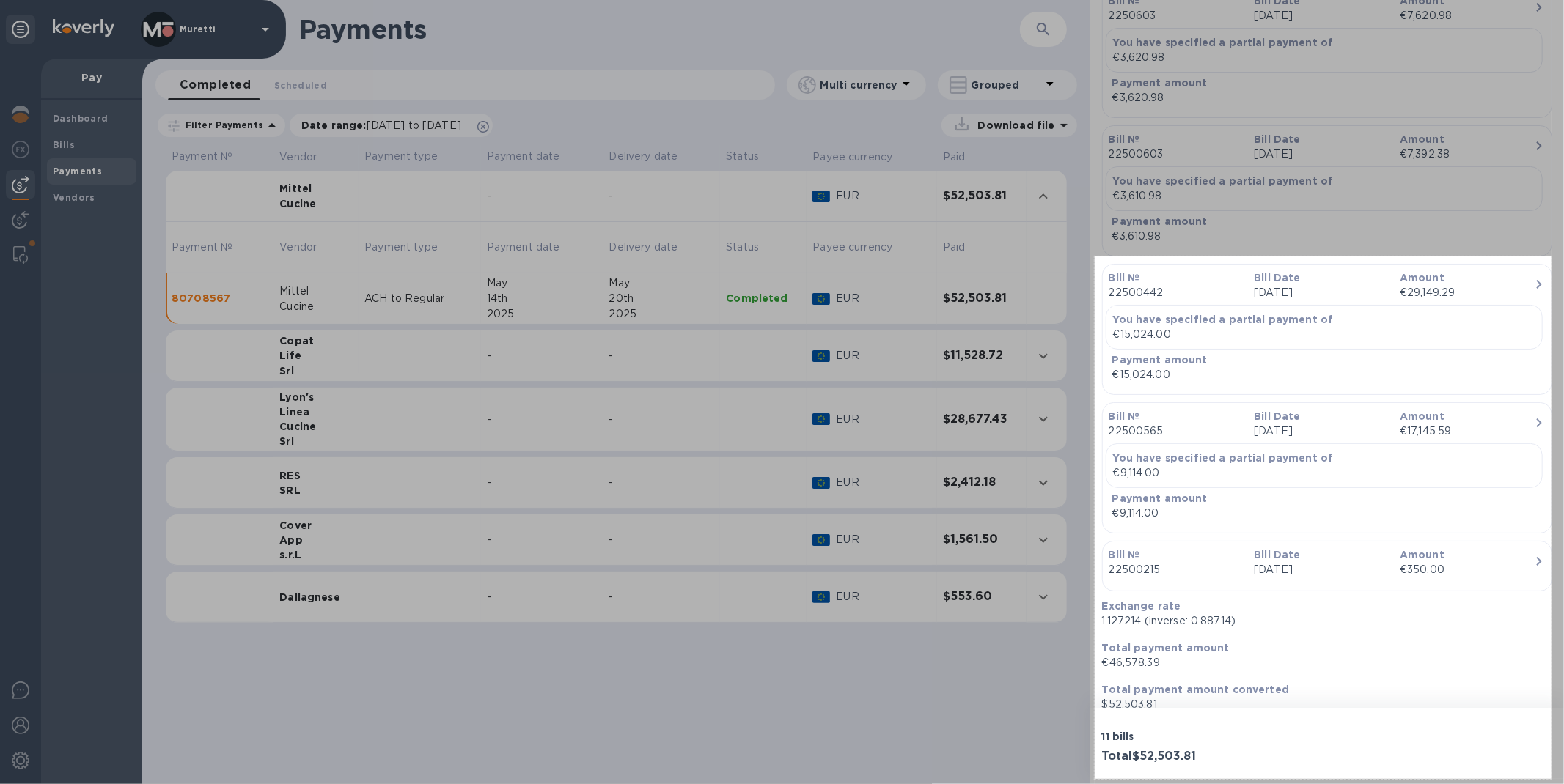
drag, startPoint x: 1095, startPoint y: 256, endPoint x: 1551, endPoint y: 779, distance: 693.9
click at [1551, 779] on div "623 X 713" at bounding box center [782, 392] width 1564 height 784
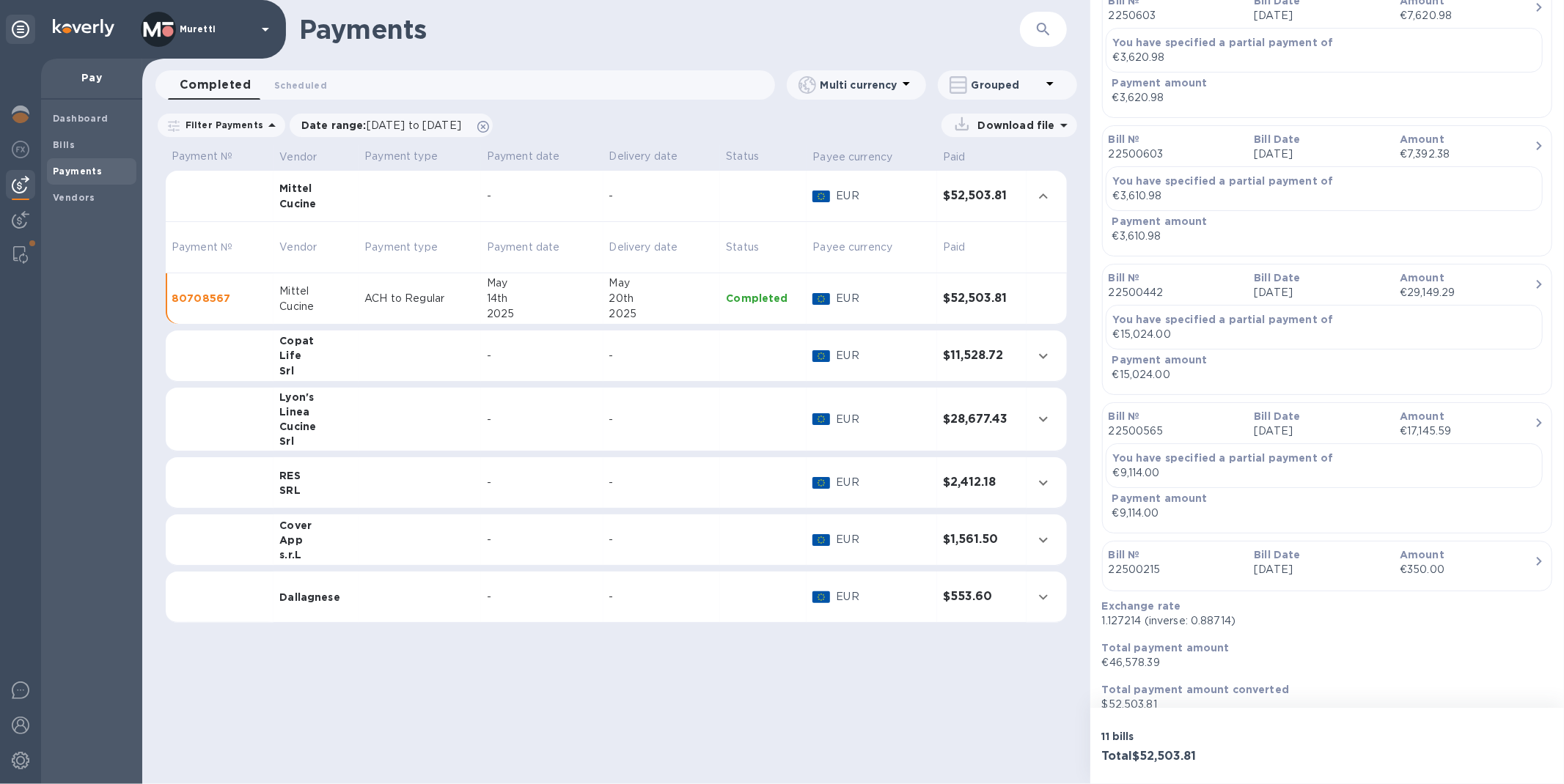
click at [1129, 290] on p "22500442" at bounding box center [1175, 292] width 134 height 15
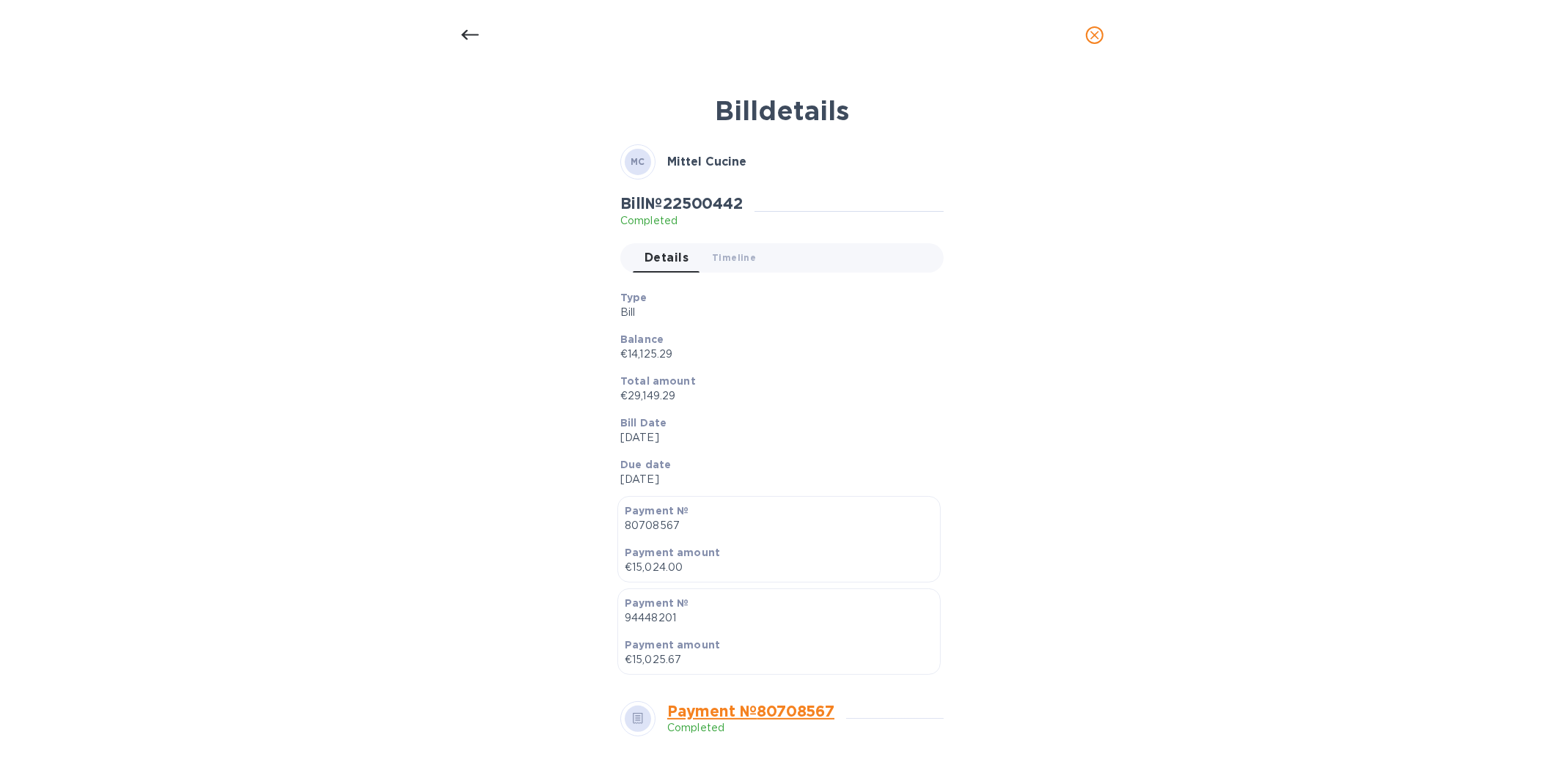
click at [723, 202] on h2 "Bill № 22500442" at bounding box center [681, 203] width 123 height 18
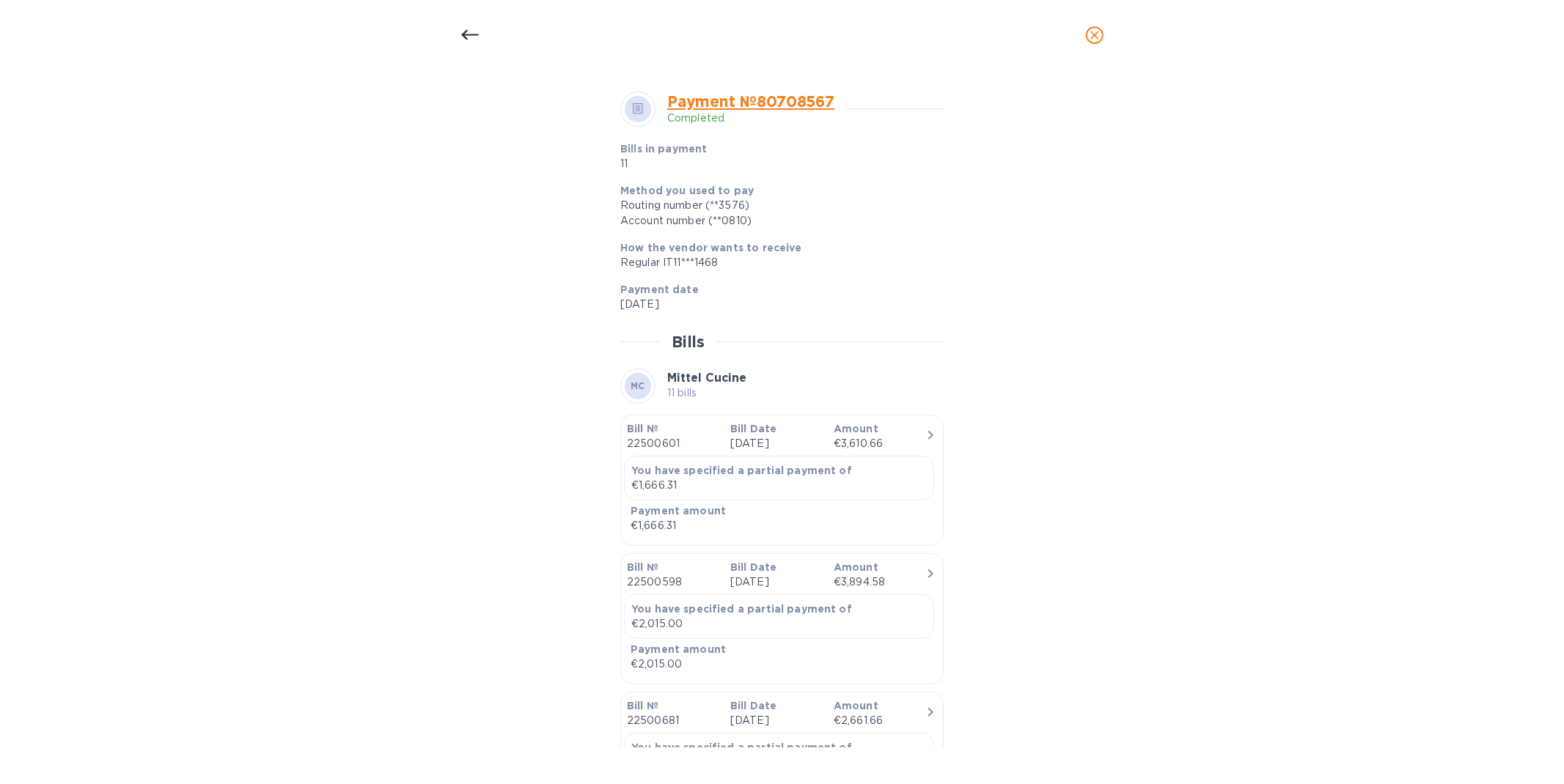
scroll to position [0, 0]
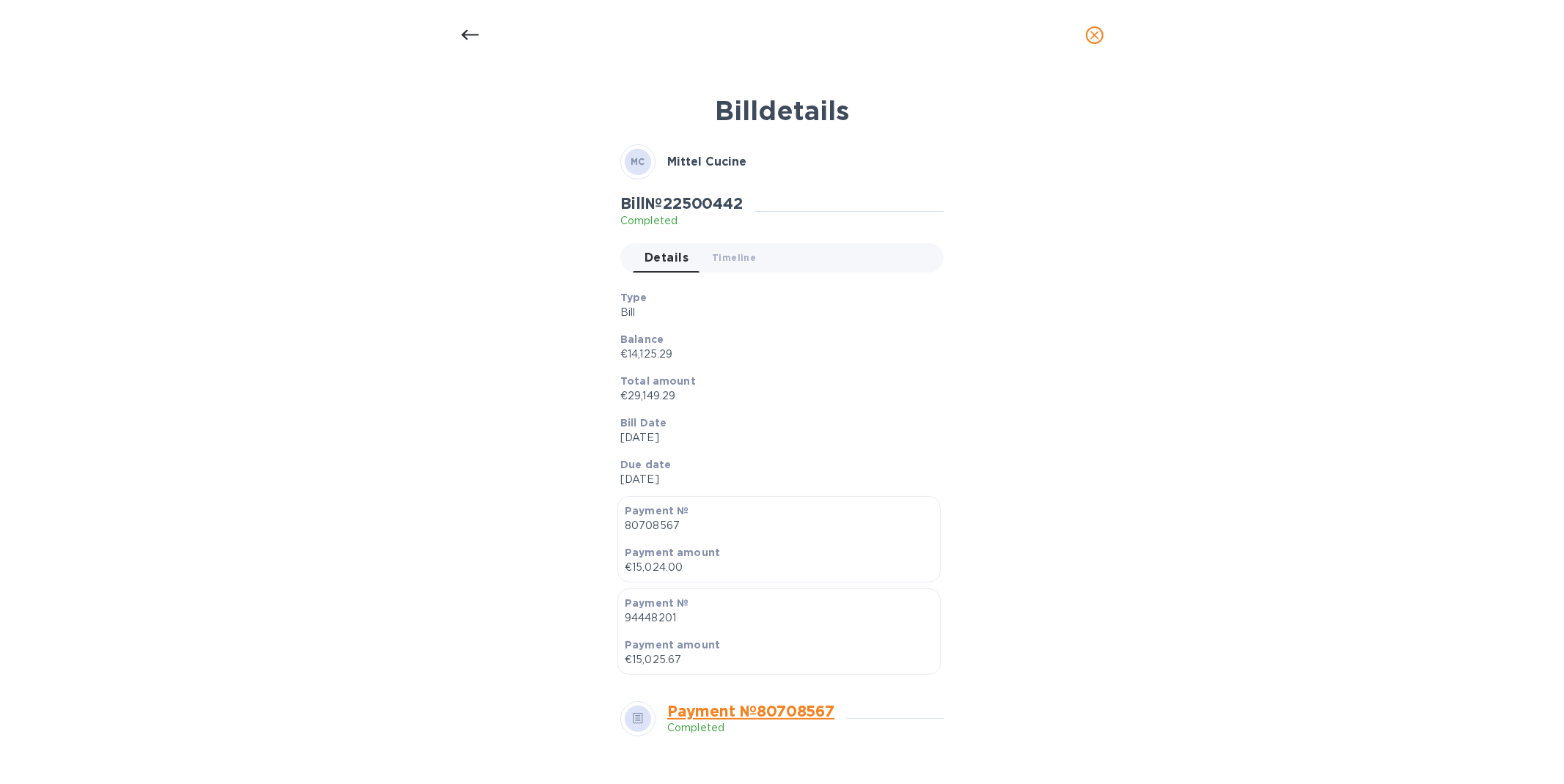
click at [470, 23] on div at bounding box center [470, 35] width 35 height 35
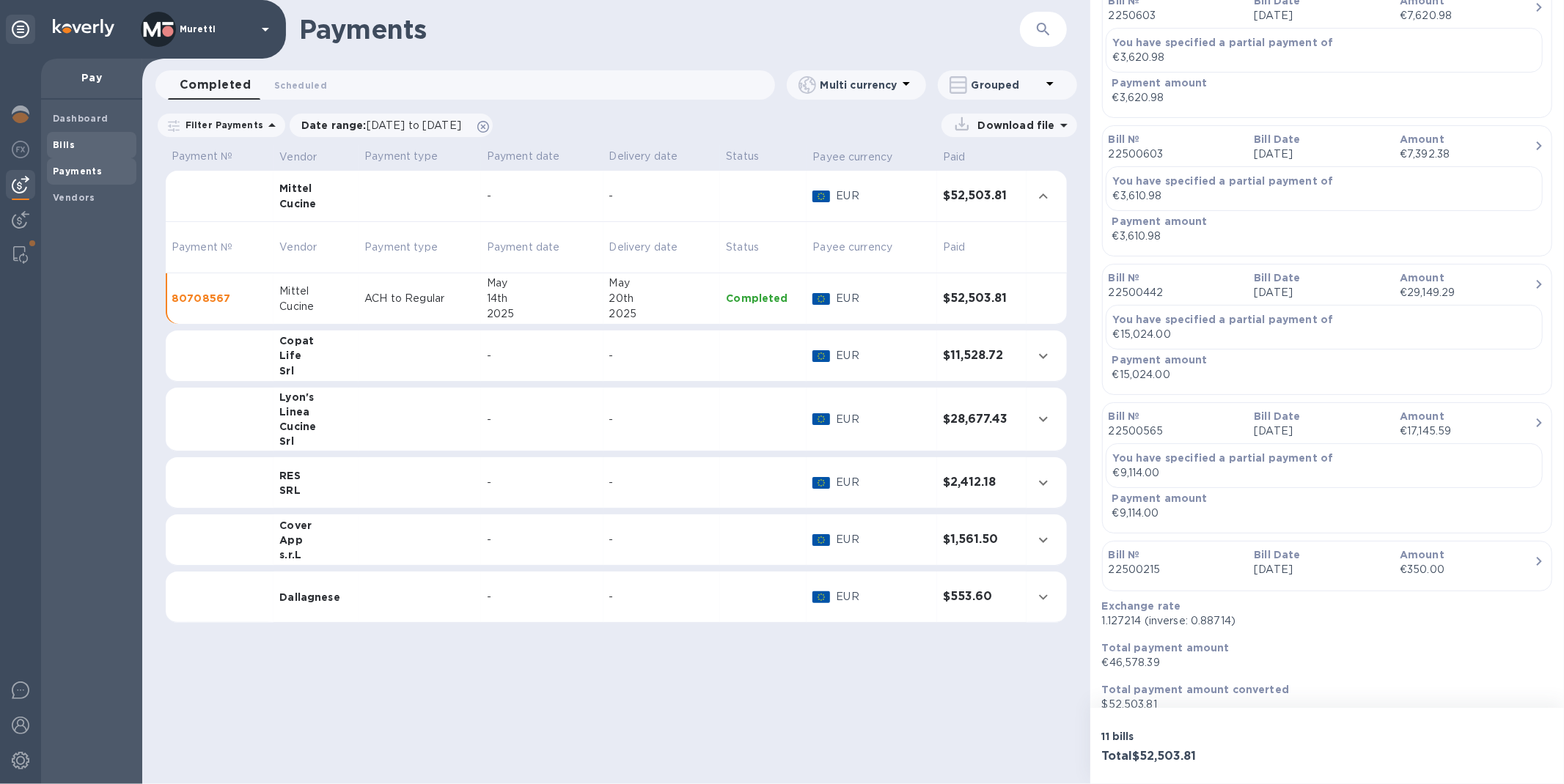
click at [89, 139] on span "Bills" at bounding box center [91, 144] width 77 height 14
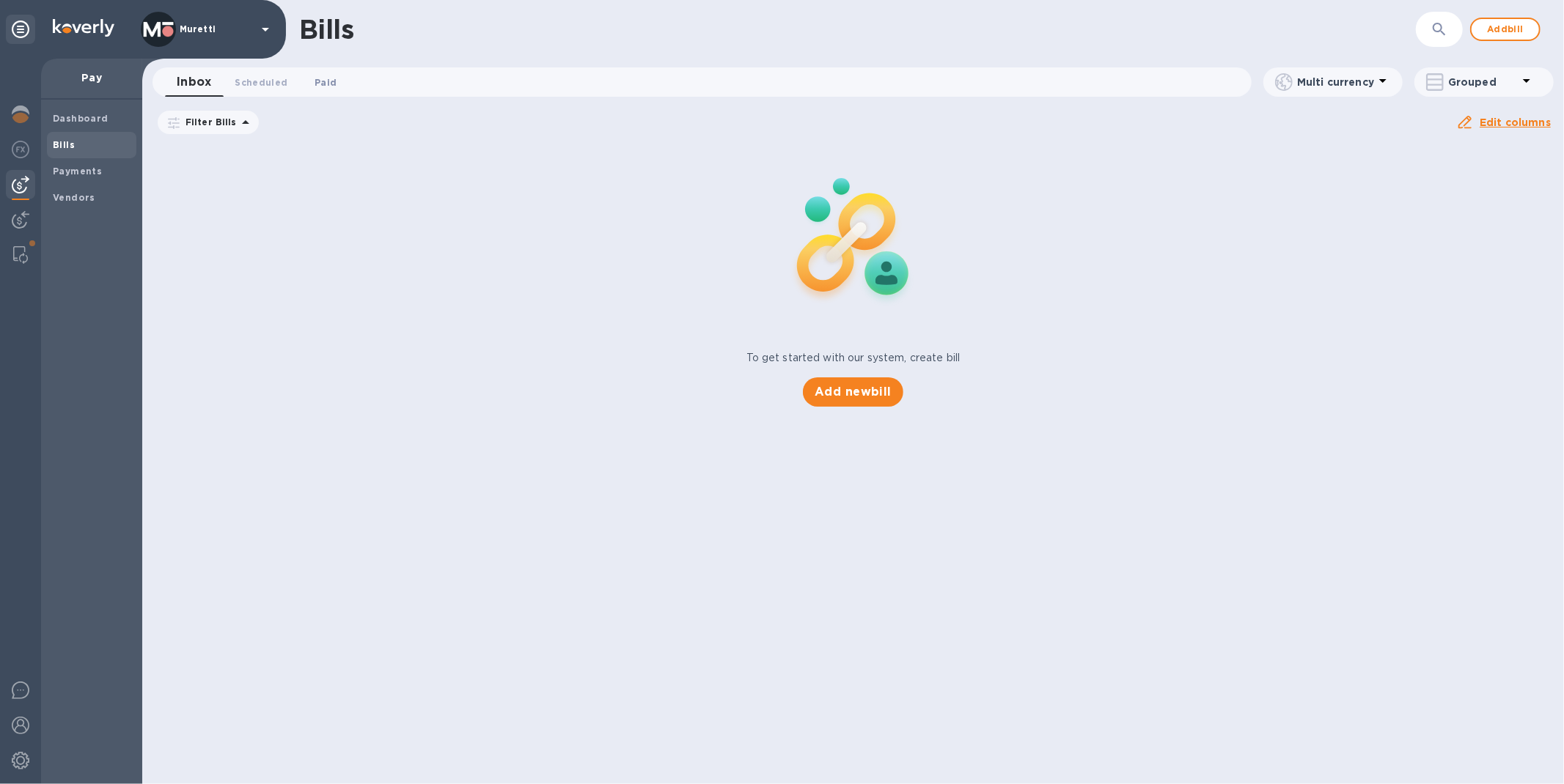
click at [327, 89] on span "Paid 0" at bounding box center [325, 82] width 22 height 15
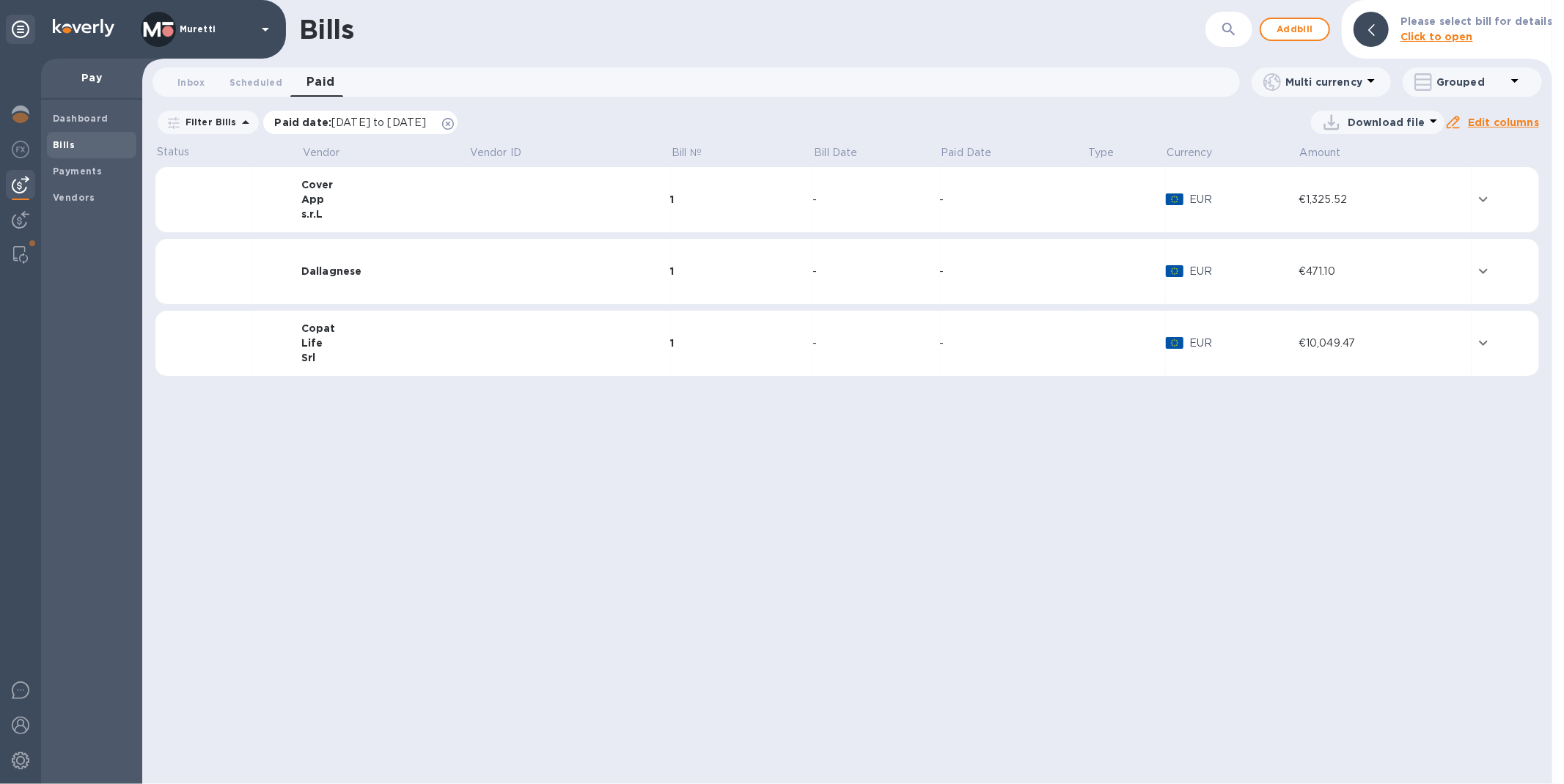
click at [454, 127] on icon at bounding box center [448, 124] width 12 height 12
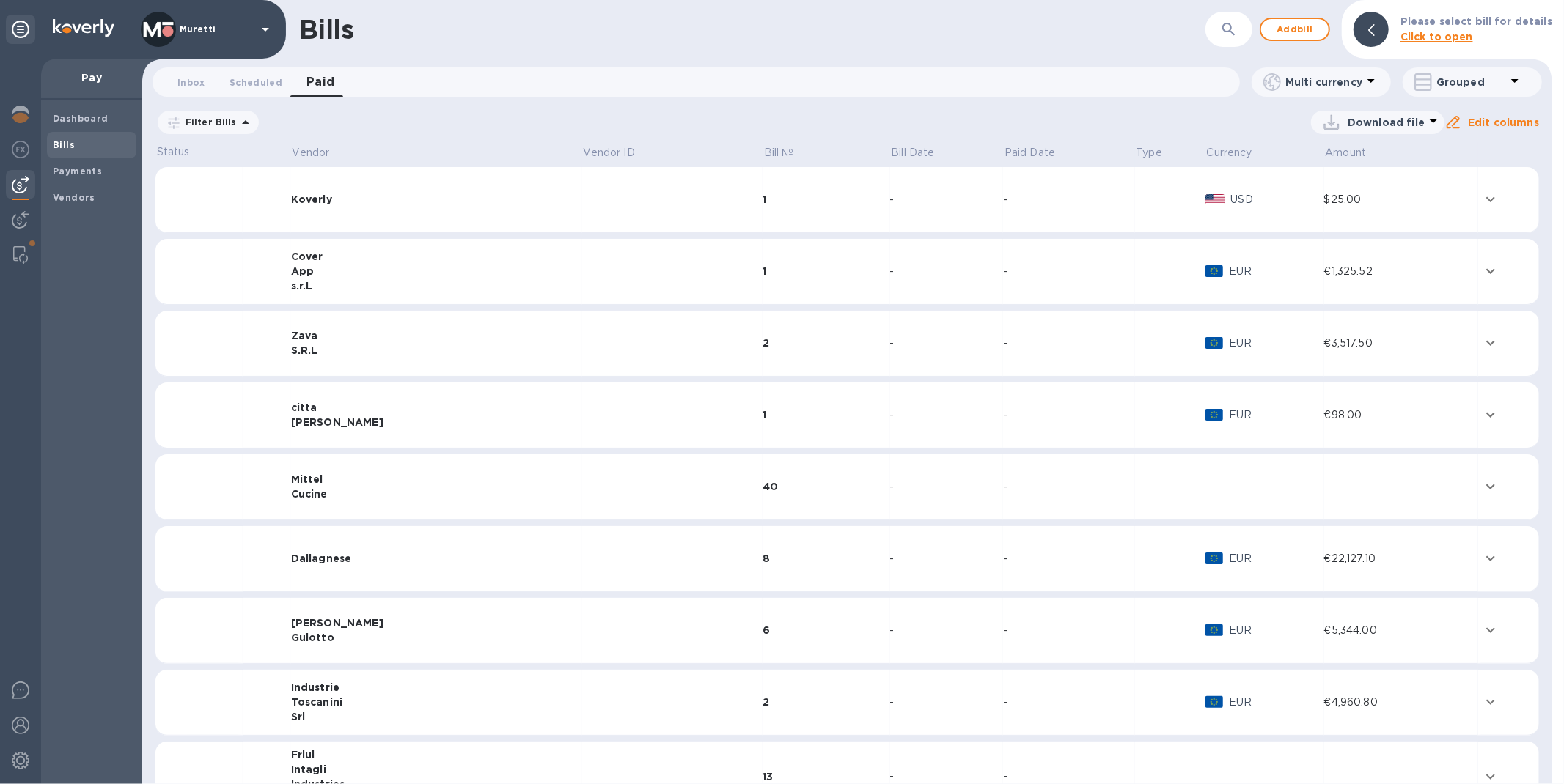
click at [398, 491] on div "Cucine" at bounding box center [436, 493] width 291 height 14
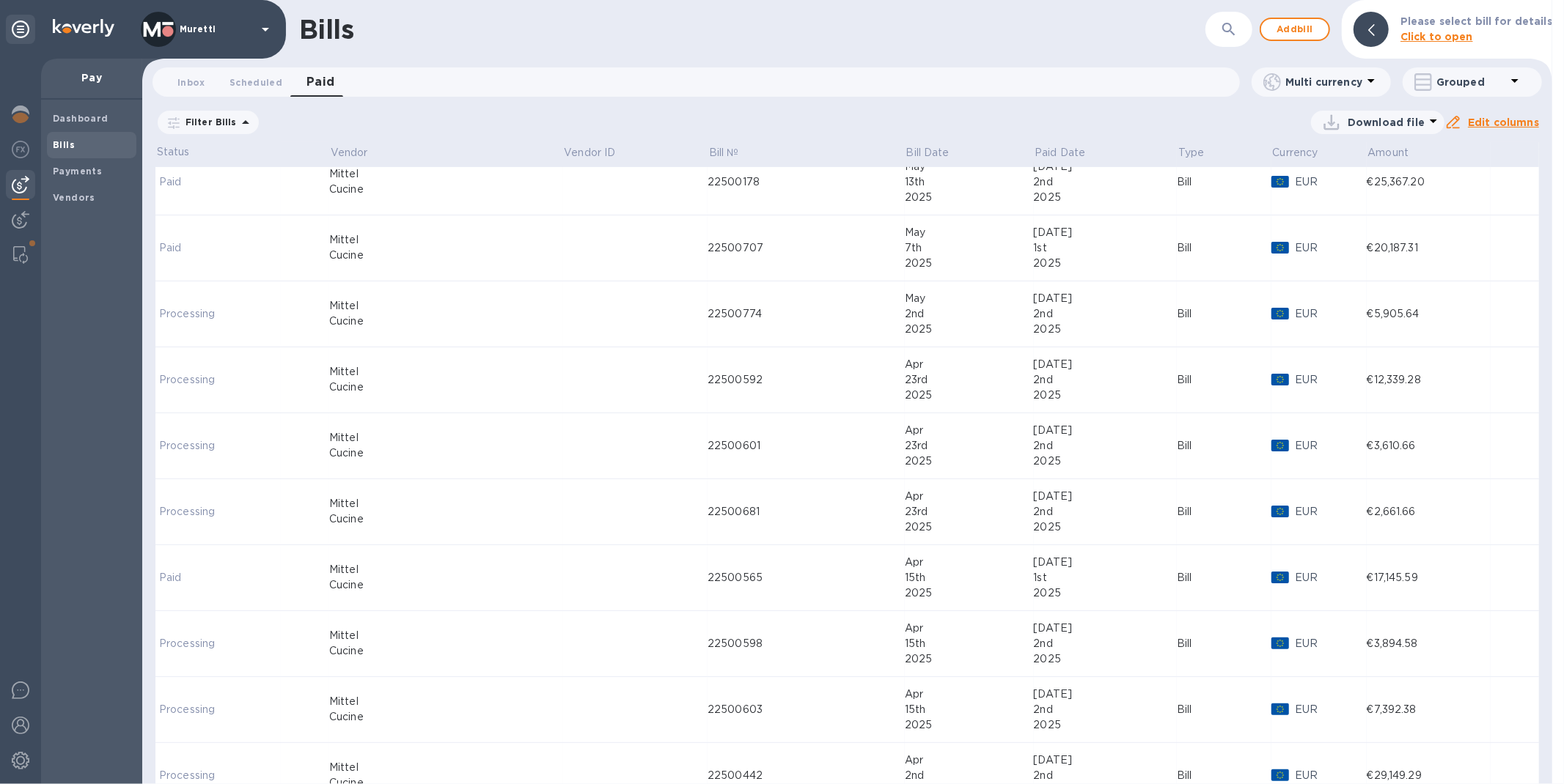
scroll to position [651, 0]
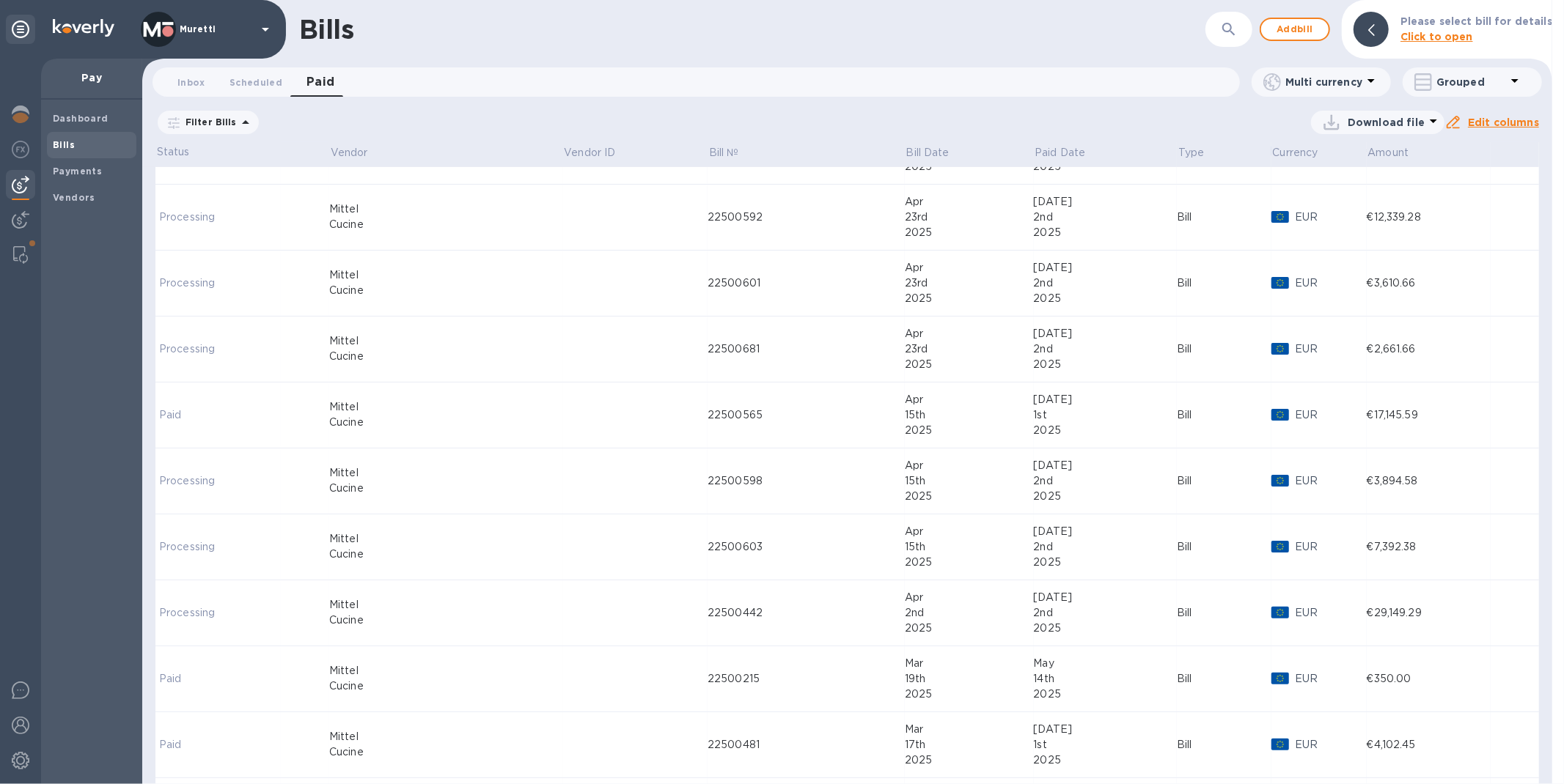
click at [708, 616] on div "22500442" at bounding box center [806, 613] width 197 height 15
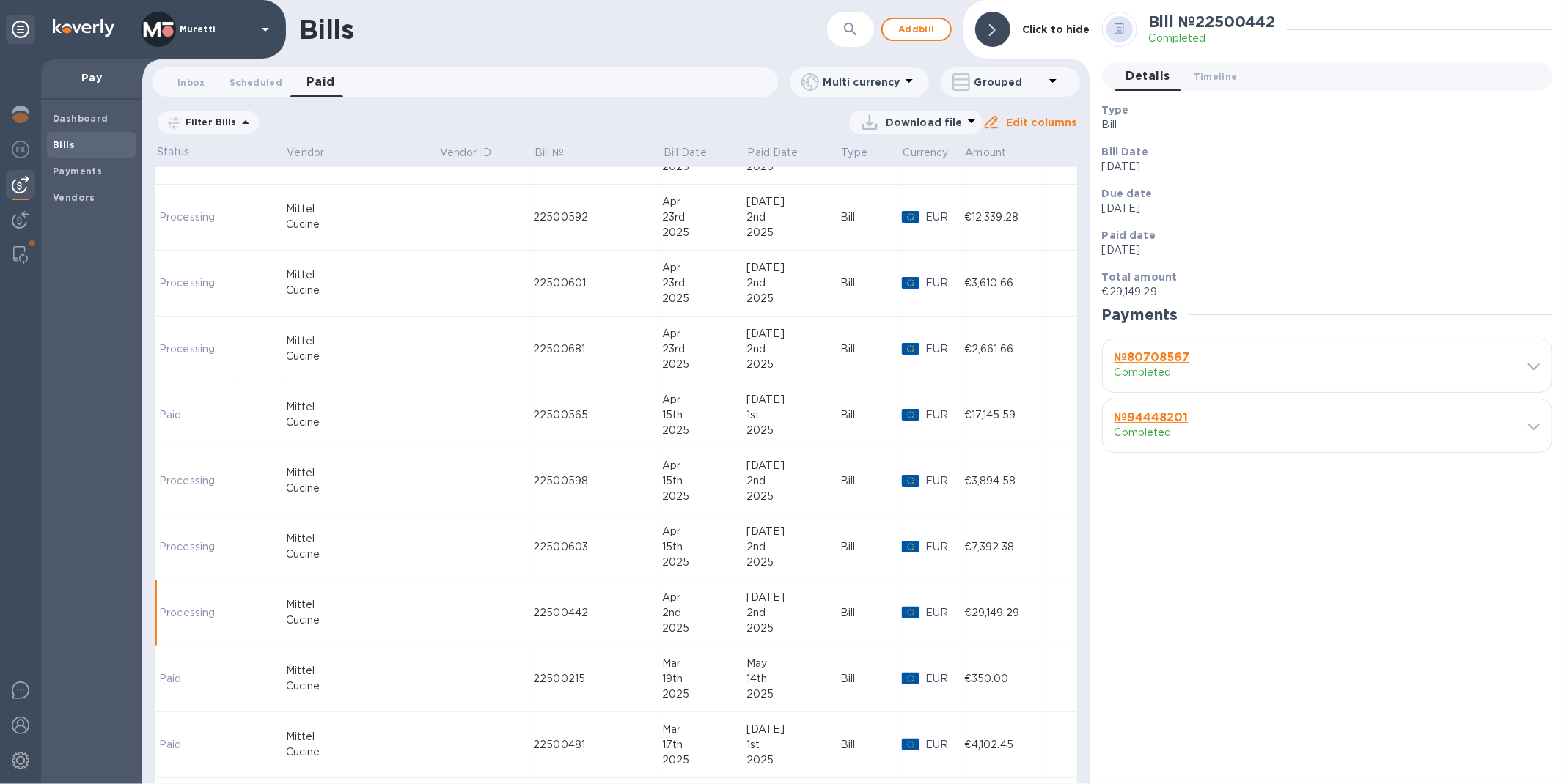
click at [1164, 360] on b "№ 80708567" at bounding box center [1152, 357] width 75 height 14
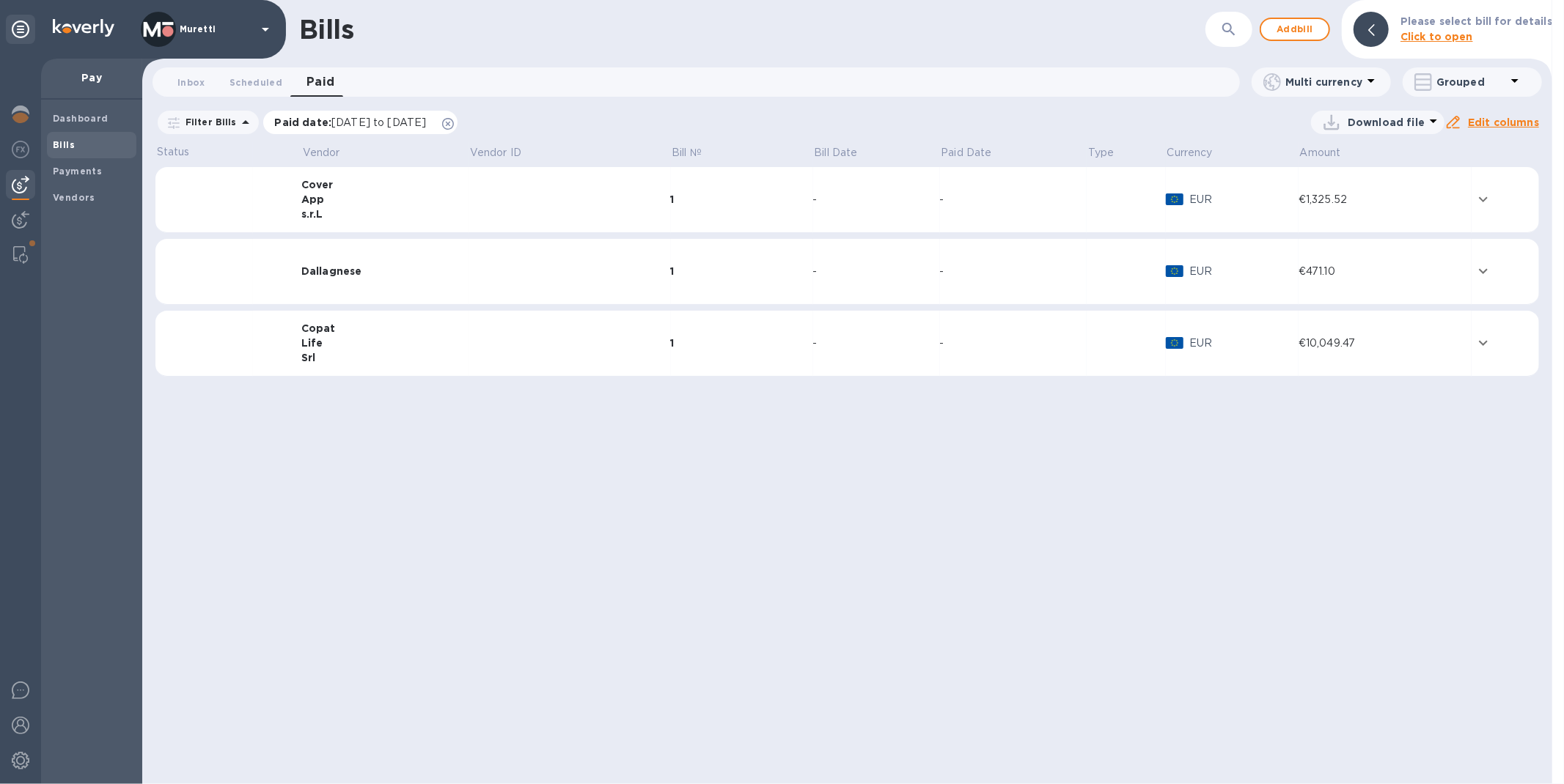
click at [454, 127] on icon at bounding box center [448, 124] width 12 height 12
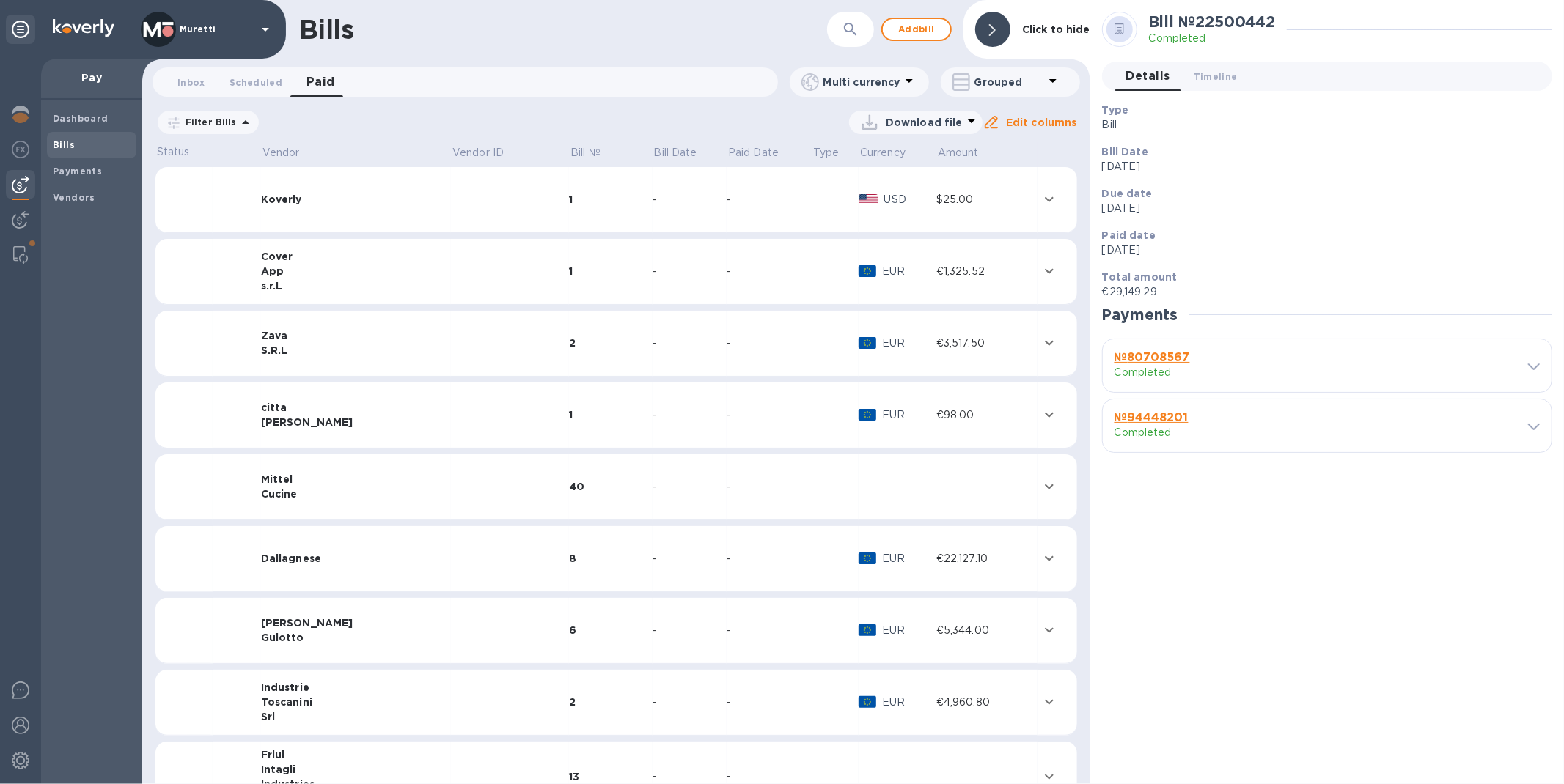
click at [451, 492] on td at bounding box center [510, 487] width 118 height 66
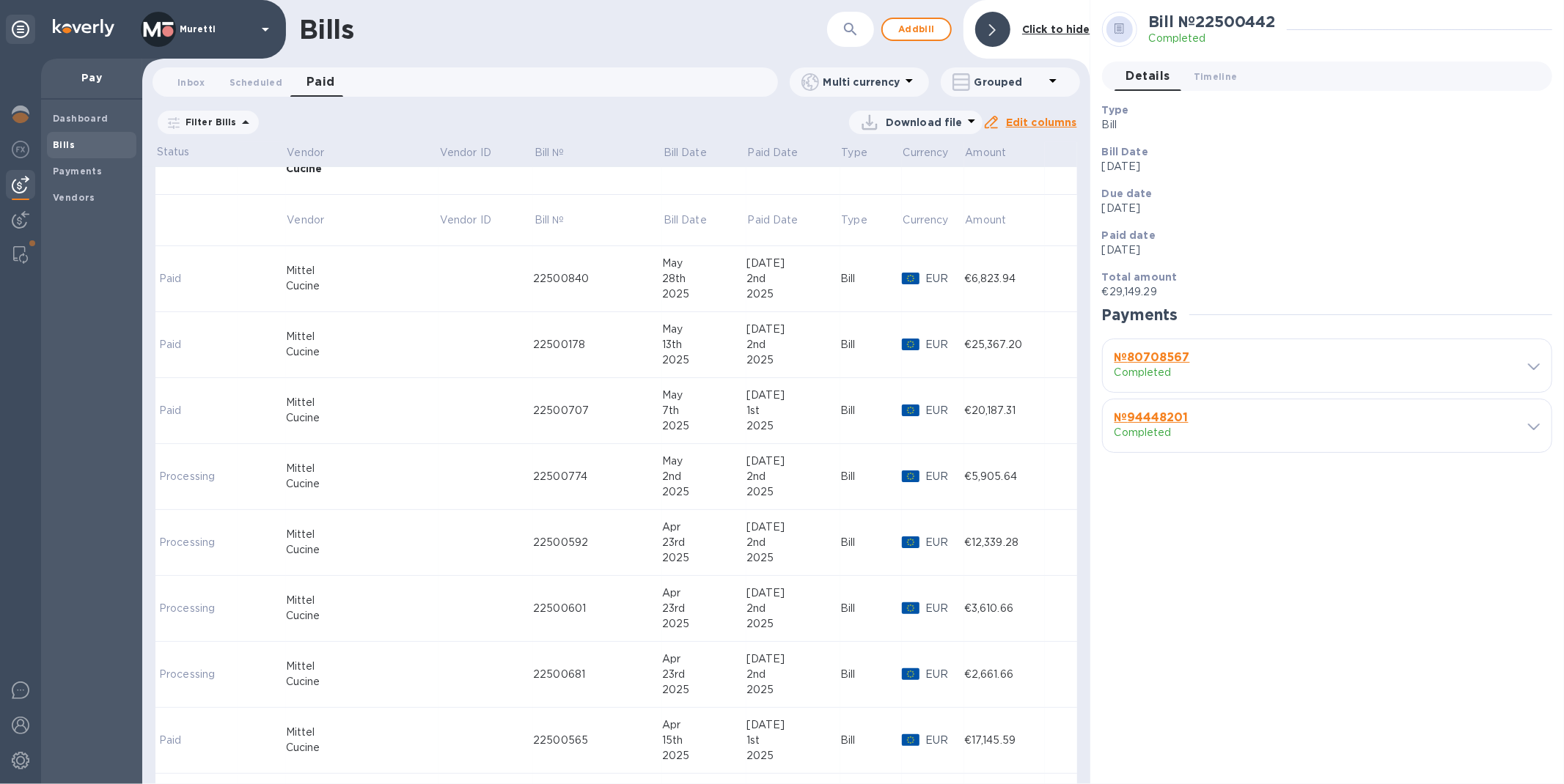
scroll to position [488, 0]
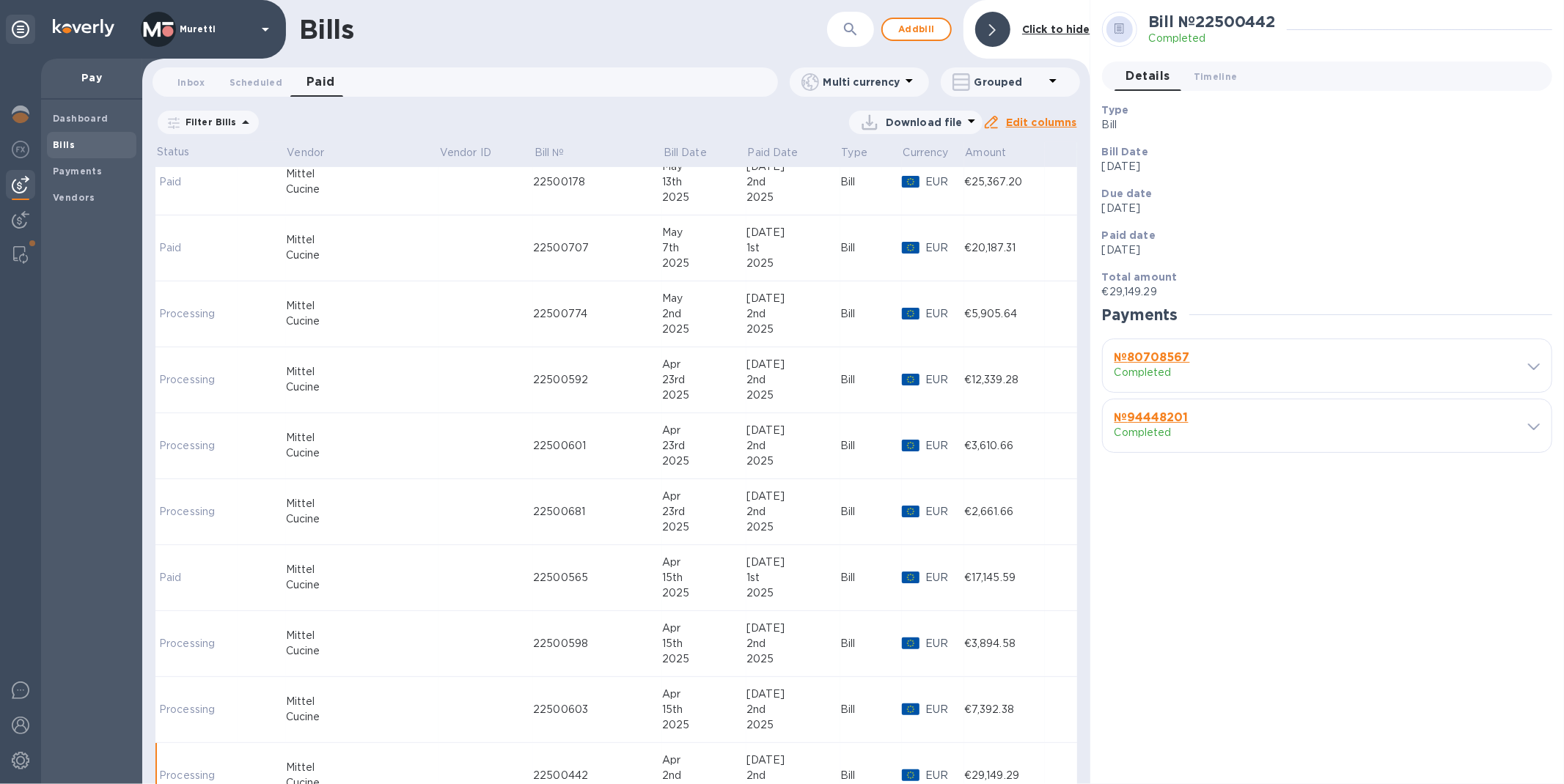
click at [533, 761] on td "22500442" at bounding box center [598, 776] width 129 height 66
click at [1536, 368] on icon at bounding box center [1534, 367] width 12 height 7
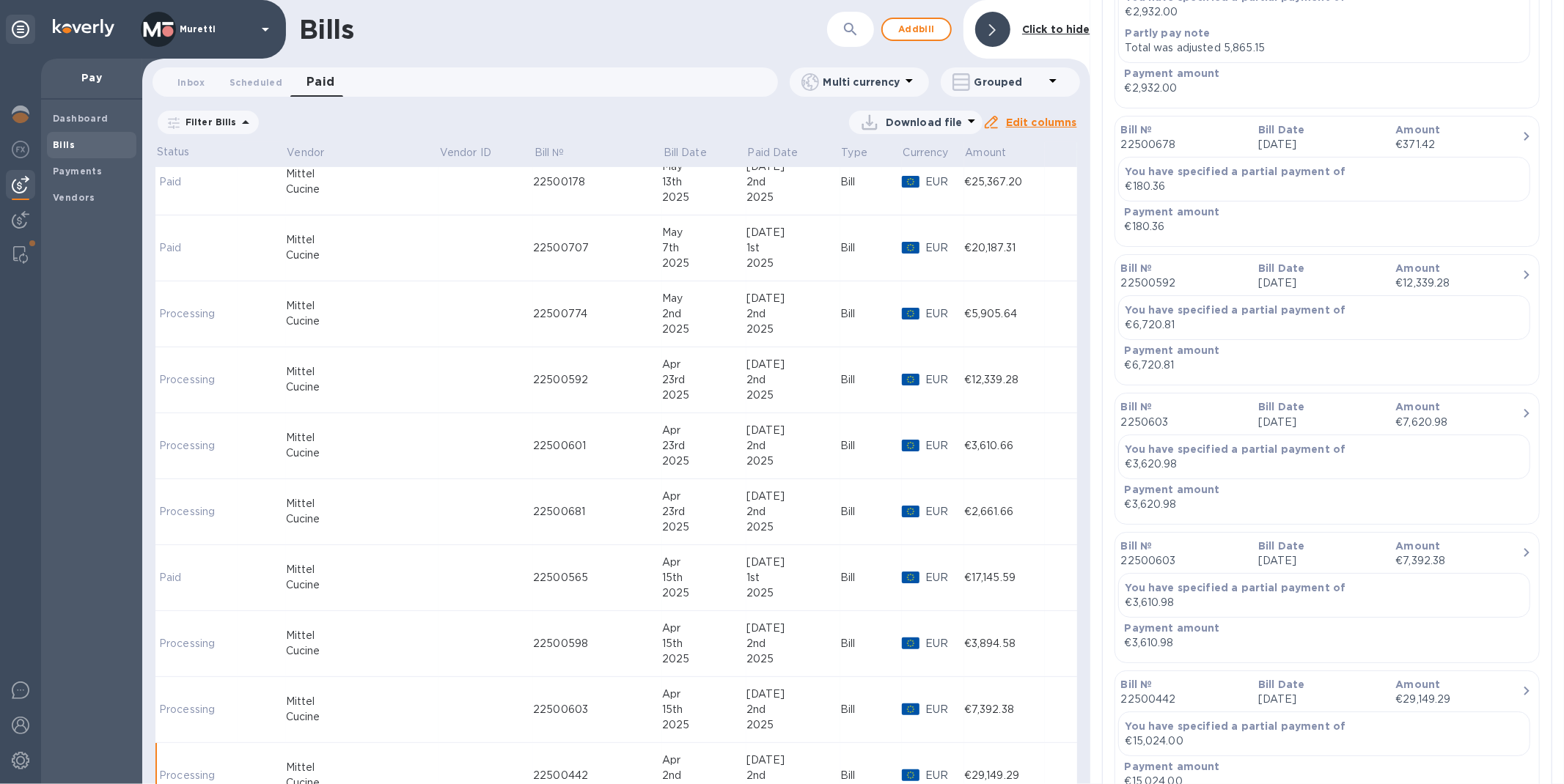
scroll to position [1303, 0]
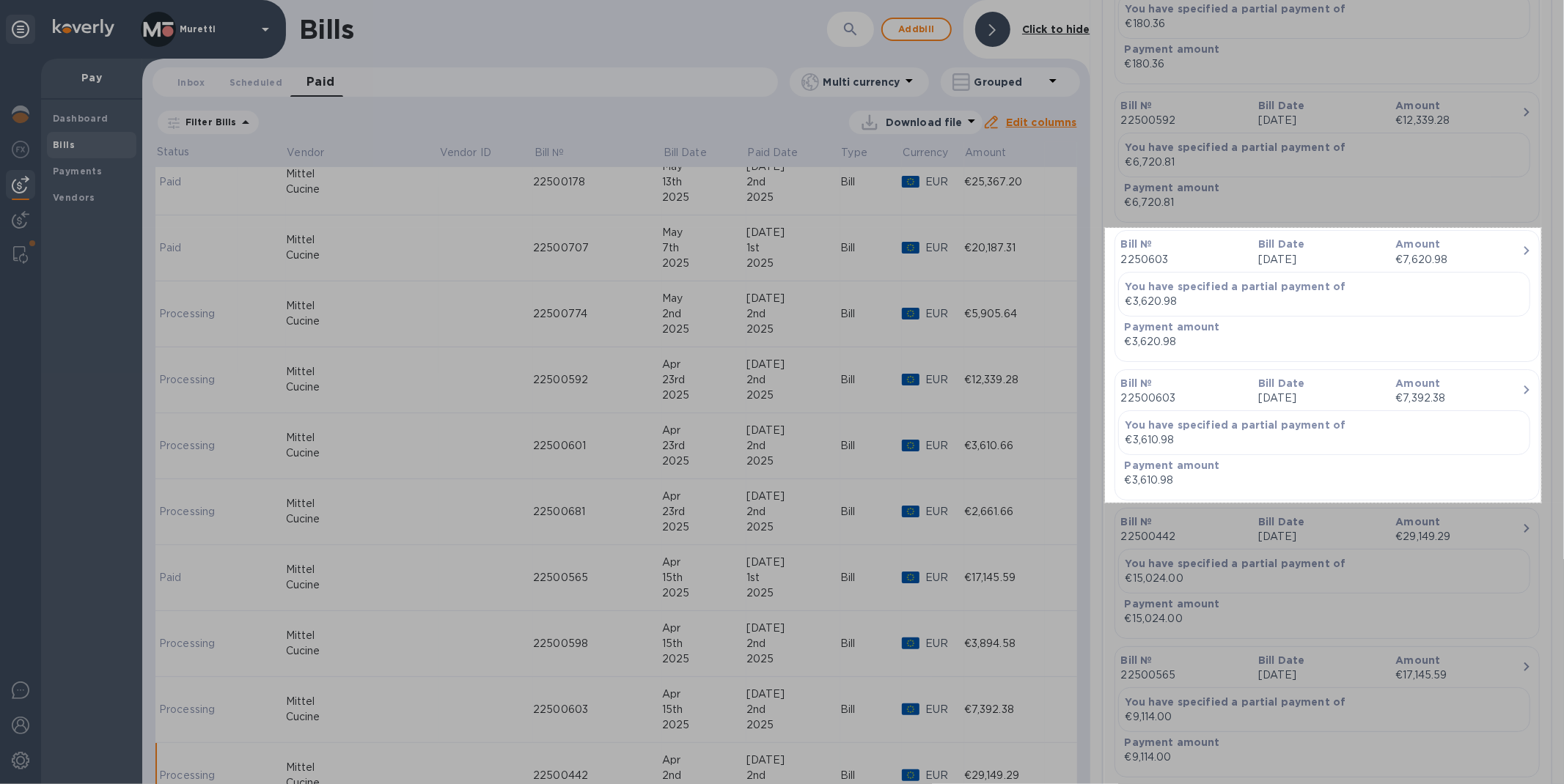
drag, startPoint x: 1105, startPoint y: 228, endPoint x: 1541, endPoint y: 503, distance: 515.5
click at [1541, 503] on div "595 X 375" at bounding box center [782, 392] width 1564 height 784
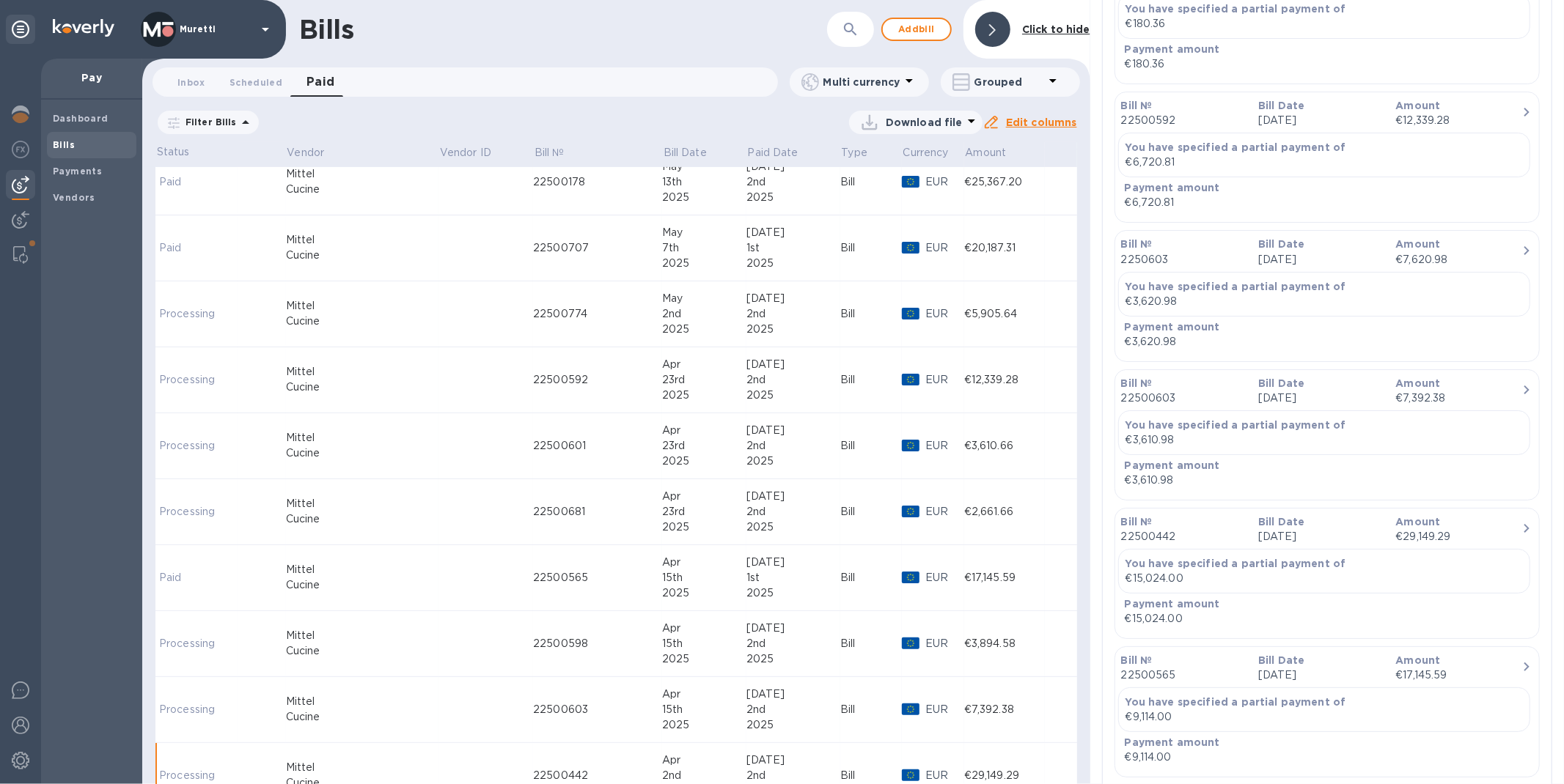
scroll to position [1578, 0]
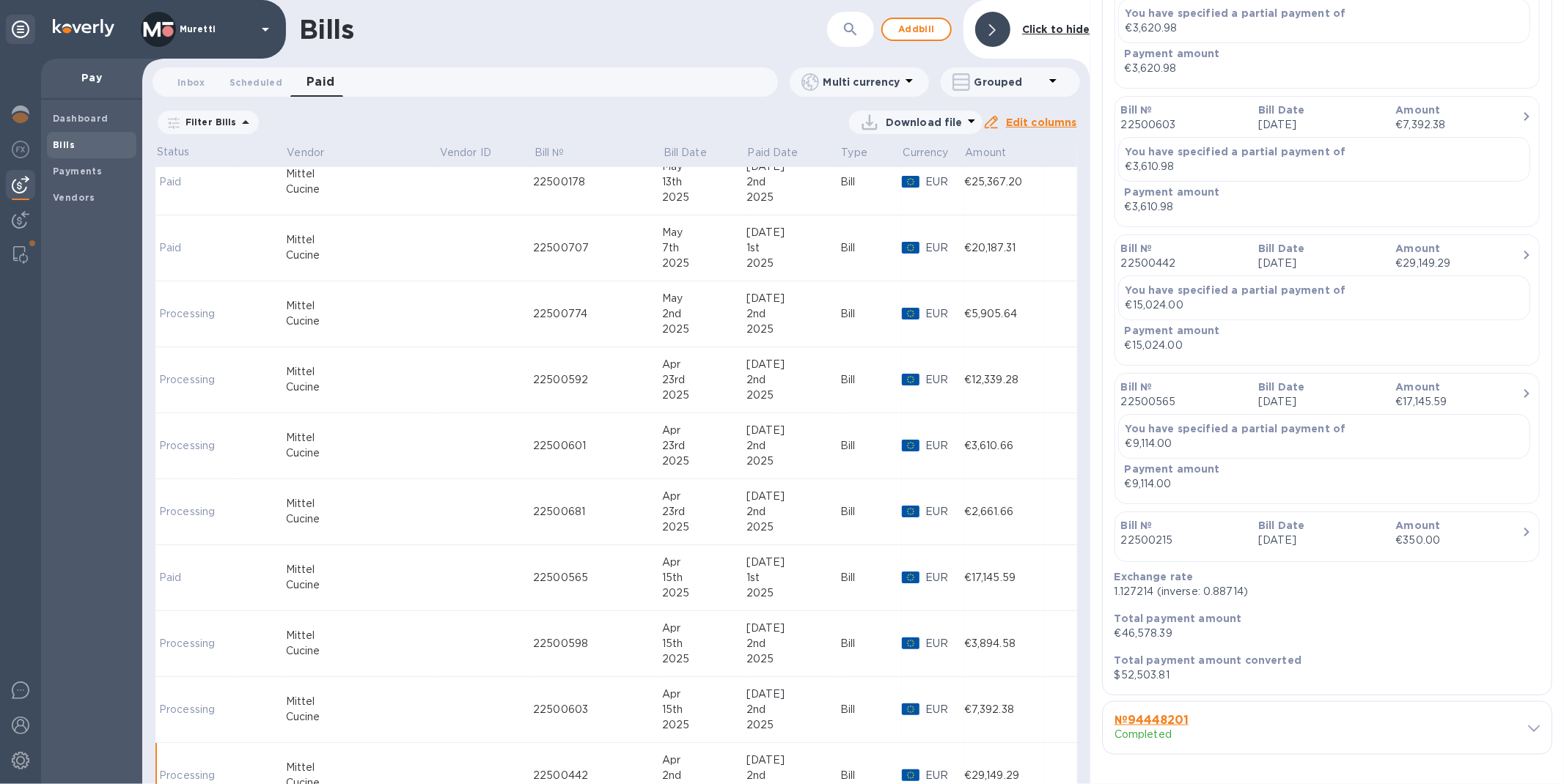
click at [1533, 722] on span at bounding box center [1534, 728] width 12 height 14
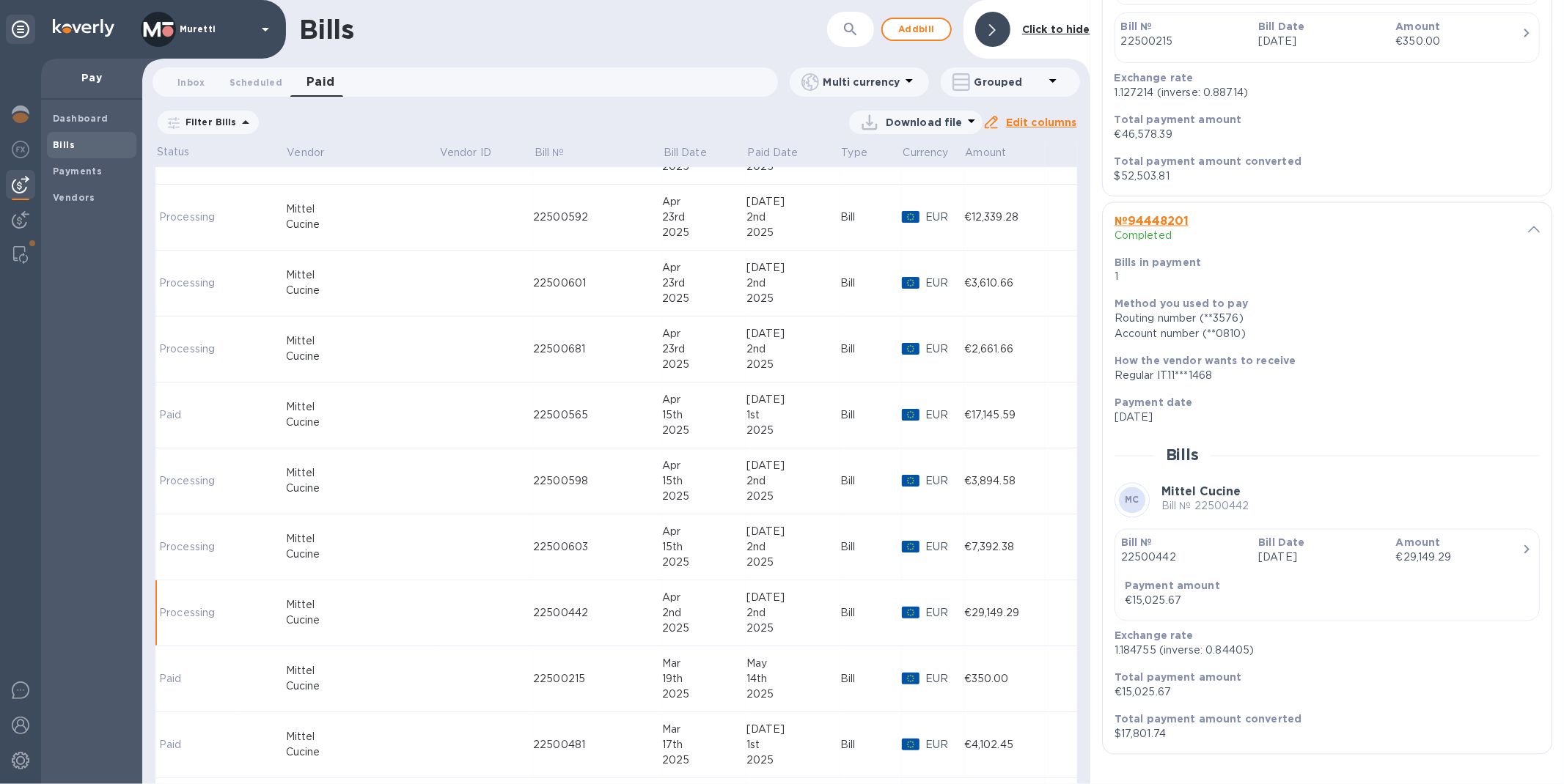
scroll to position [488, 0]
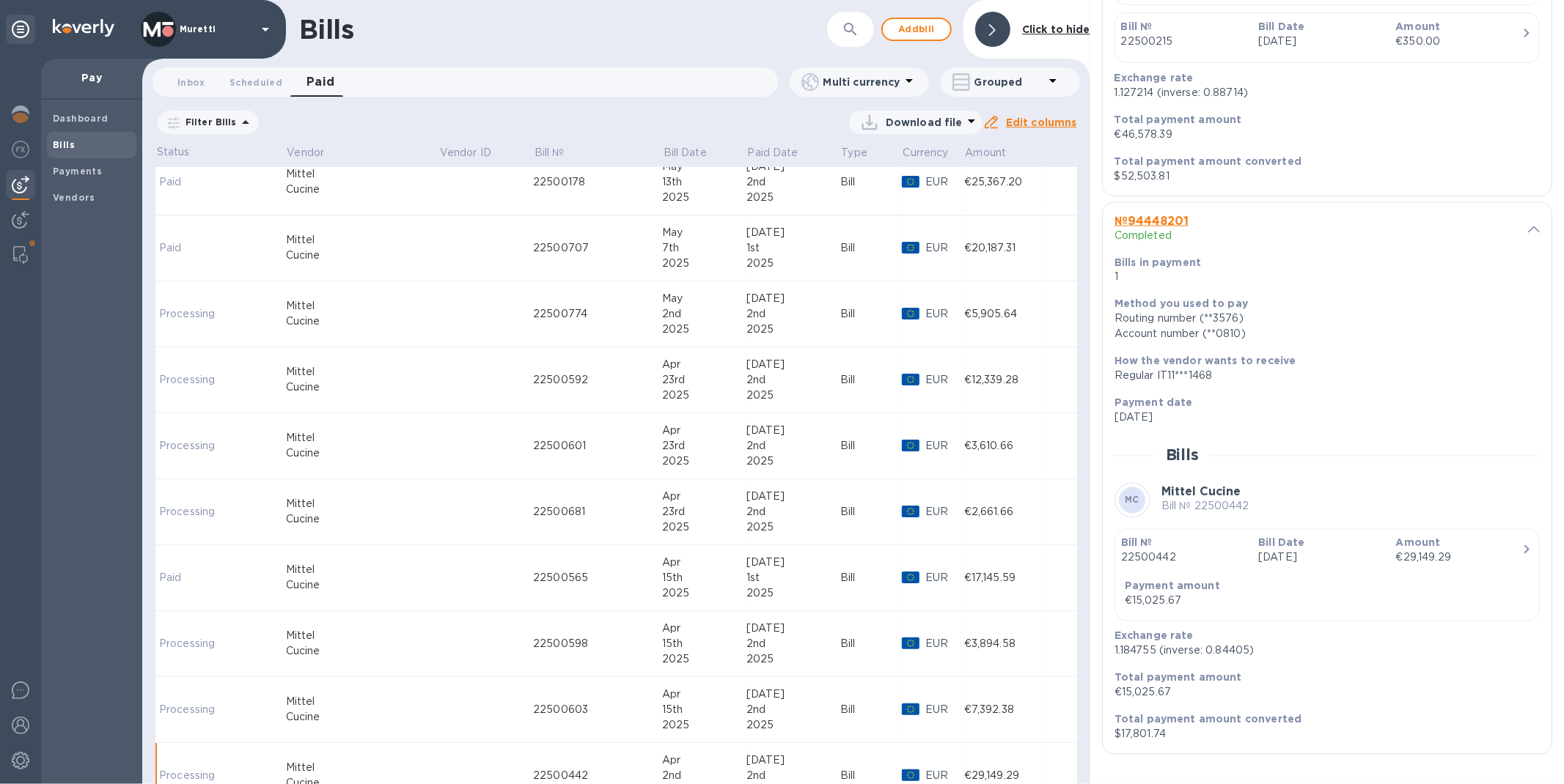
click at [533, 326] on td "22500774" at bounding box center [598, 314] width 129 height 66
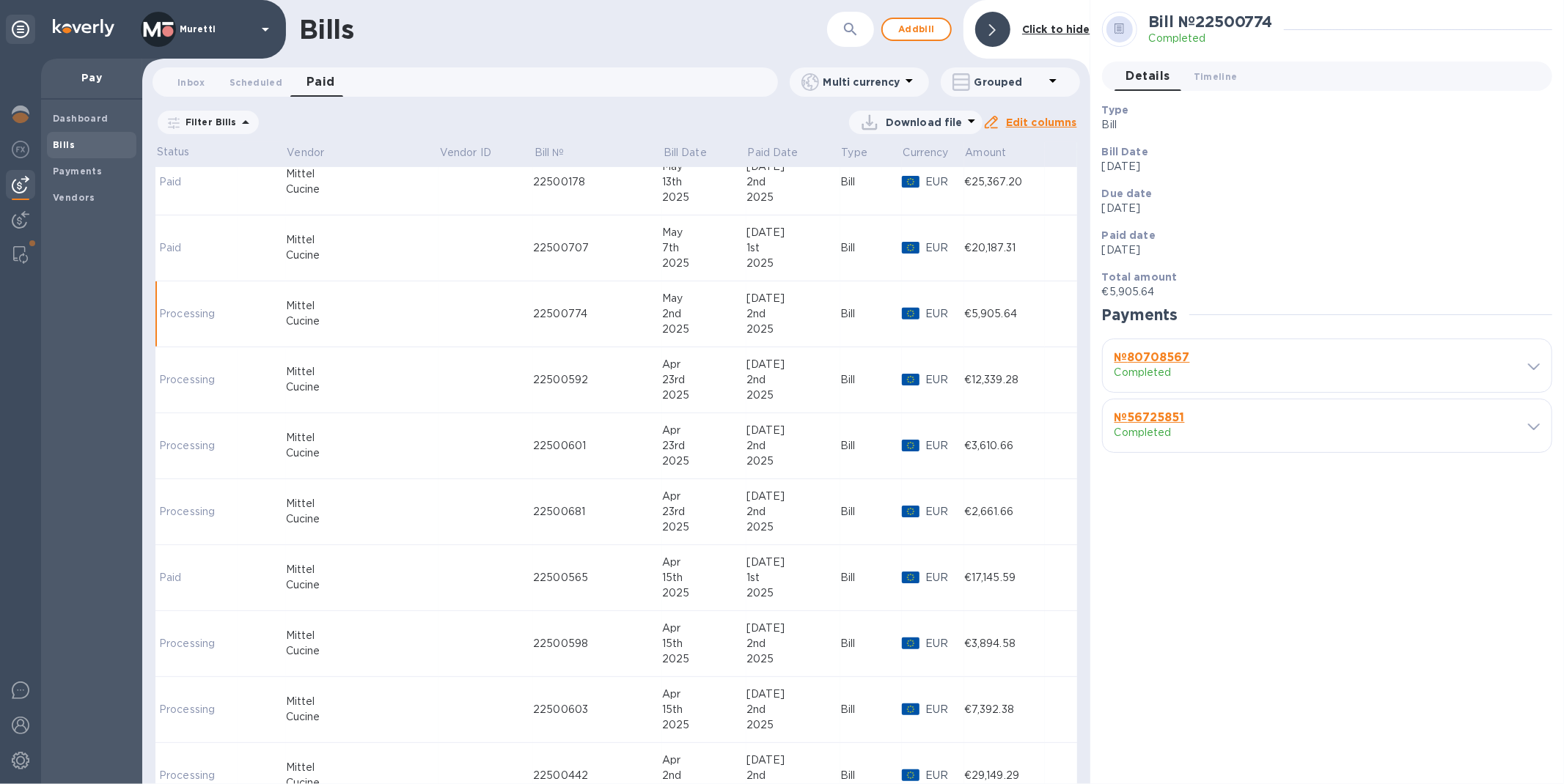
click at [1539, 366] on icon at bounding box center [1534, 367] width 12 height 7
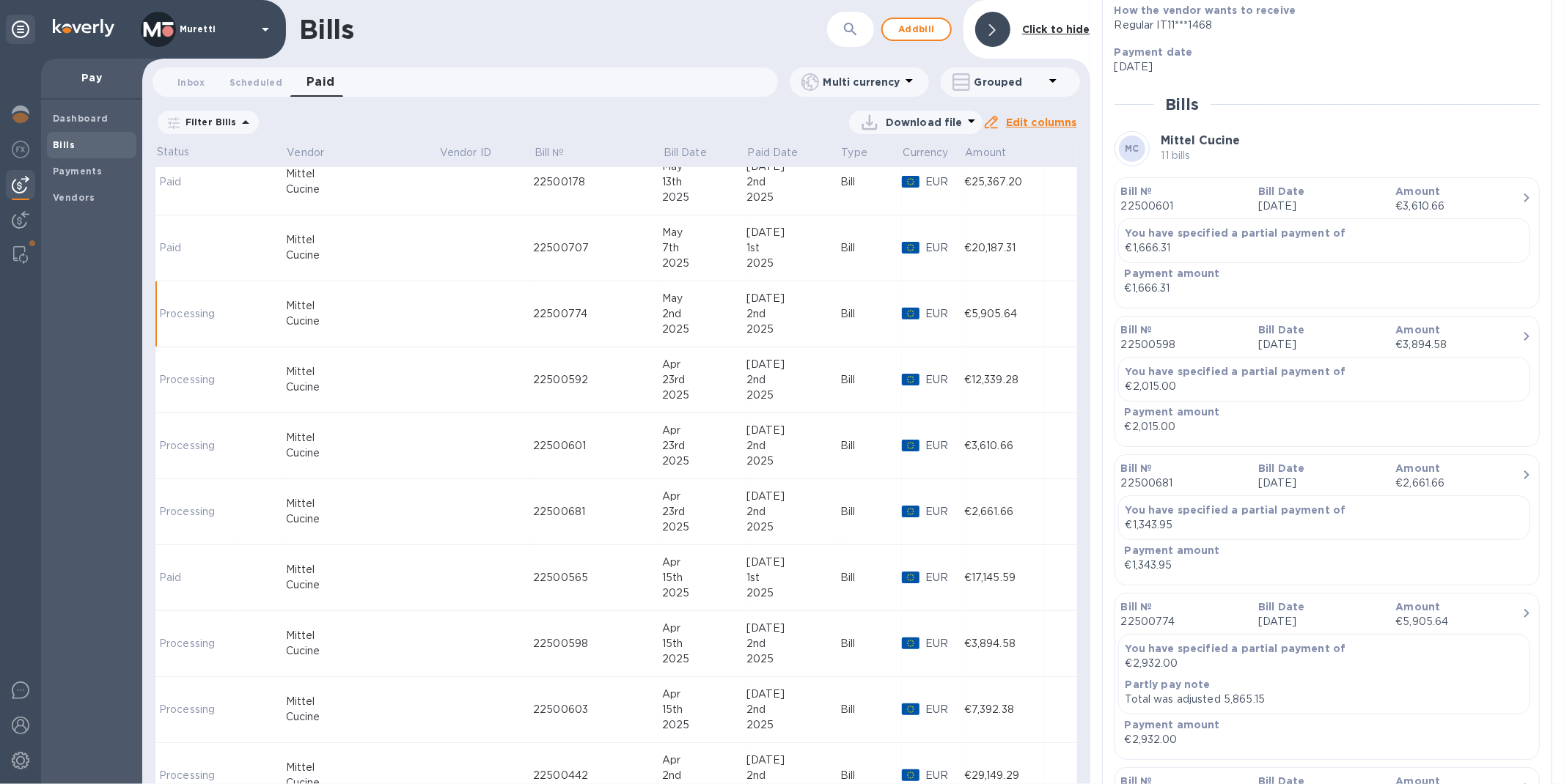
scroll to position [651, 0]
